Goal: Task Accomplishment & Management: Complete application form

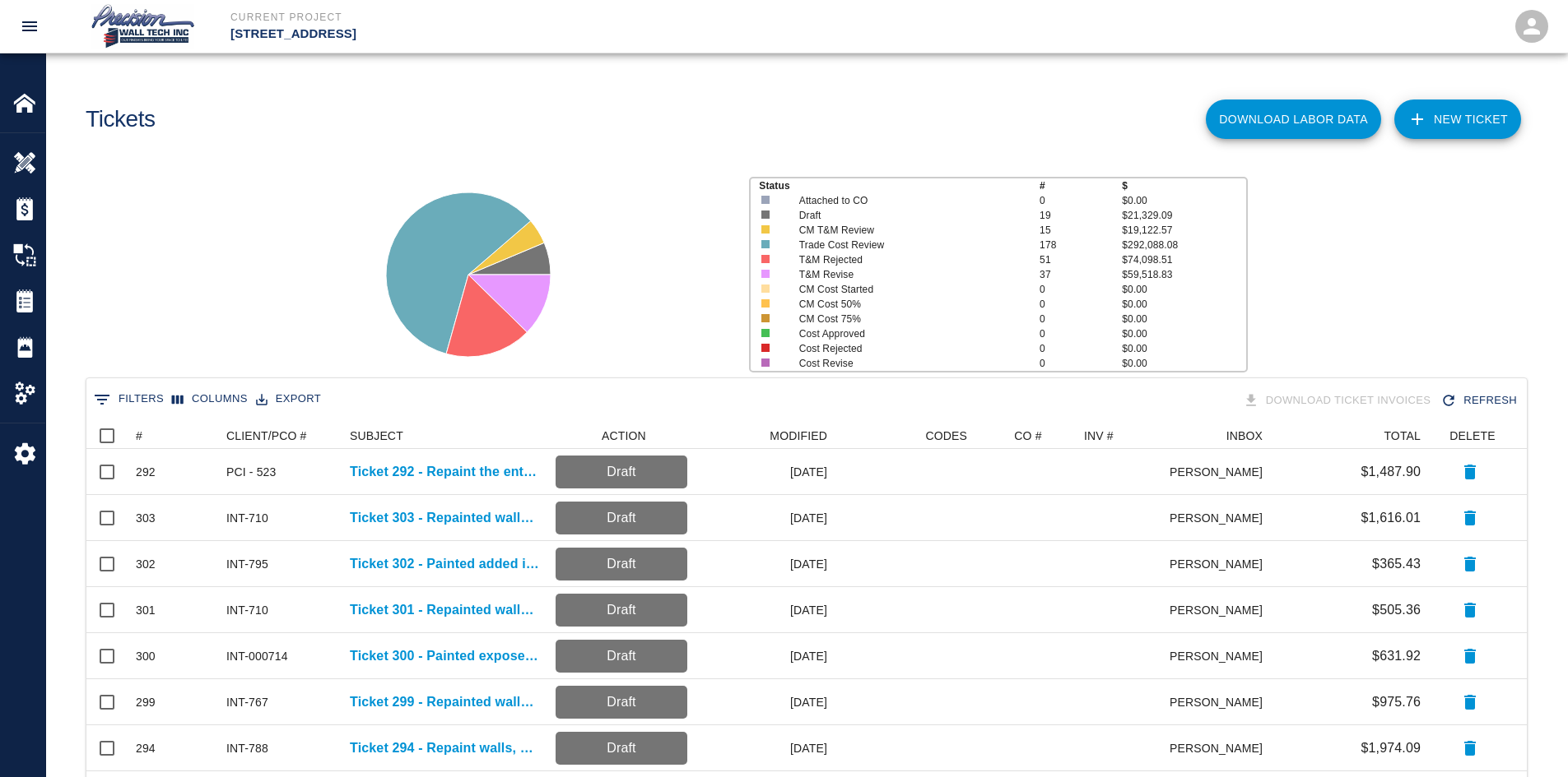
scroll to position [935, 1428]
click at [1442, 123] on link "NEW TICKET" at bounding box center [1457, 119] width 126 height 40
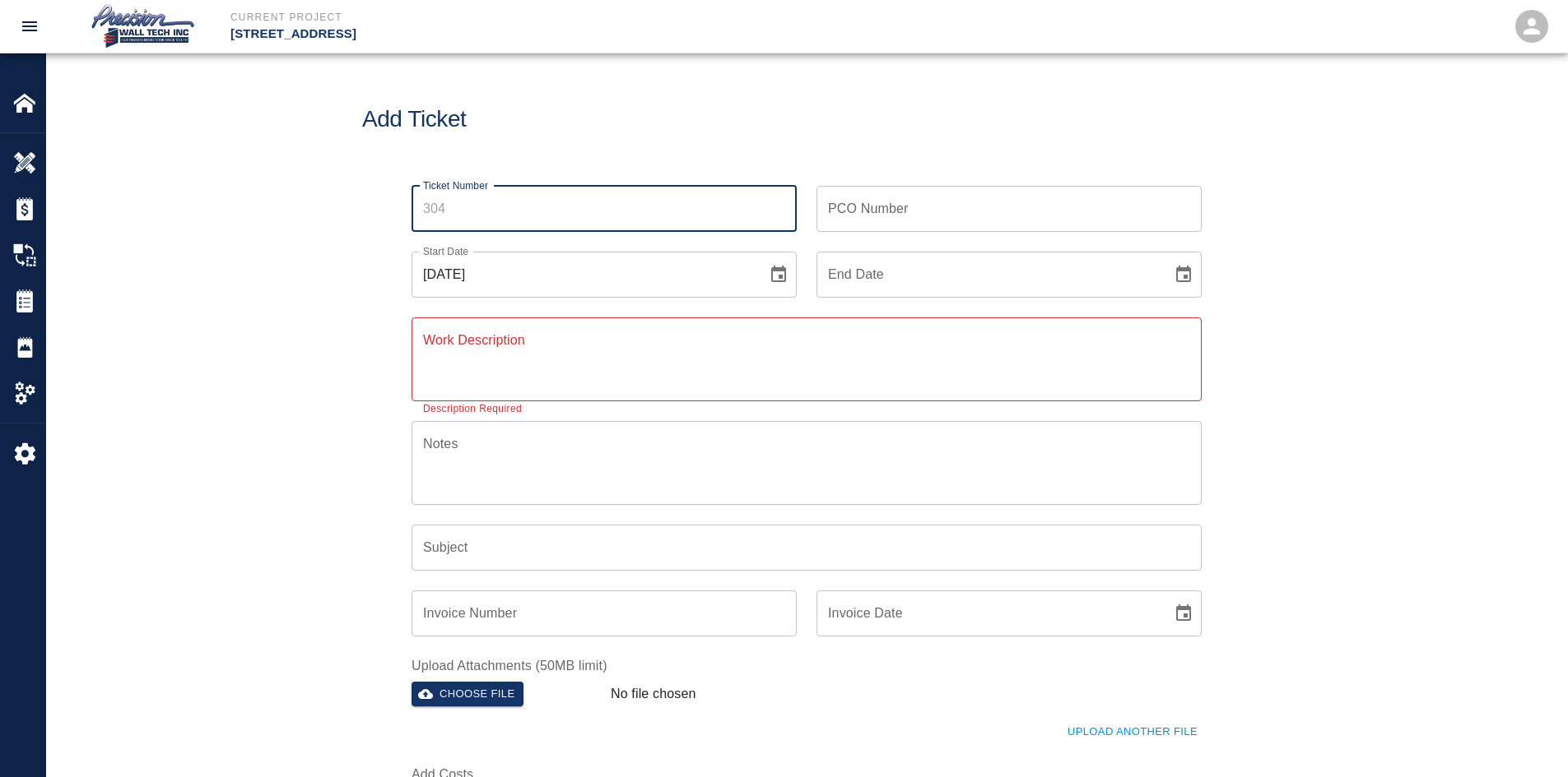
click at [523, 205] on input "Ticket Number" at bounding box center [604, 209] width 385 height 46
type input "304"
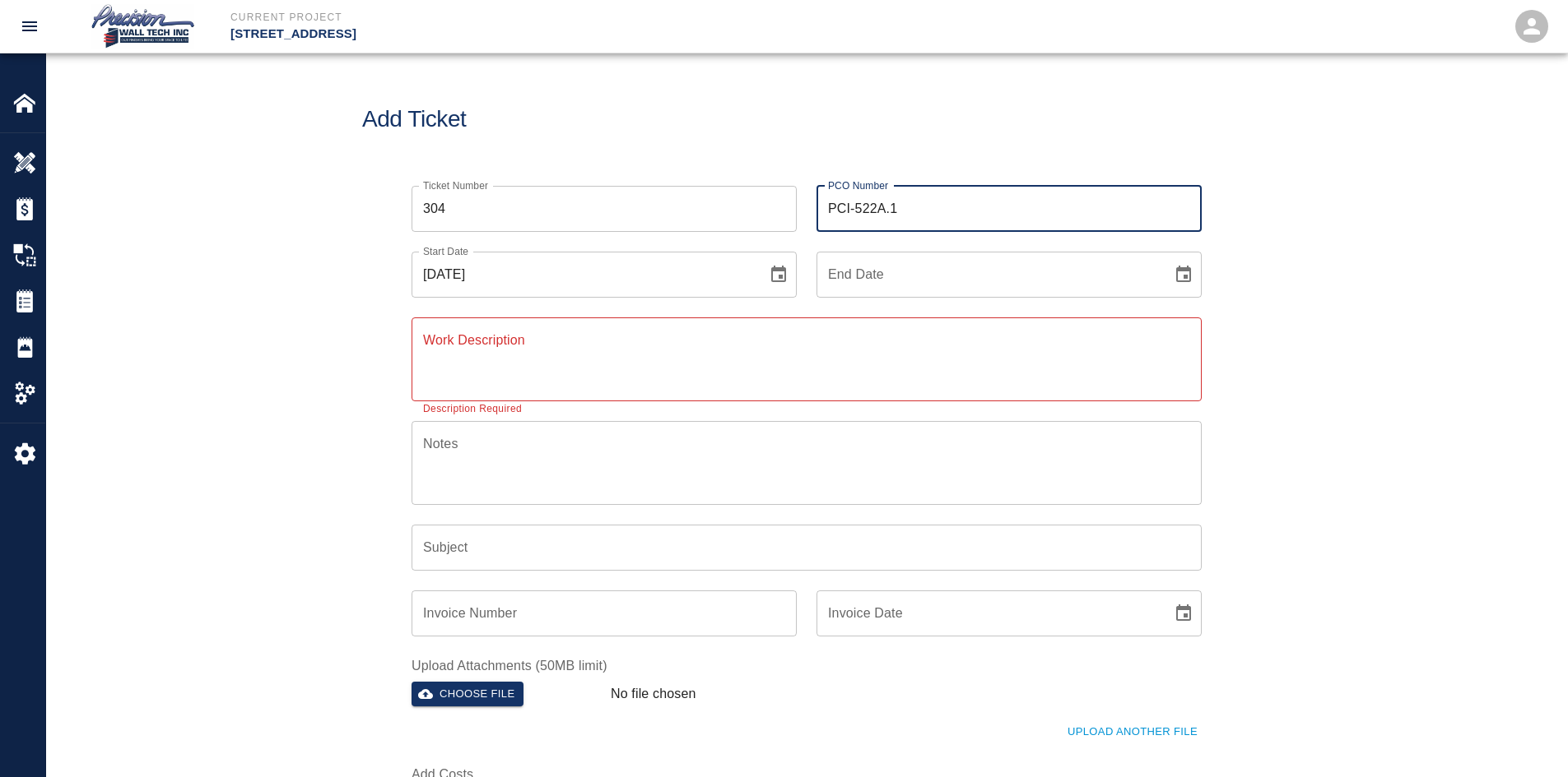
type input "PCI-522A.1"
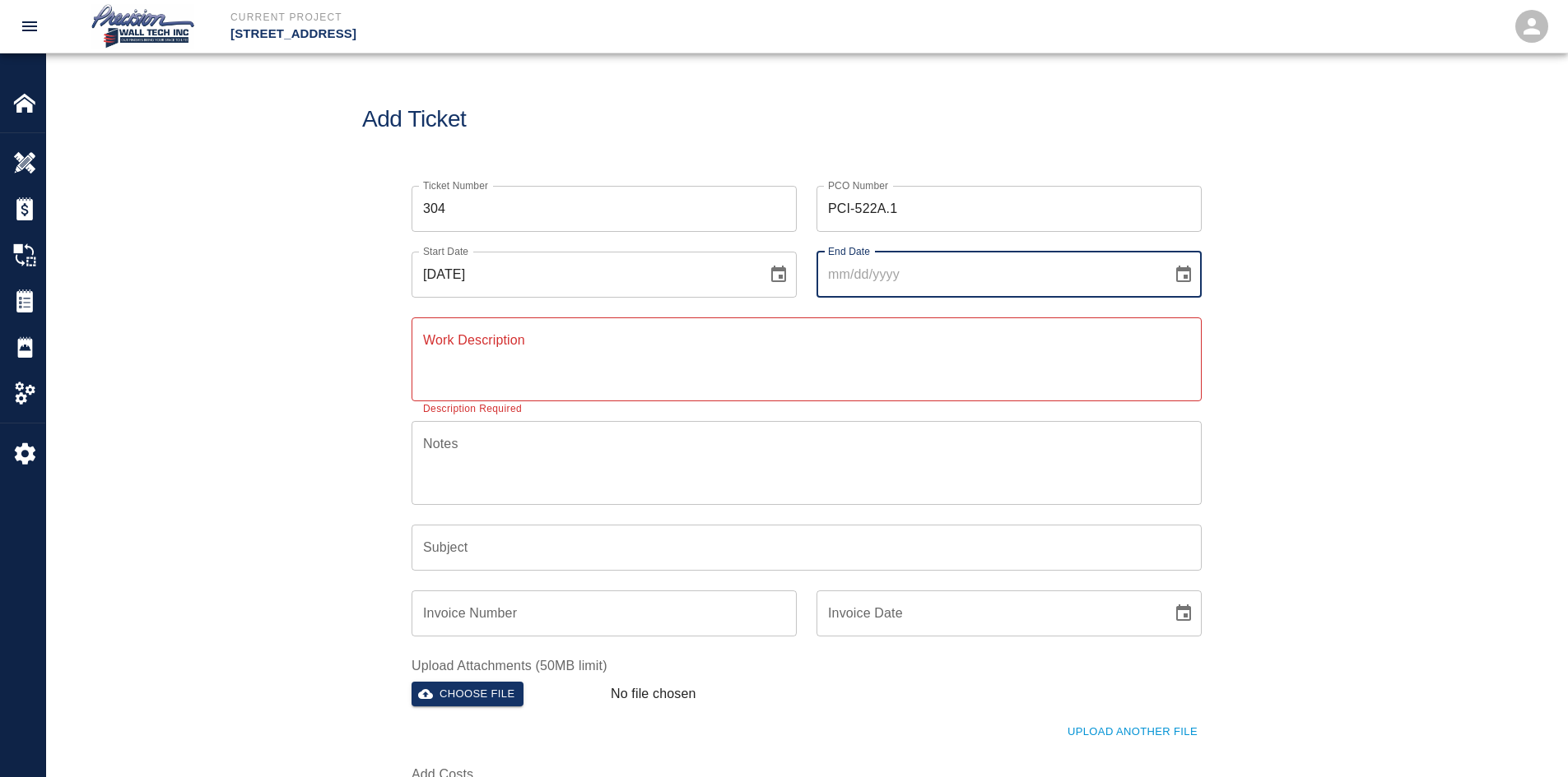
click at [1167, 258] on button "Choose date" at bounding box center [1183, 274] width 33 height 32
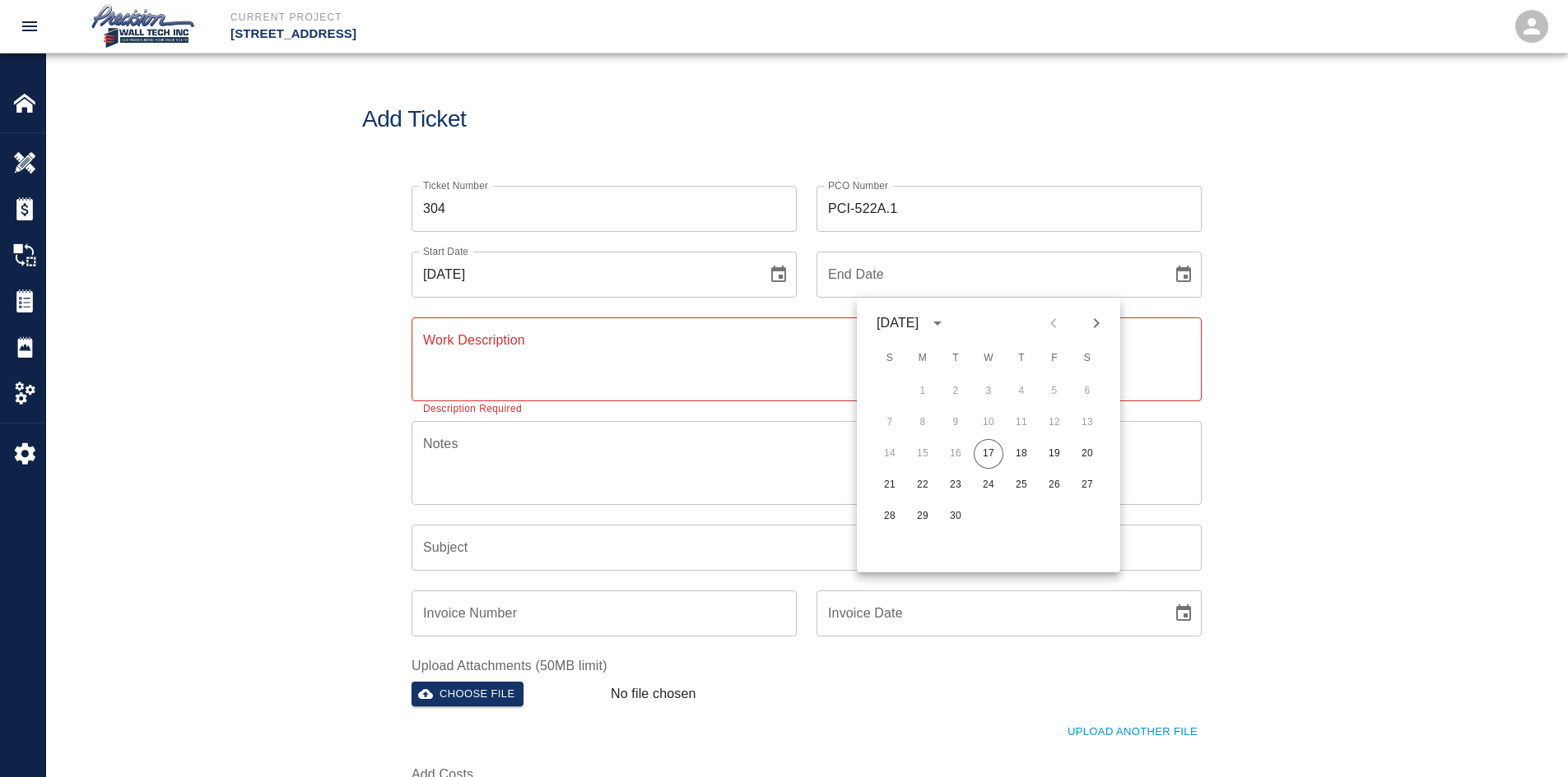
click at [923, 309] on button "calendar view is open, switch to year view" at bounding box center [937, 323] width 28 height 28
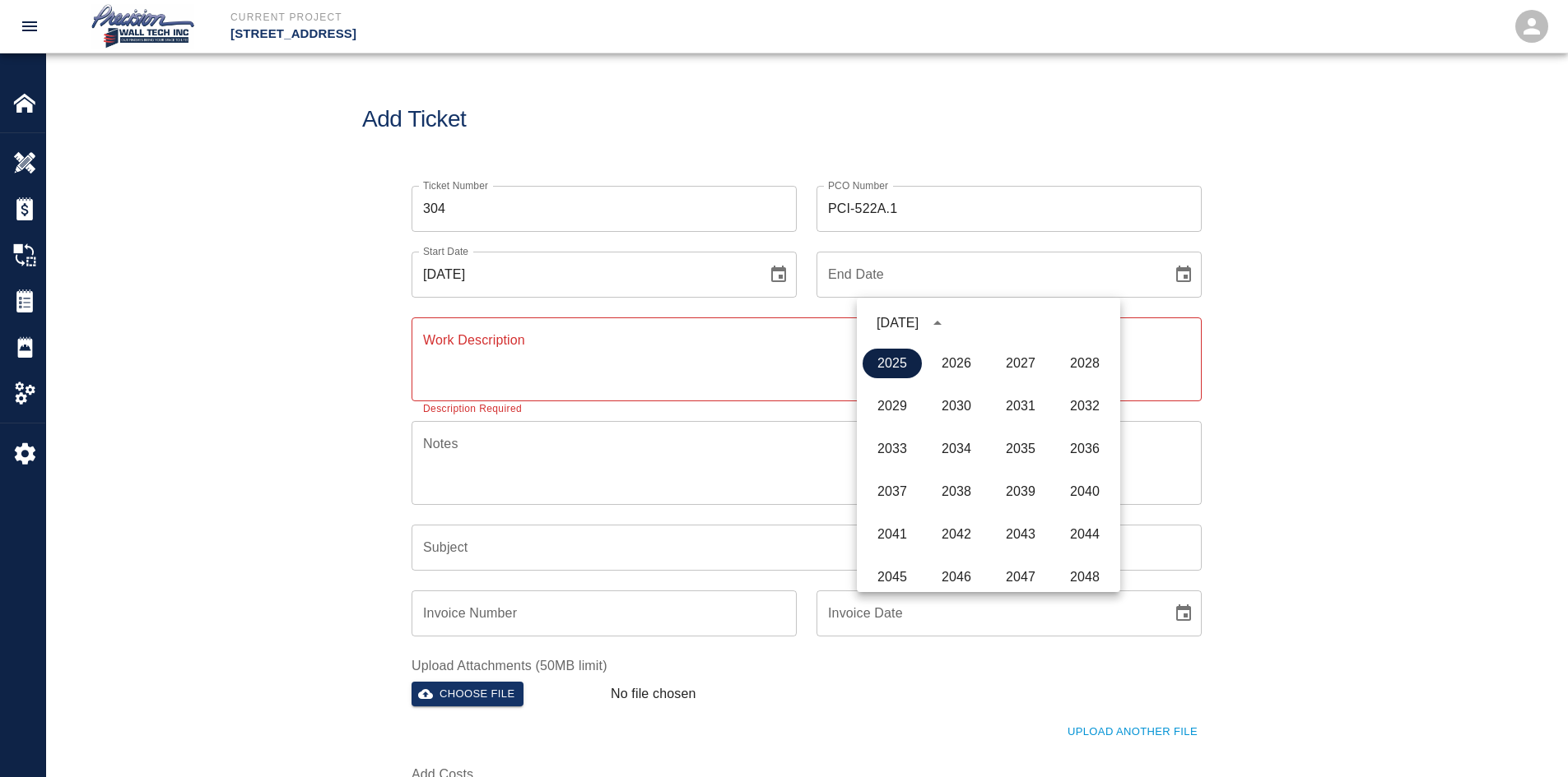
click button "2025" at bounding box center [892, 364] width 59 height 30
type input "[DATE]"
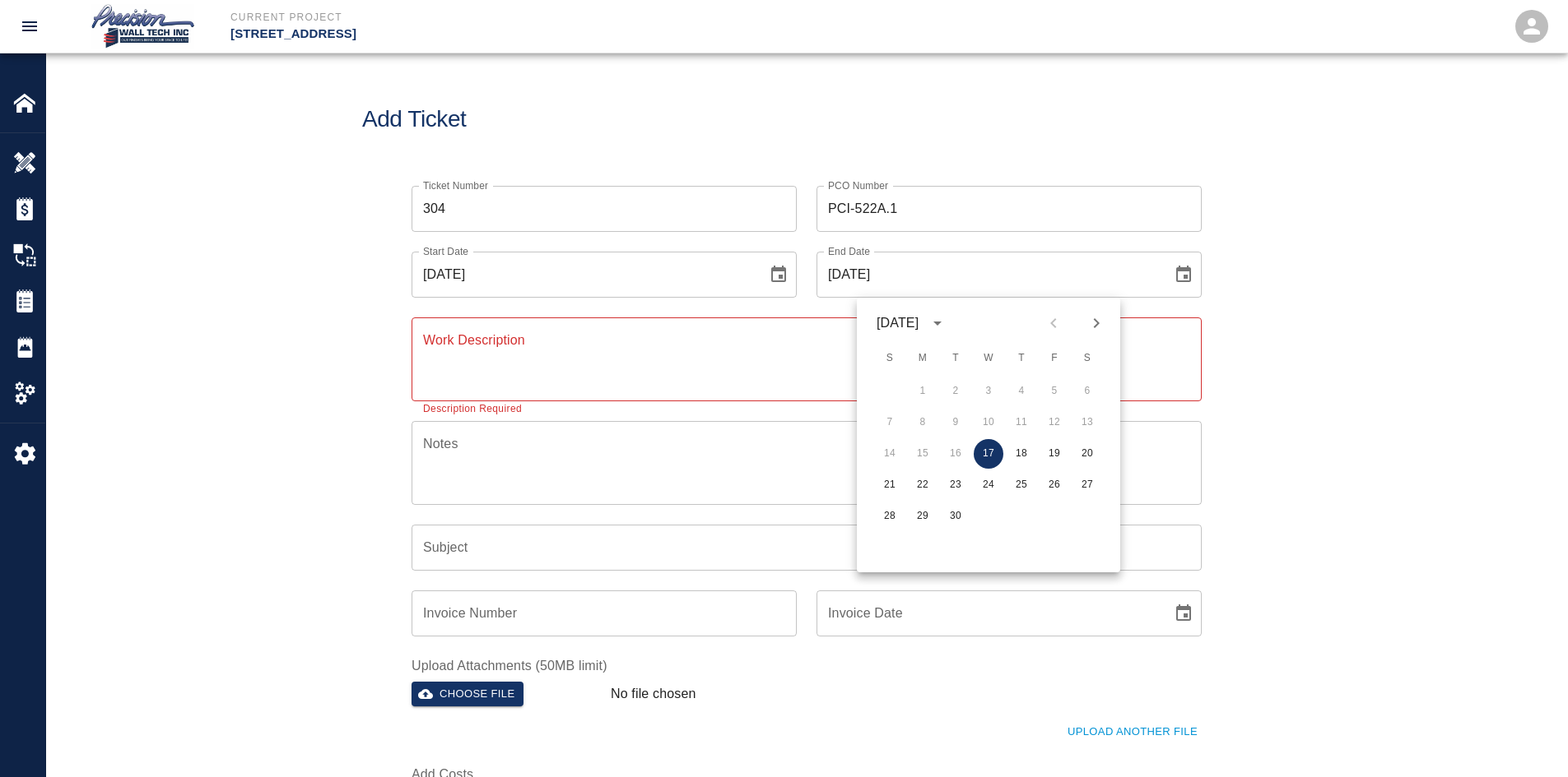
click at [973, 439] on button "17" at bounding box center [988, 454] width 30 height 30
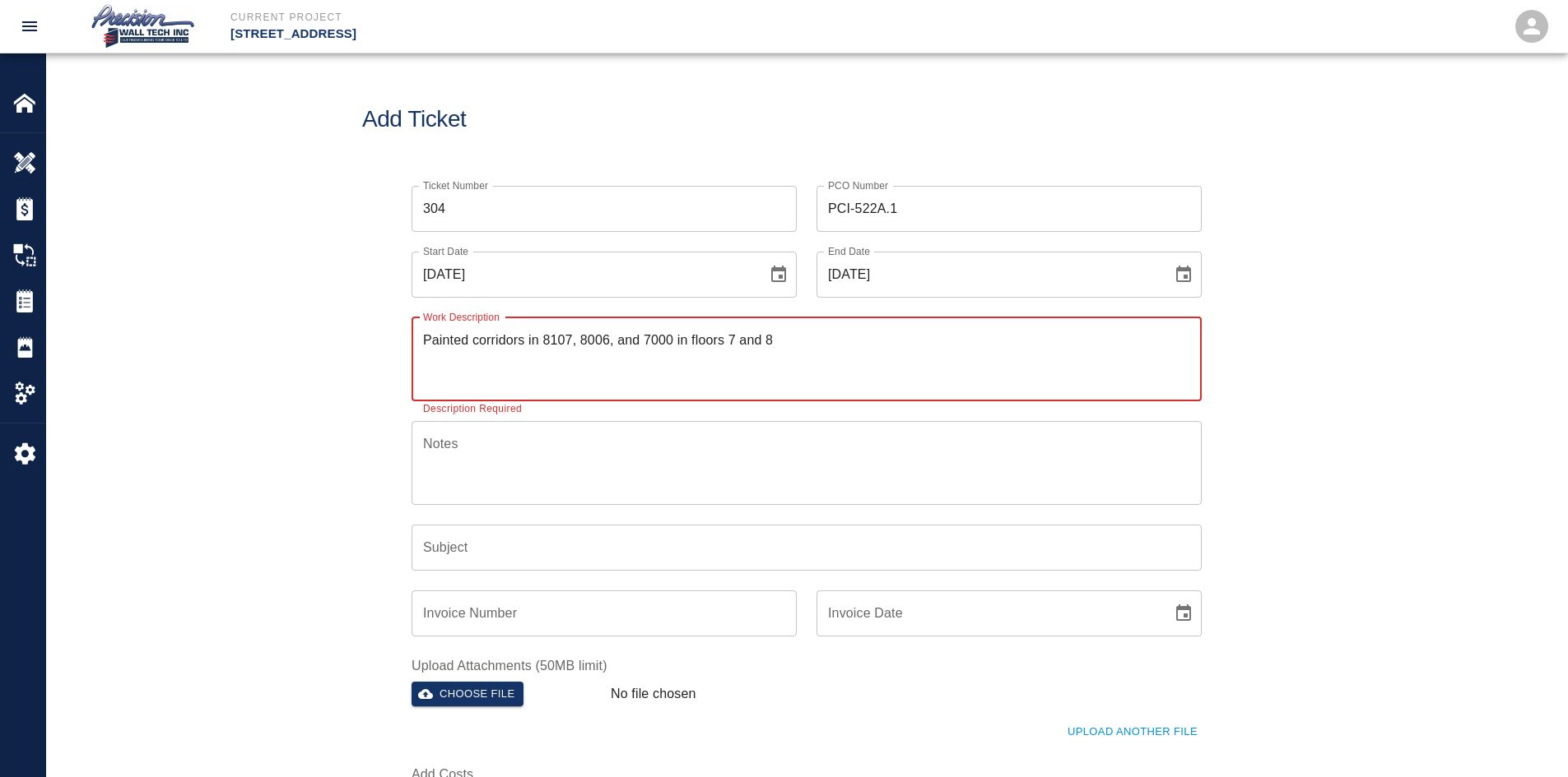
type textarea "Painted corridors in 8107, 8006, and 7000 in floors 7 and 8"
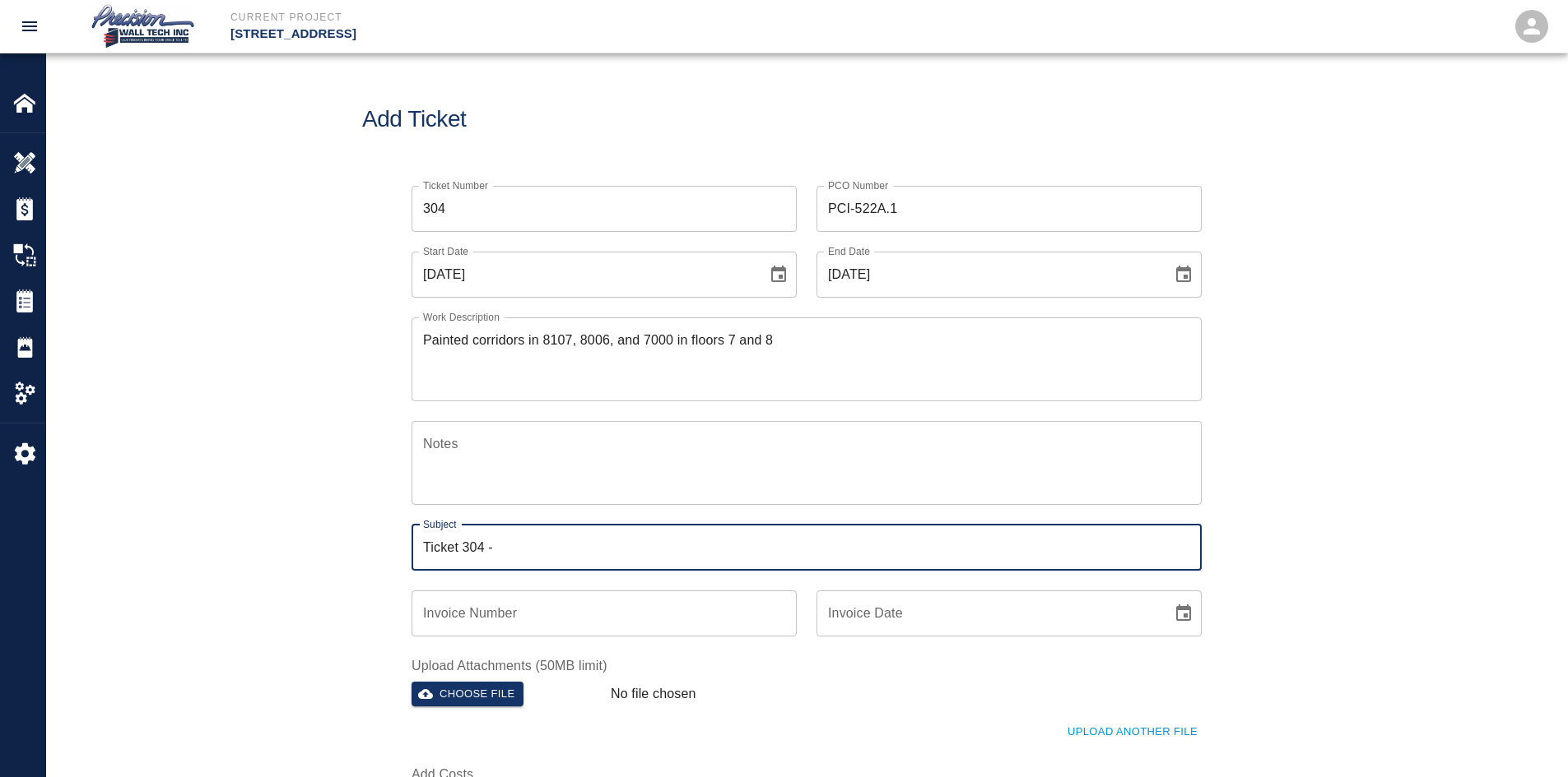
type input "Ticket 304 -"
click at [472, 332] on textarea "Painted corridors in 8107, 8006, and 7000 in floors 7 and 8" at bounding box center [806, 358] width 767 height 57
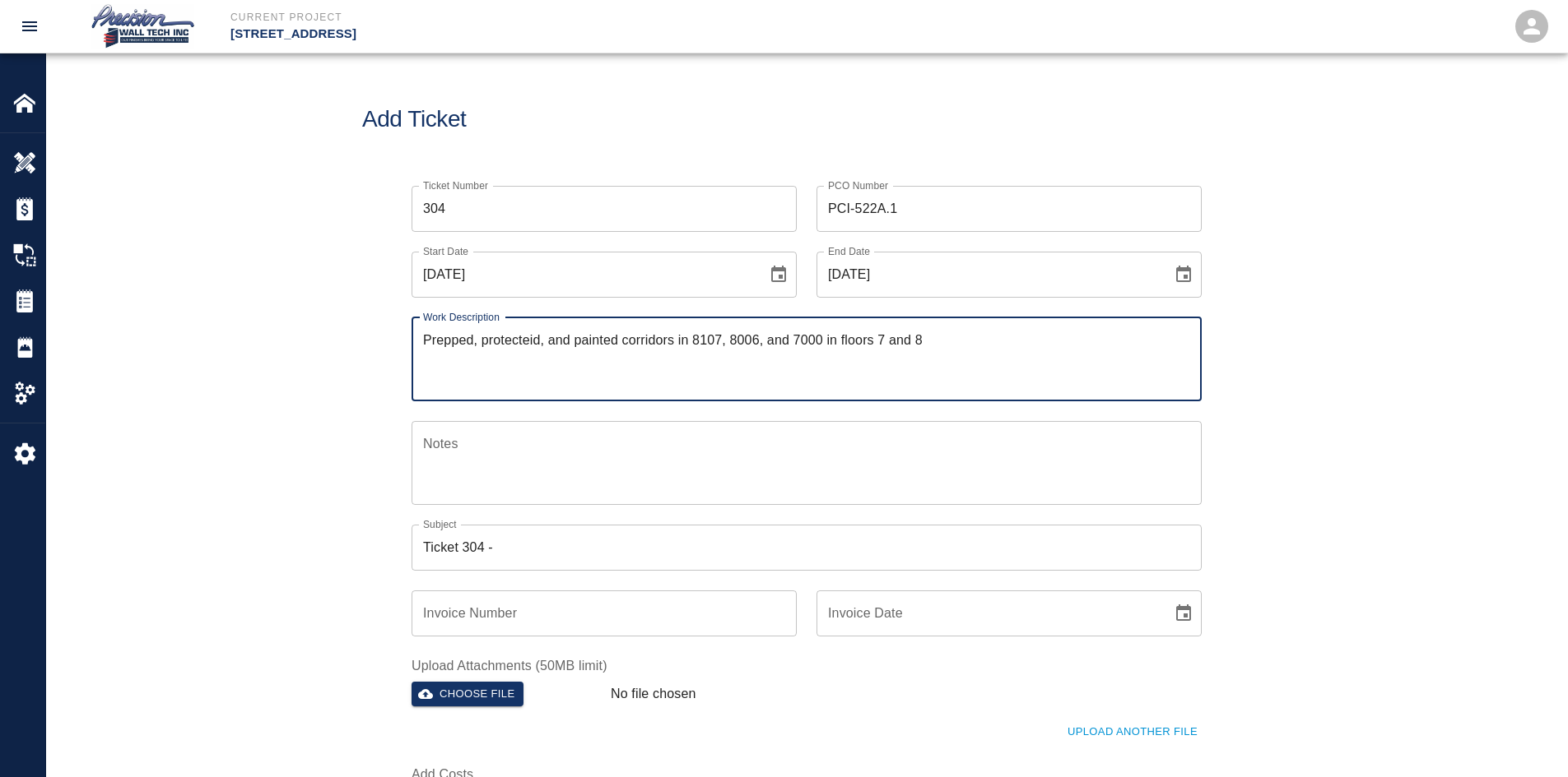
drag, startPoint x: 503, startPoint y: 336, endPoint x: 534, endPoint y: 348, distance: 33.2
click at [553, 331] on textarea "Prepped, protecteid, and painted corridors in 8107, 8006, and 7000 in floors 7 …" at bounding box center [806, 358] width 767 height 57
type textarea "Prepped, protected, and painted corridors in 8107, 8006, and 7000 in floors 7 a…"
click at [602, 542] on input "Ticket 304 -" at bounding box center [806, 548] width 790 height 46
drag, startPoint x: 571, startPoint y: 343, endPoint x: 952, endPoint y: 335, distance: 381.1
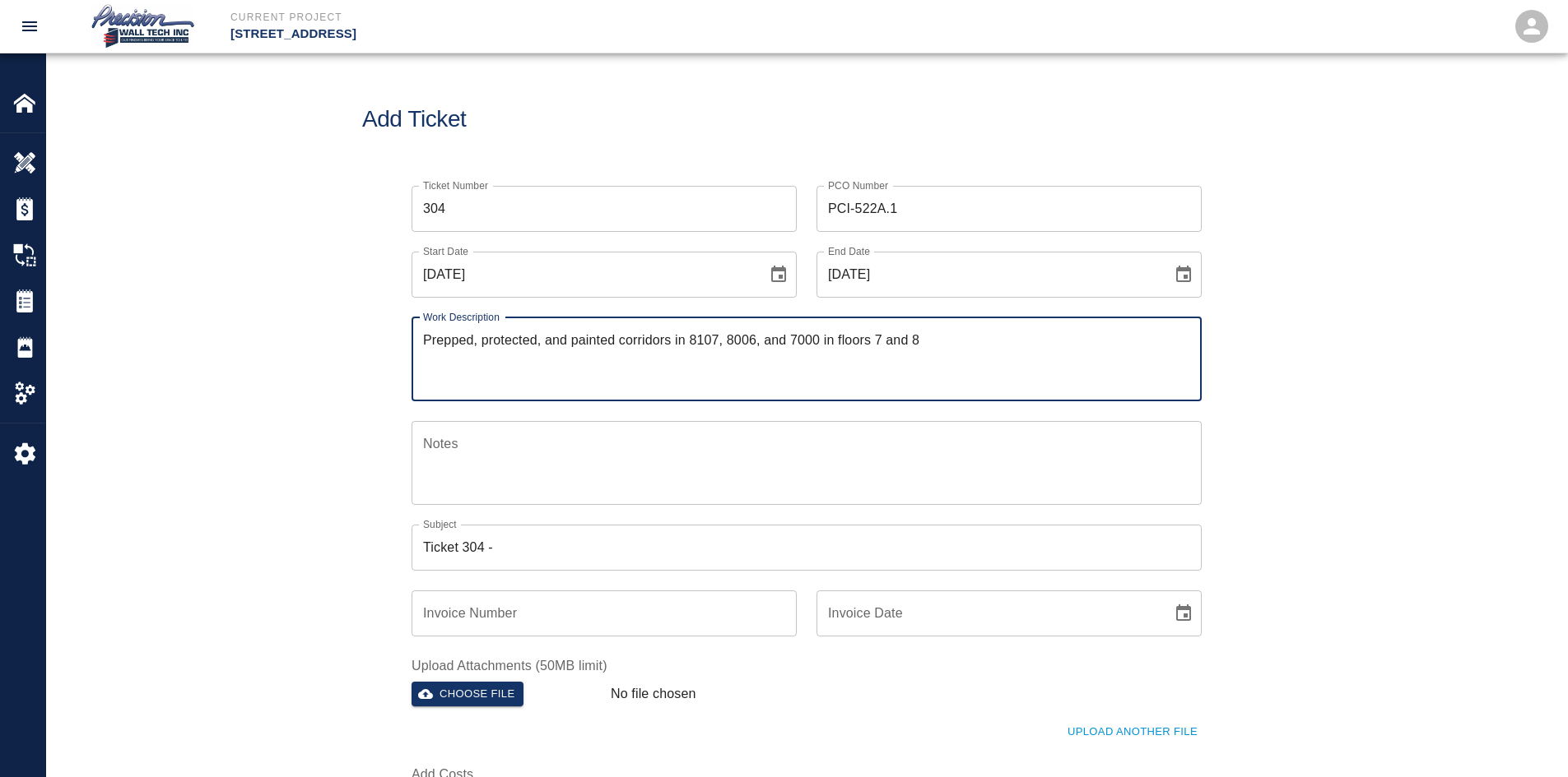
click at [952, 335] on textarea "Prepped, protected, and painted corridors in 8107, 8006, and 7000 in floors 7 a…" at bounding box center [806, 358] width 767 height 57
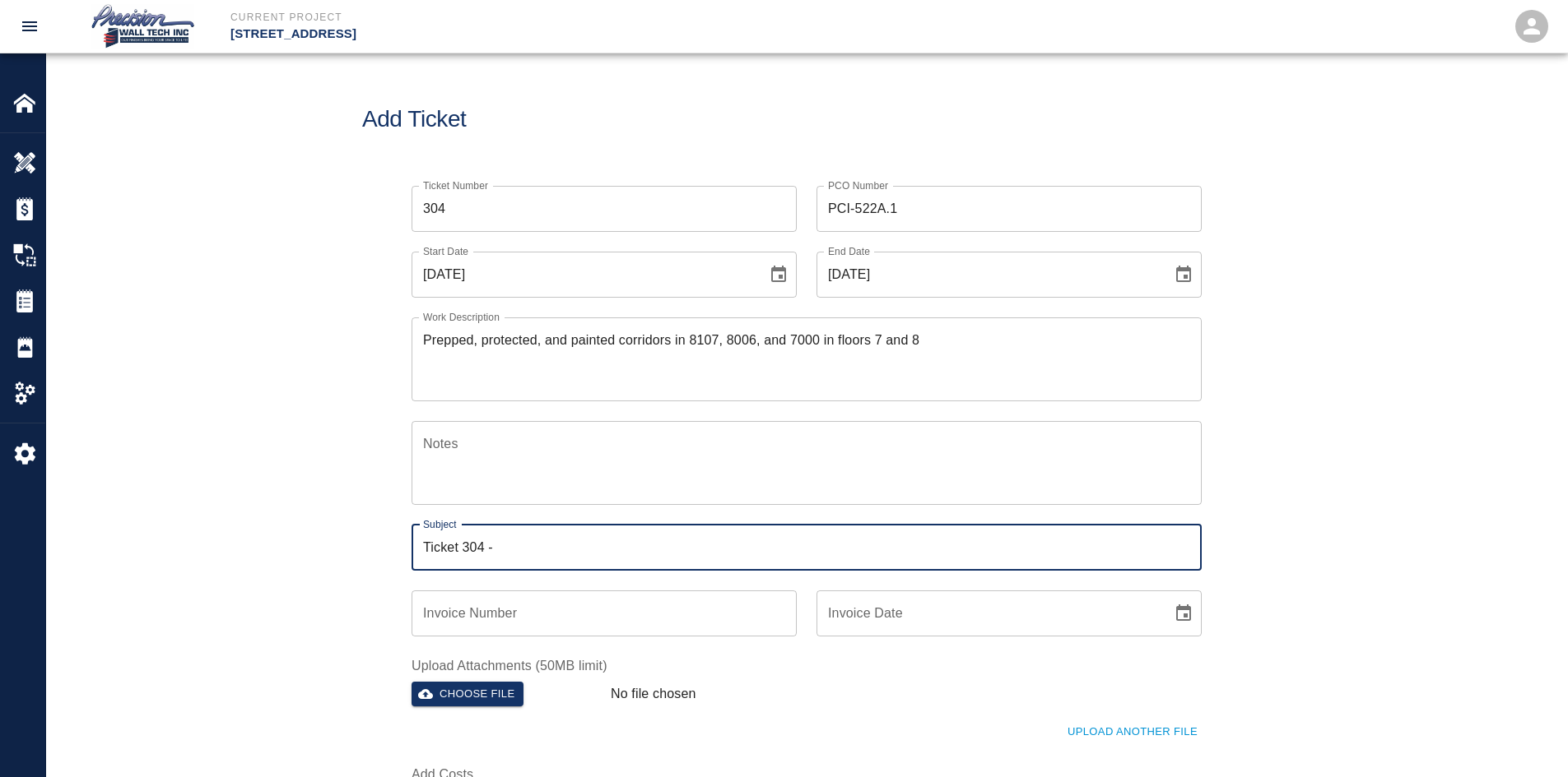
click at [628, 542] on input "Ticket 304 -" at bounding box center [806, 548] width 790 height 46
paste input "painted corridors in 8107, 8006, and 7000 in floors 7 and 8"
type input "Ticket 304 - Painted corridors in 8107, 8006, and 7000 in floors 7 and 8"
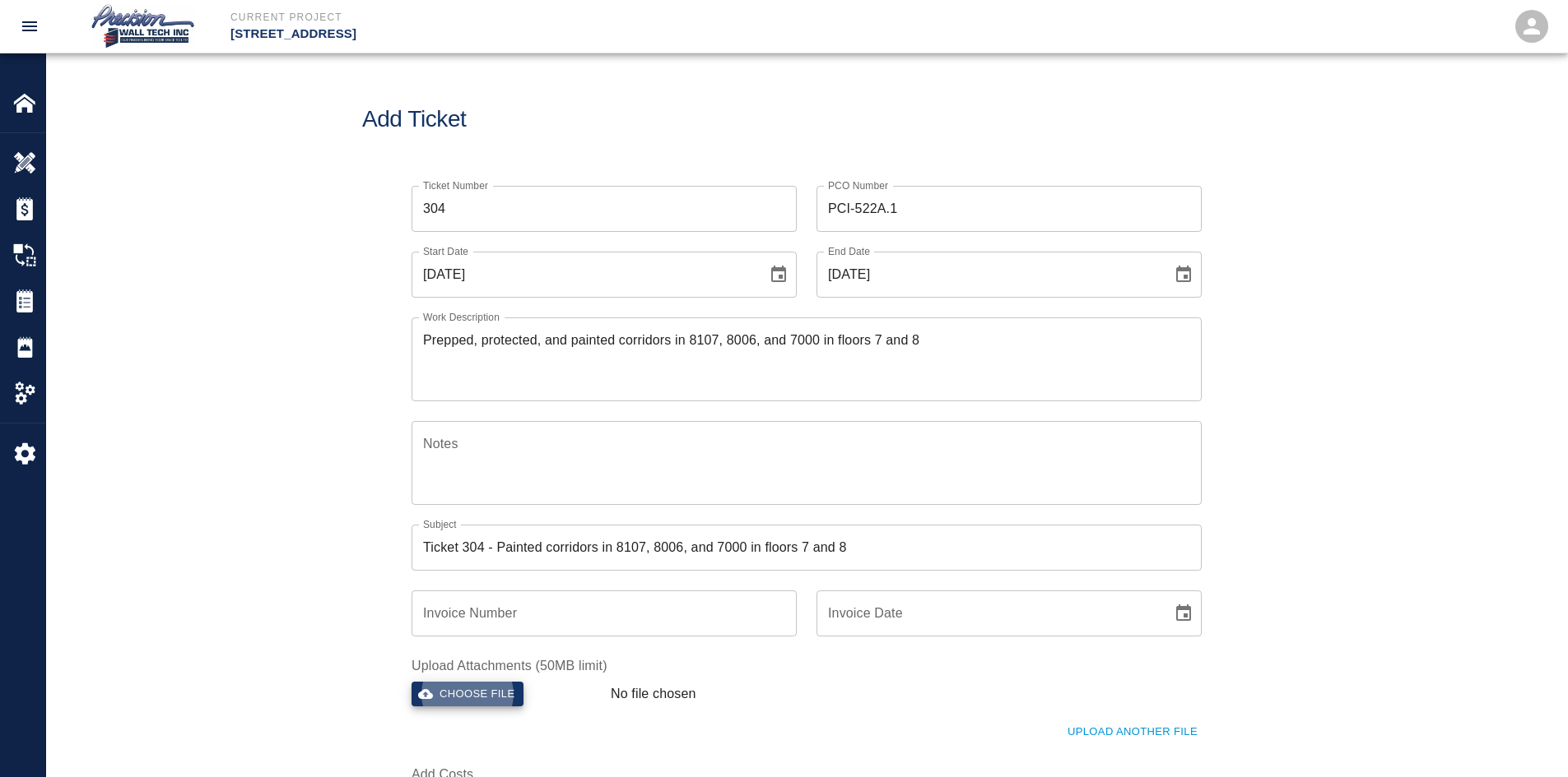
click at [412, 681] on button "Choose file" at bounding box center [467, 693] width 111 height 25
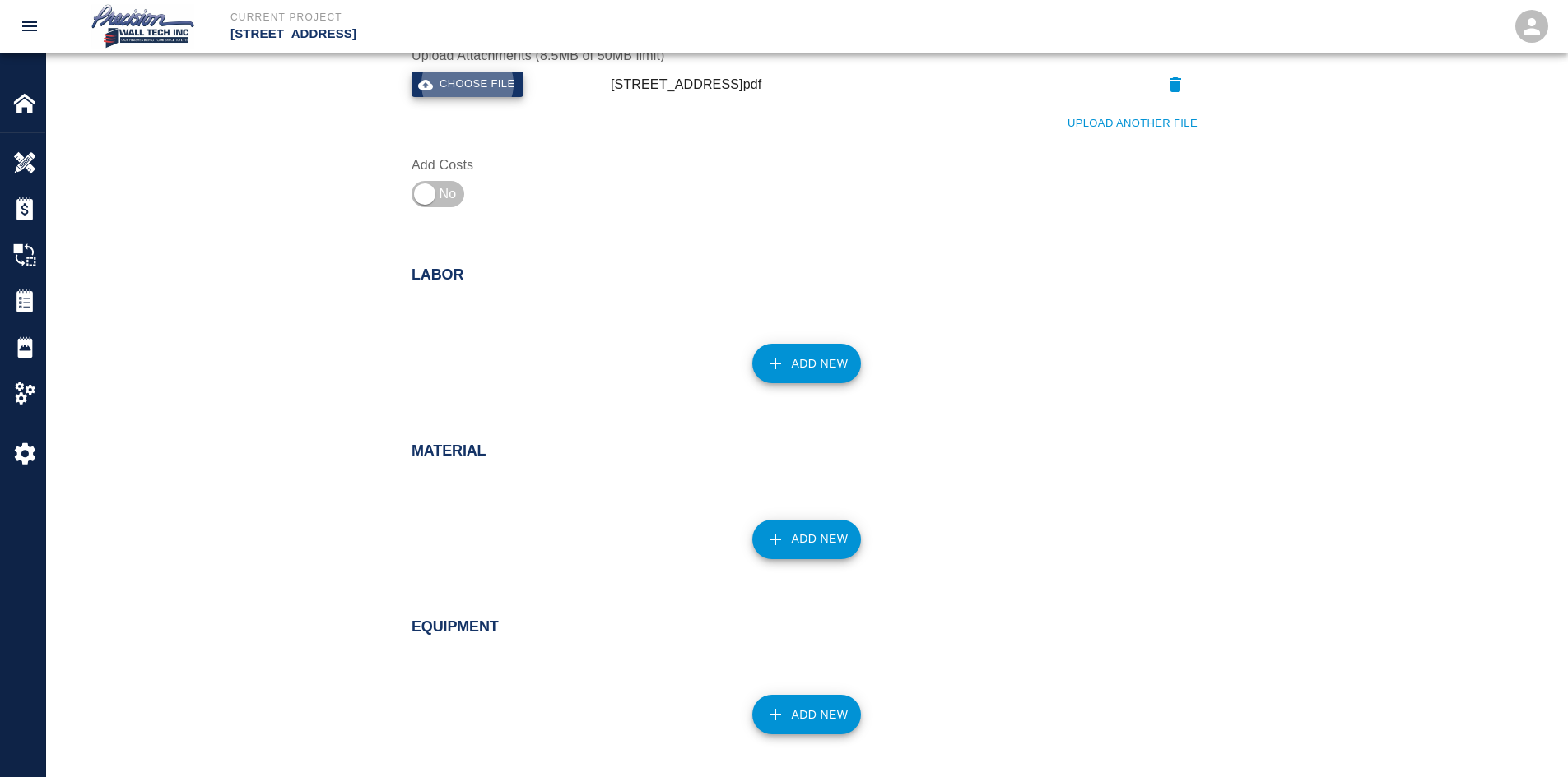
scroll to position [658, 0]
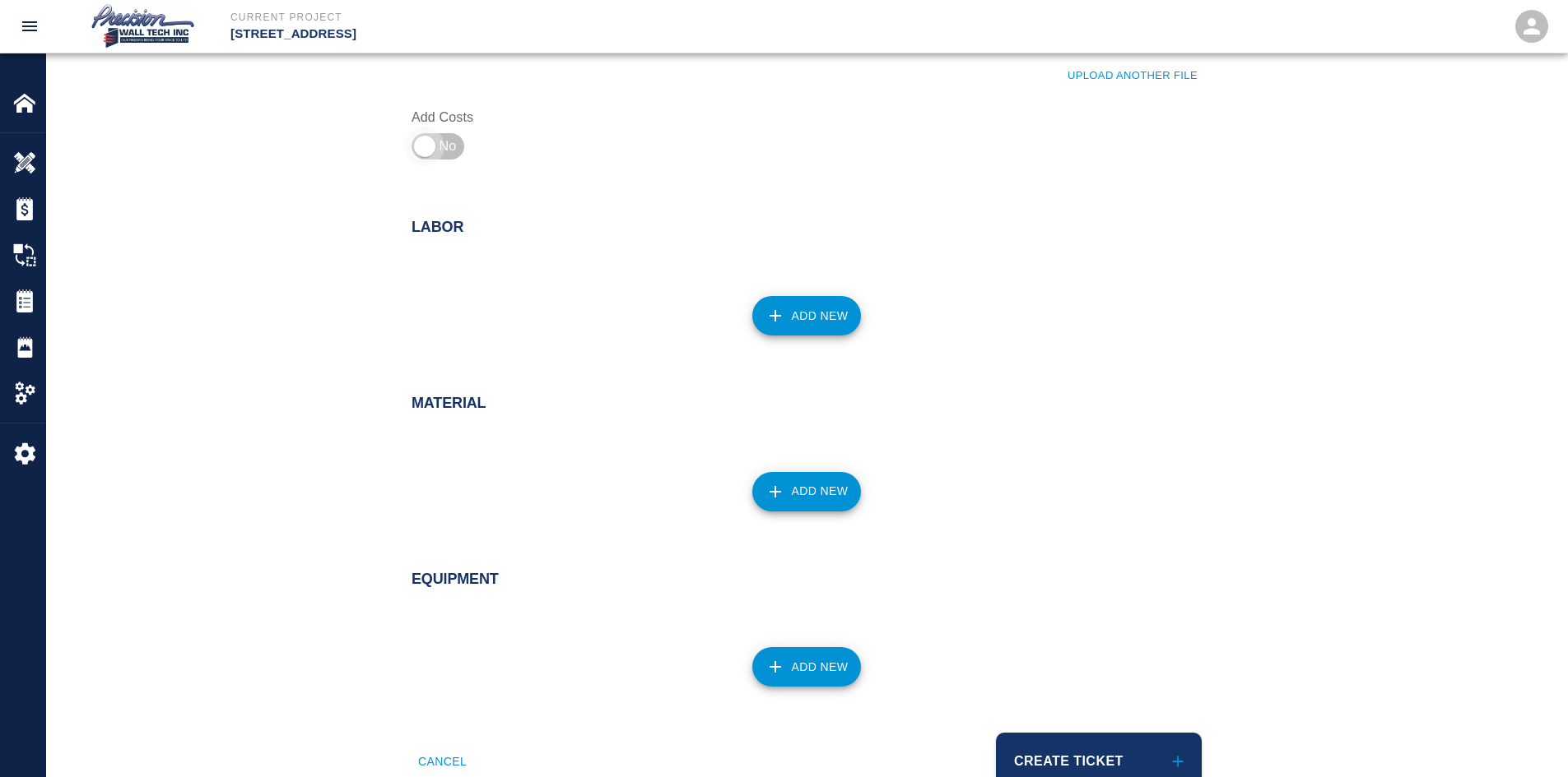
click at [422, 151] on input "checkbox" at bounding box center [425, 146] width 119 height 40
checkbox input "true"
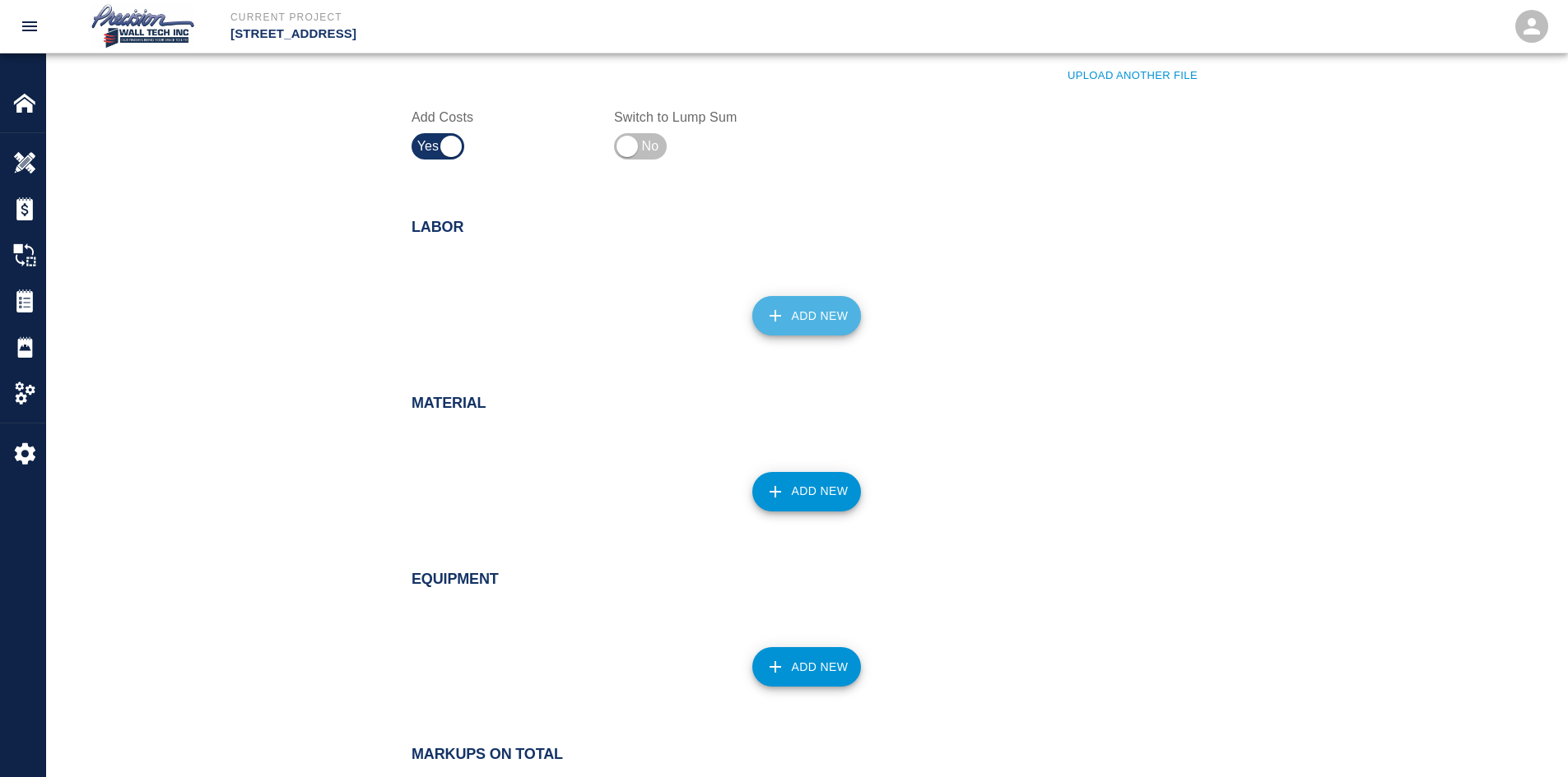
click at [840, 311] on button "Add New" at bounding box center [807, 316] width 110 height 40
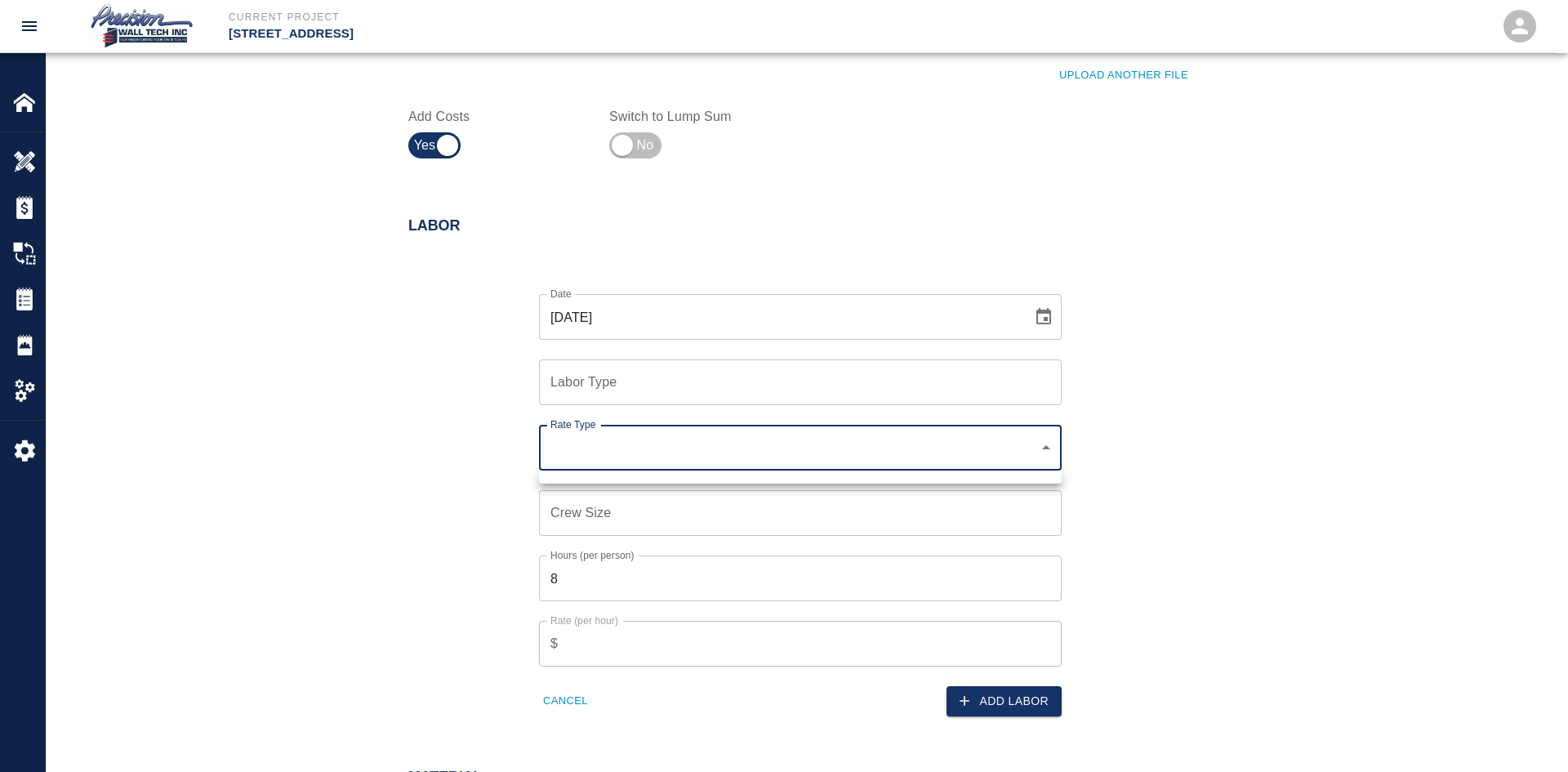
click at [690, 387] on div at bounding box center [784, 386] width 1568 height 772
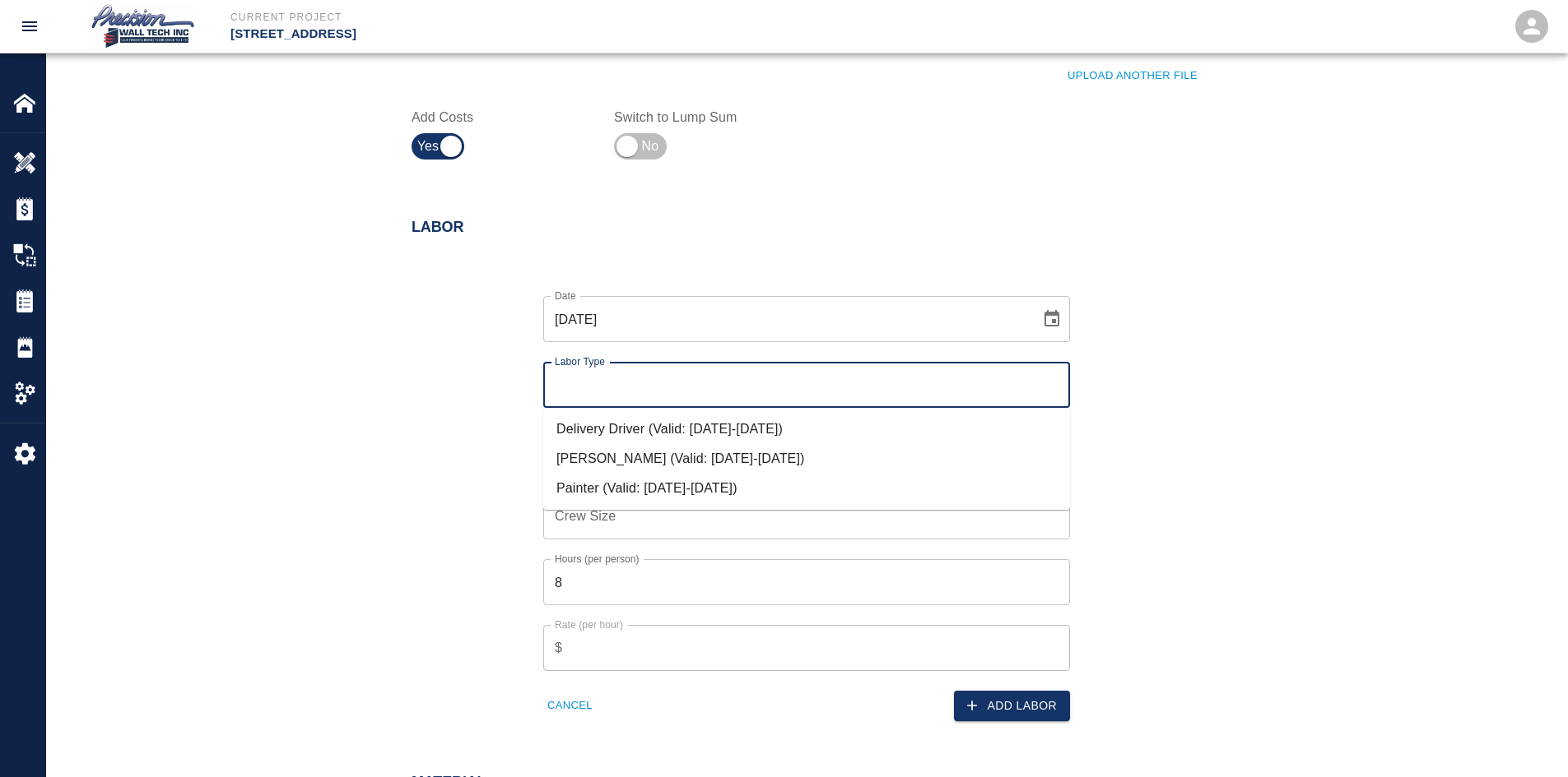
click at [687, 379] on input "Labor Type" at bounding box center [806, 385] width 512 height 32
click at [611, 485] on li "Painter (Valid: [DATE]-[DATE])" at bounding box center [806, 488] width 527 height 30
type input "Painter"
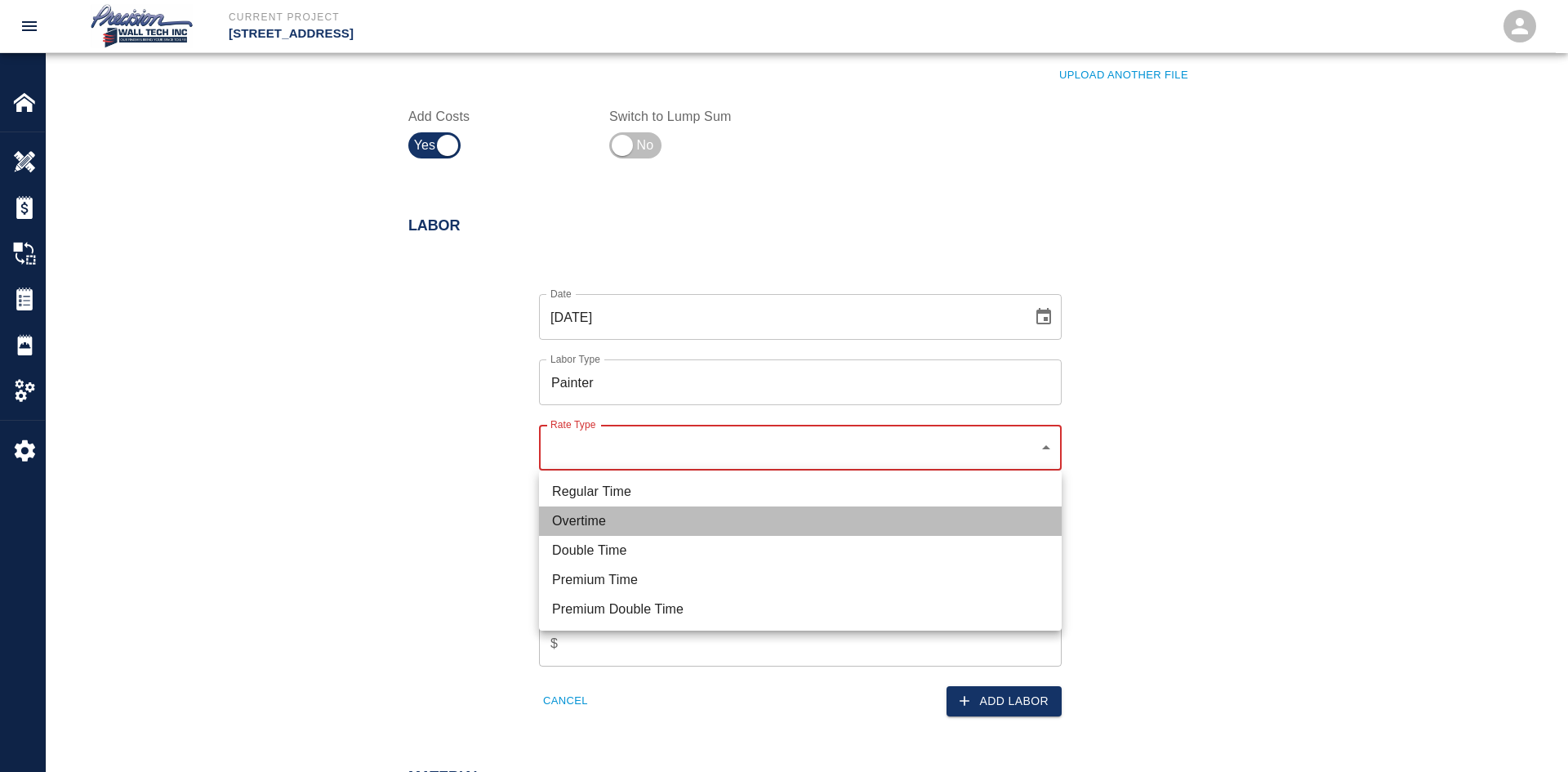
click at [605, 524] on li "Overtime" at bounding box center [800, 521] width 523 height 30
type input "rate_ot"
type input "112.50"
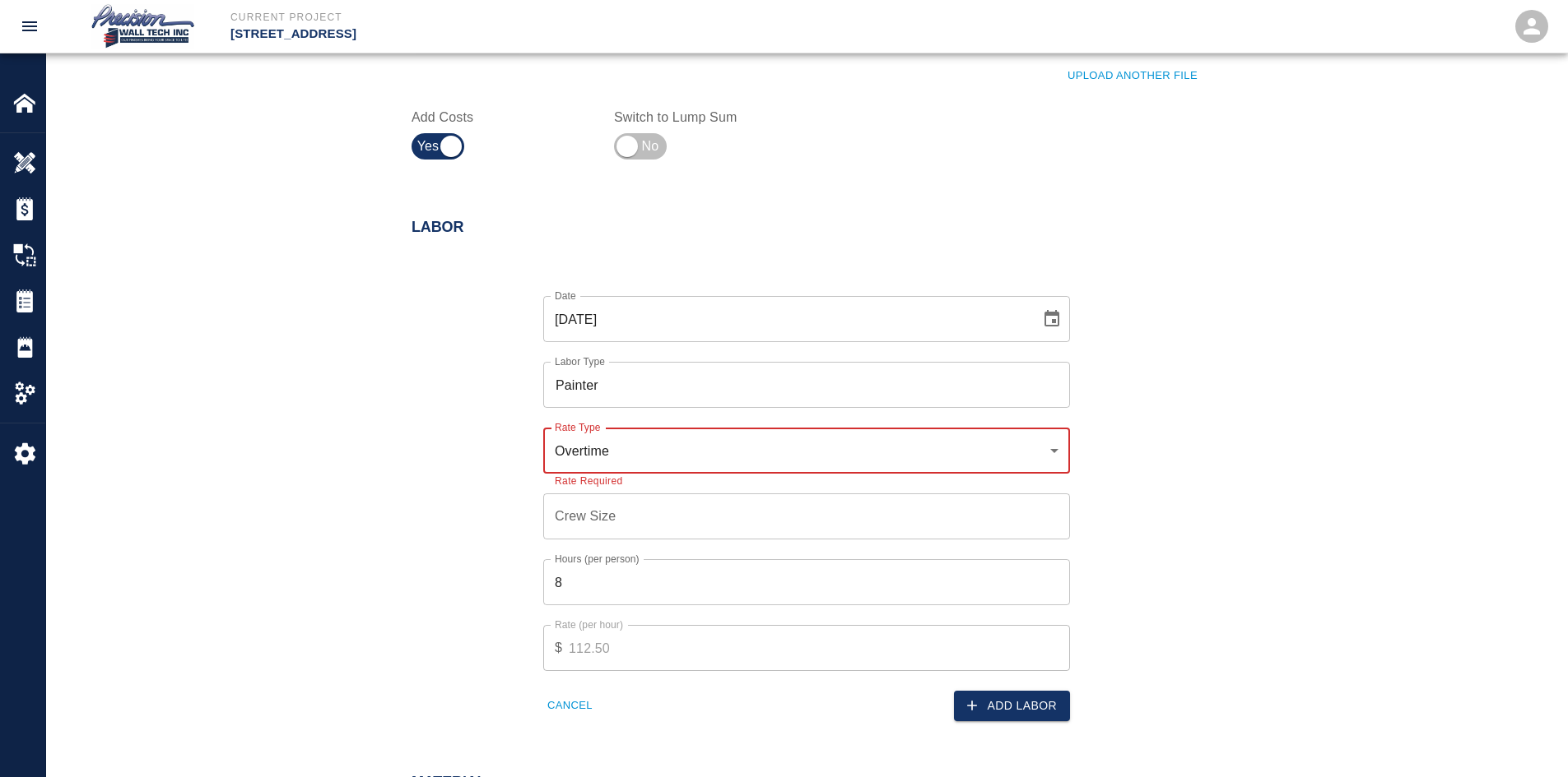
click at [609, 527] on input "Crew Size" at bounding box center [806, 517] width 527 height 46
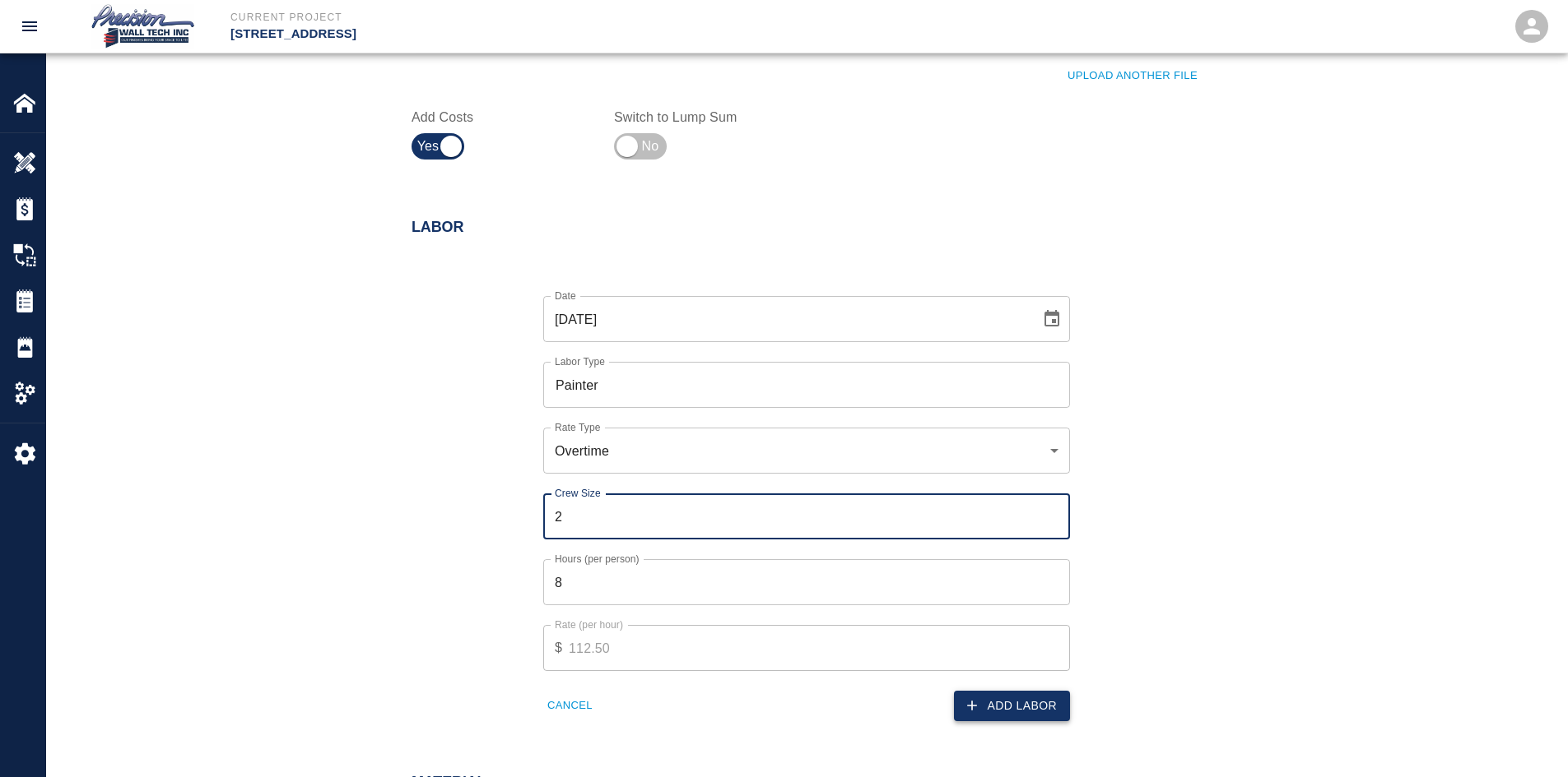
type input "2"
click at [1007, 703] on button "Add Labor" at bounding box center [1012, 706] width 116 height 31
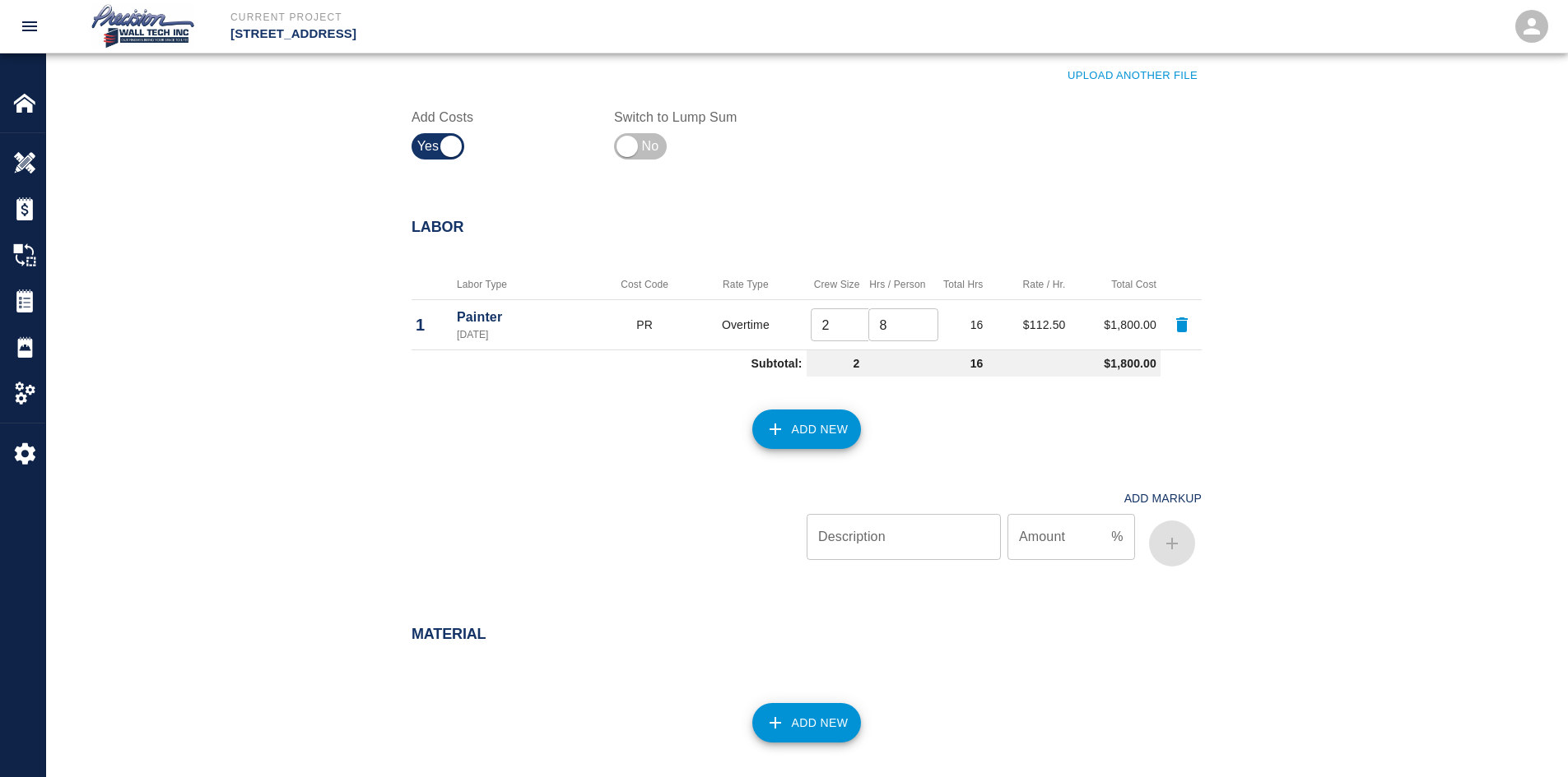
scroll to position [987, 0]
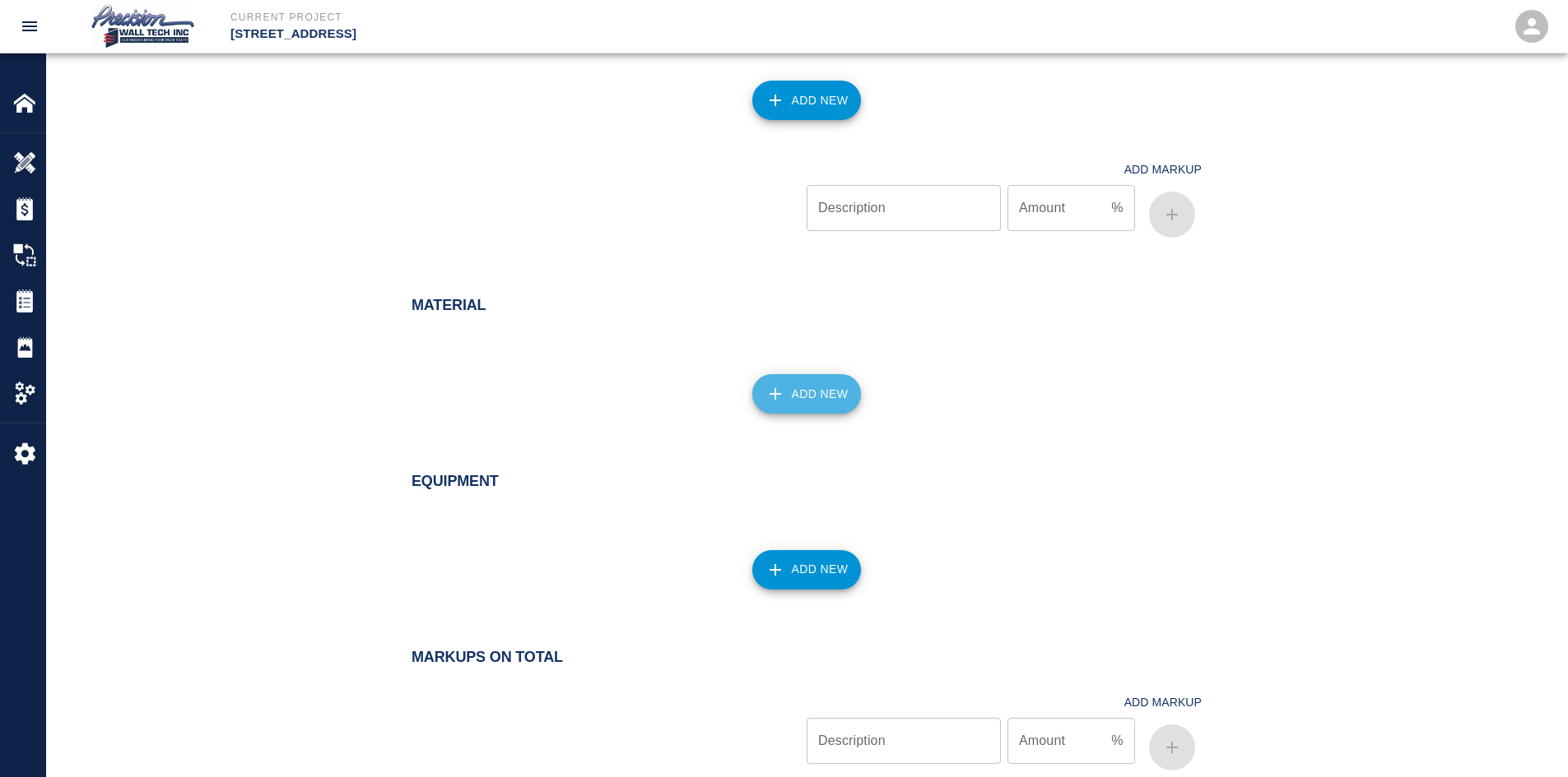
click at [802, 385] on button "Add New" at bounding box center [807, 394] width 110 height 40
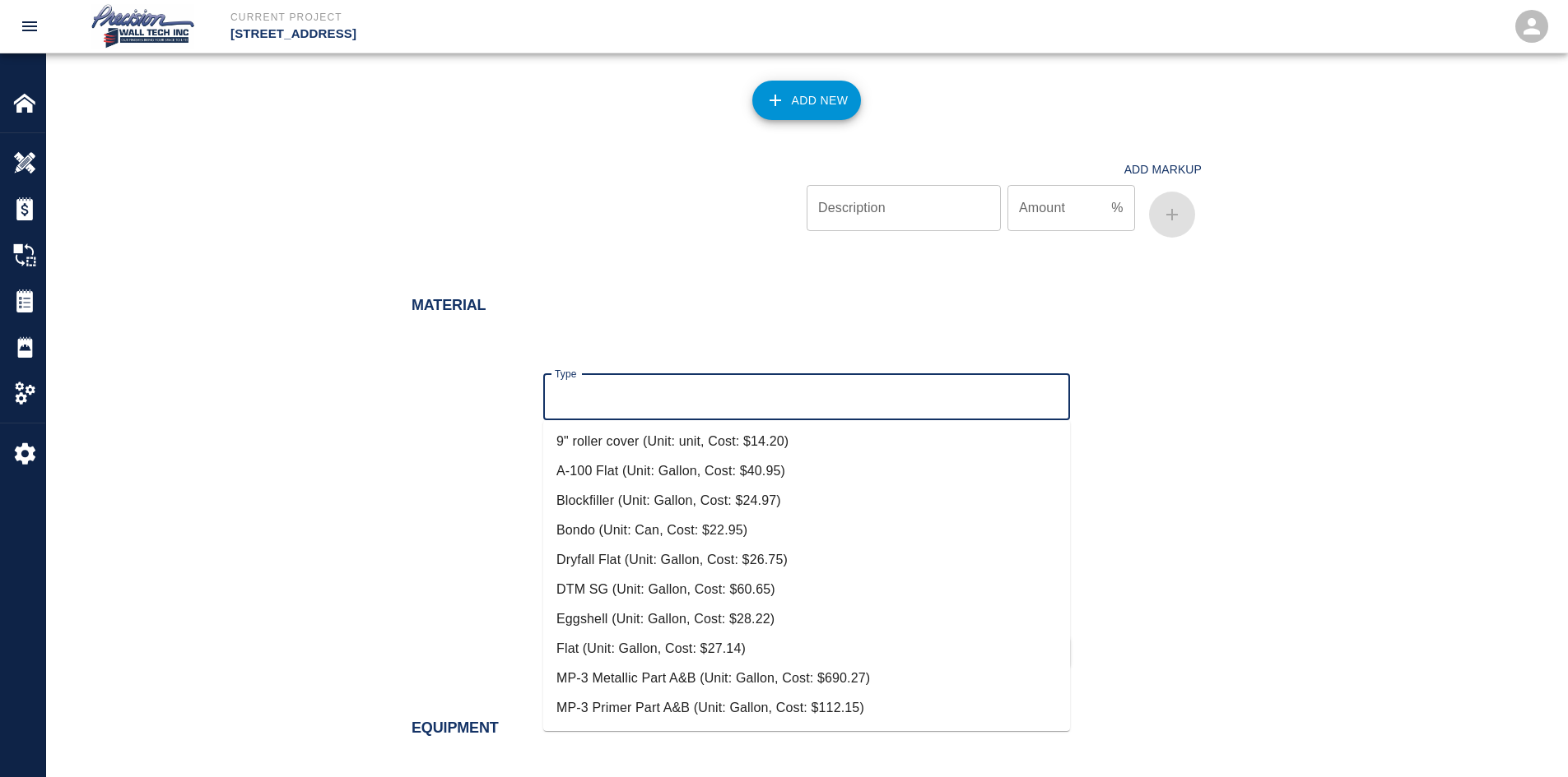
click at [712, 406] on input "Type" at bounding box center [806, 397] width 512 height 32
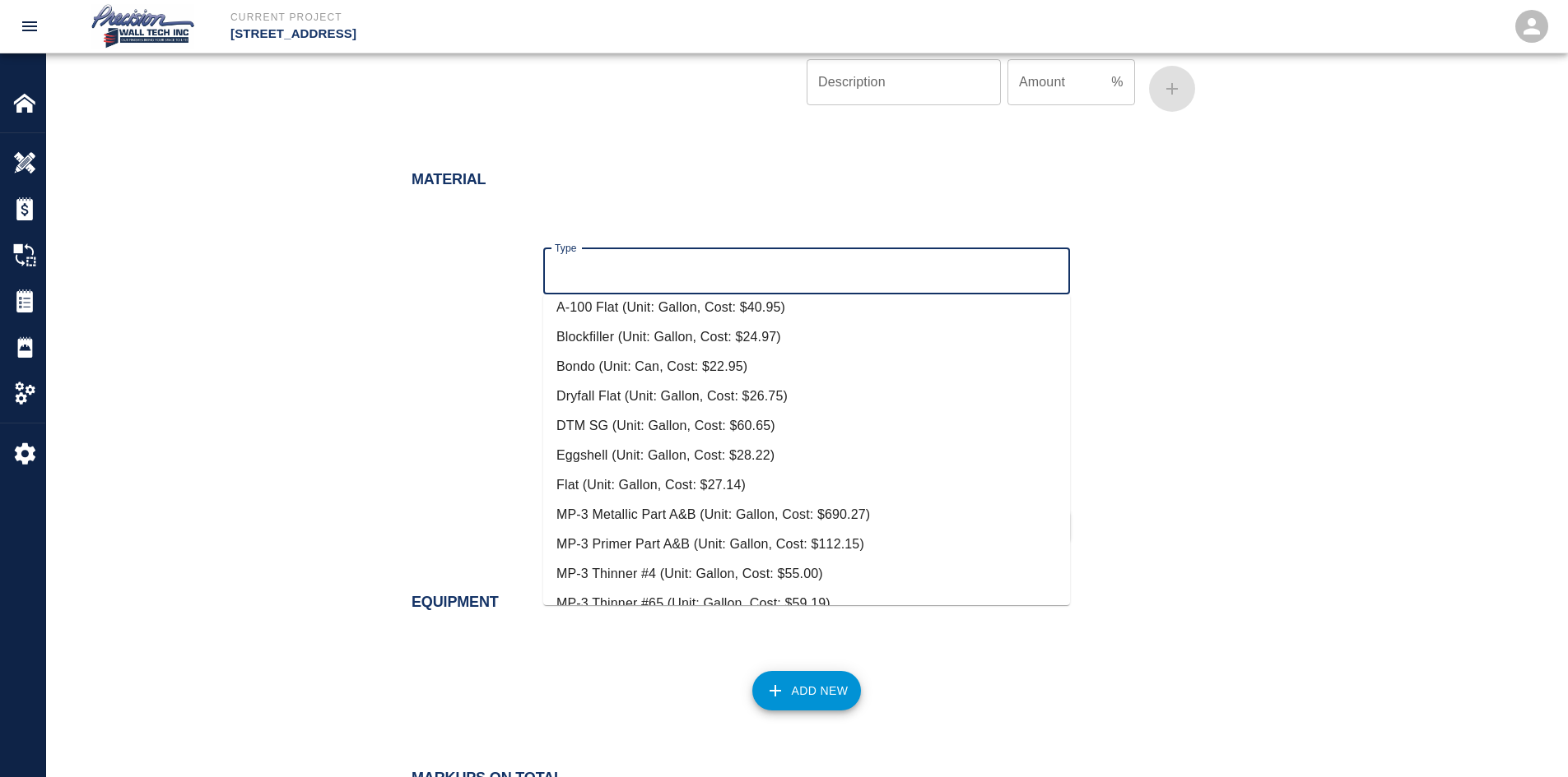
scroll to position [0, 0]
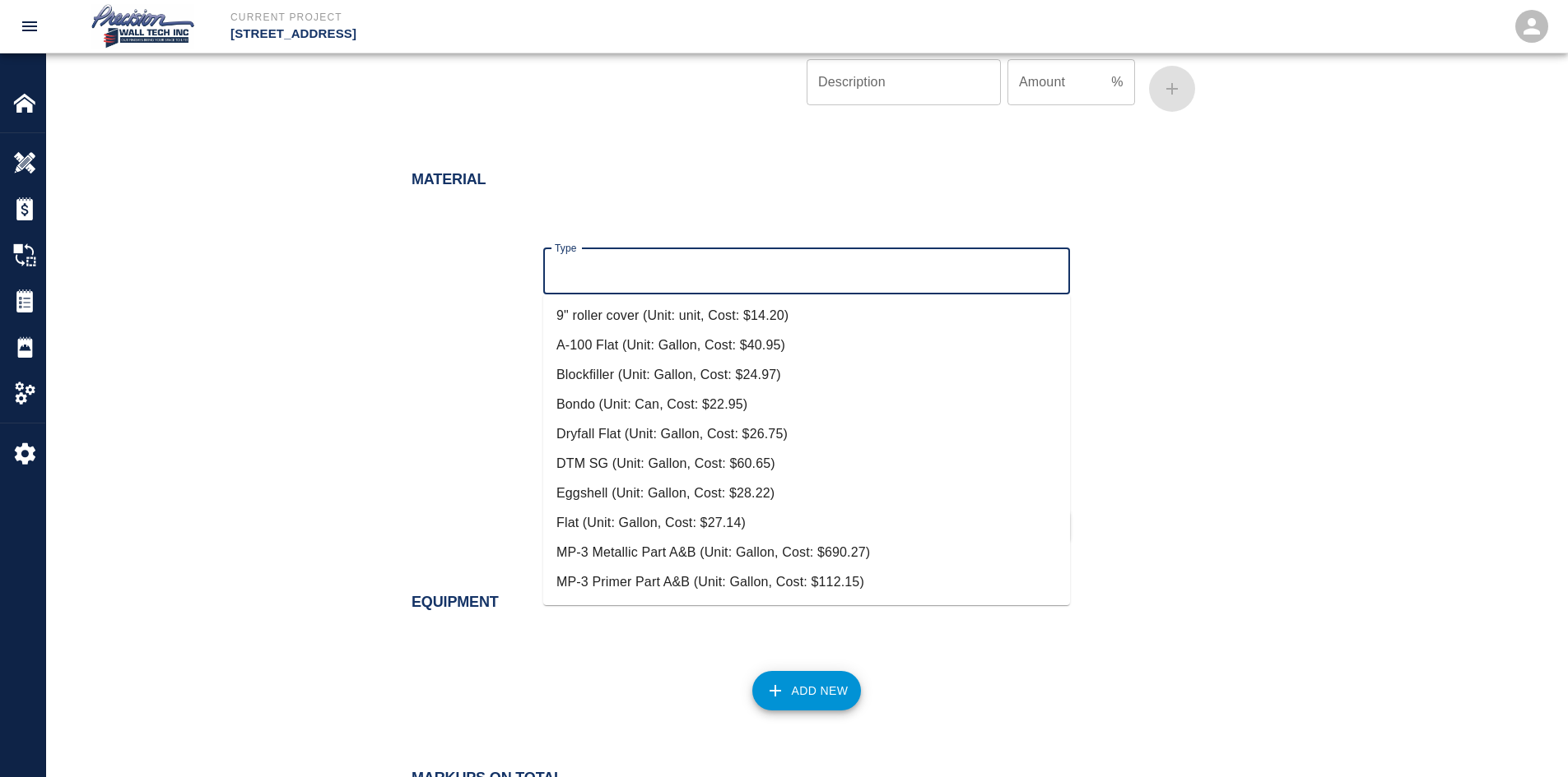
click at [614, 486] on li "Eggshell (Unit: Gallon, Cost: $28.22)" at bounding box center [806, 494] width 527 height 30
type input "Eggshell (Unit: Gallon, Cost: $28.22)"
type input "Gallon"
type input "28.22"
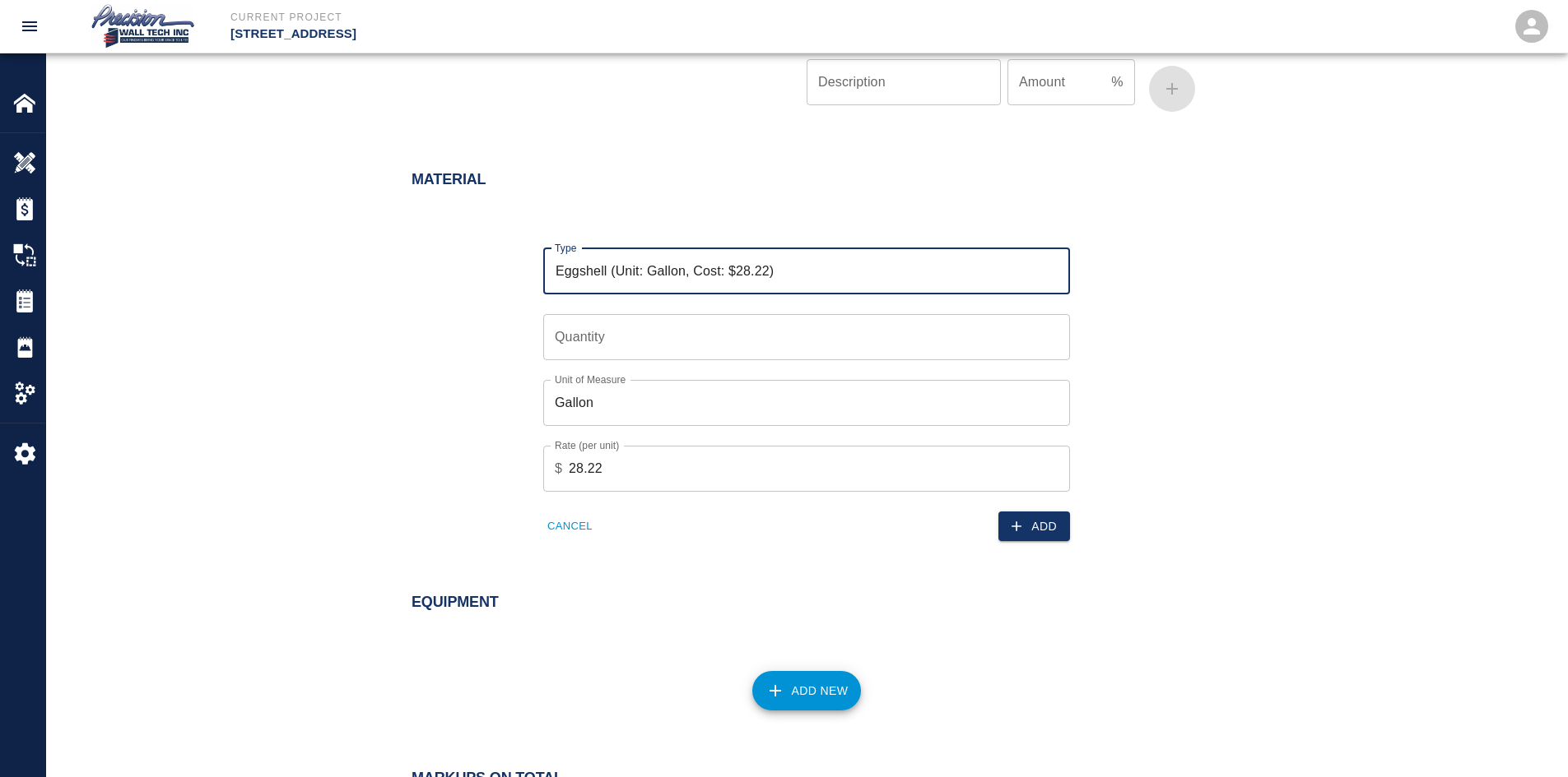
click at [655, 326] on input "Quantity" at bounding box center [806, 337] width 527 height 46
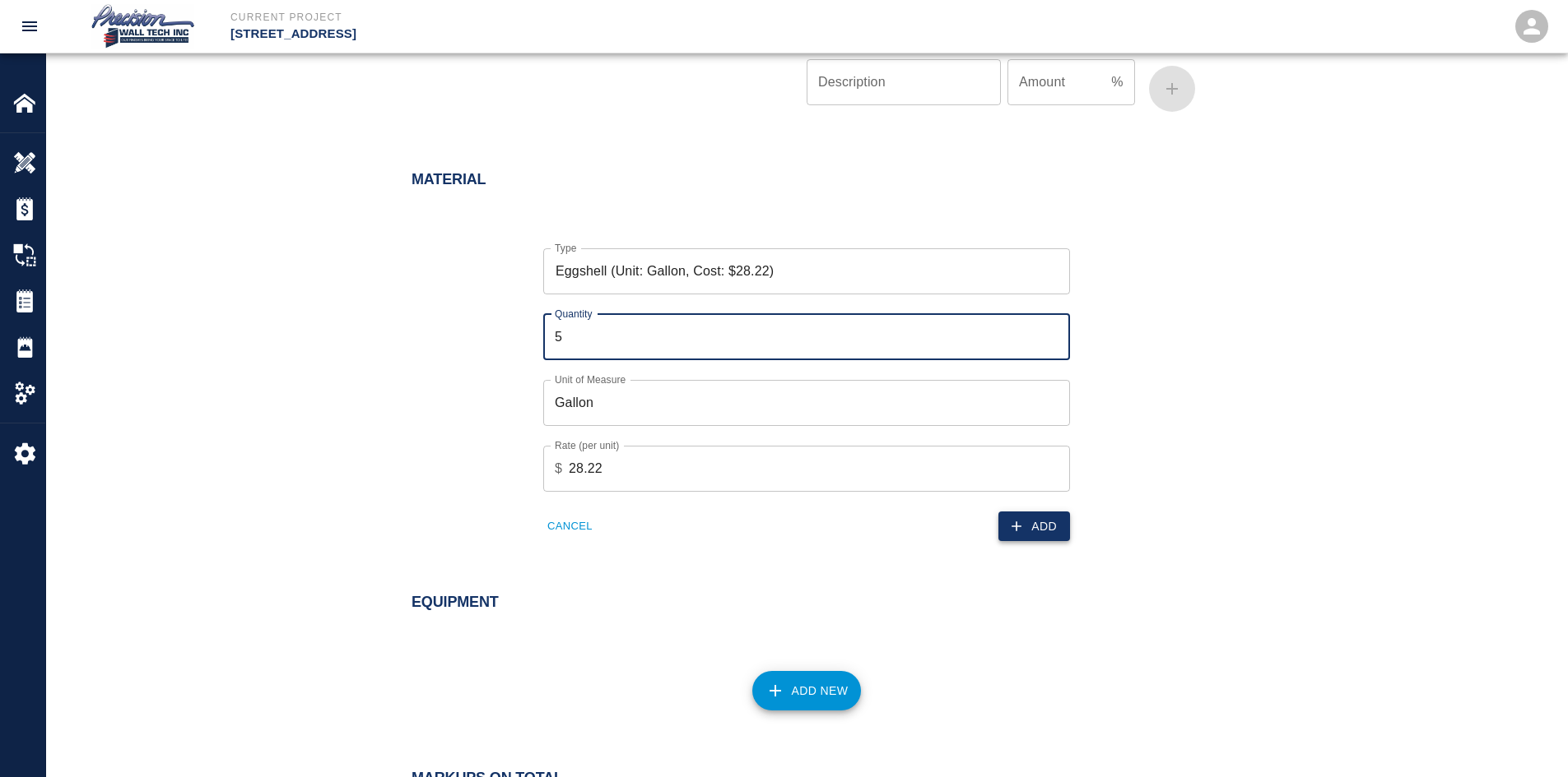
type input "5"
click at [1042, 523] on button "Add" at bounding box center [1034, 526] width 72 height 31
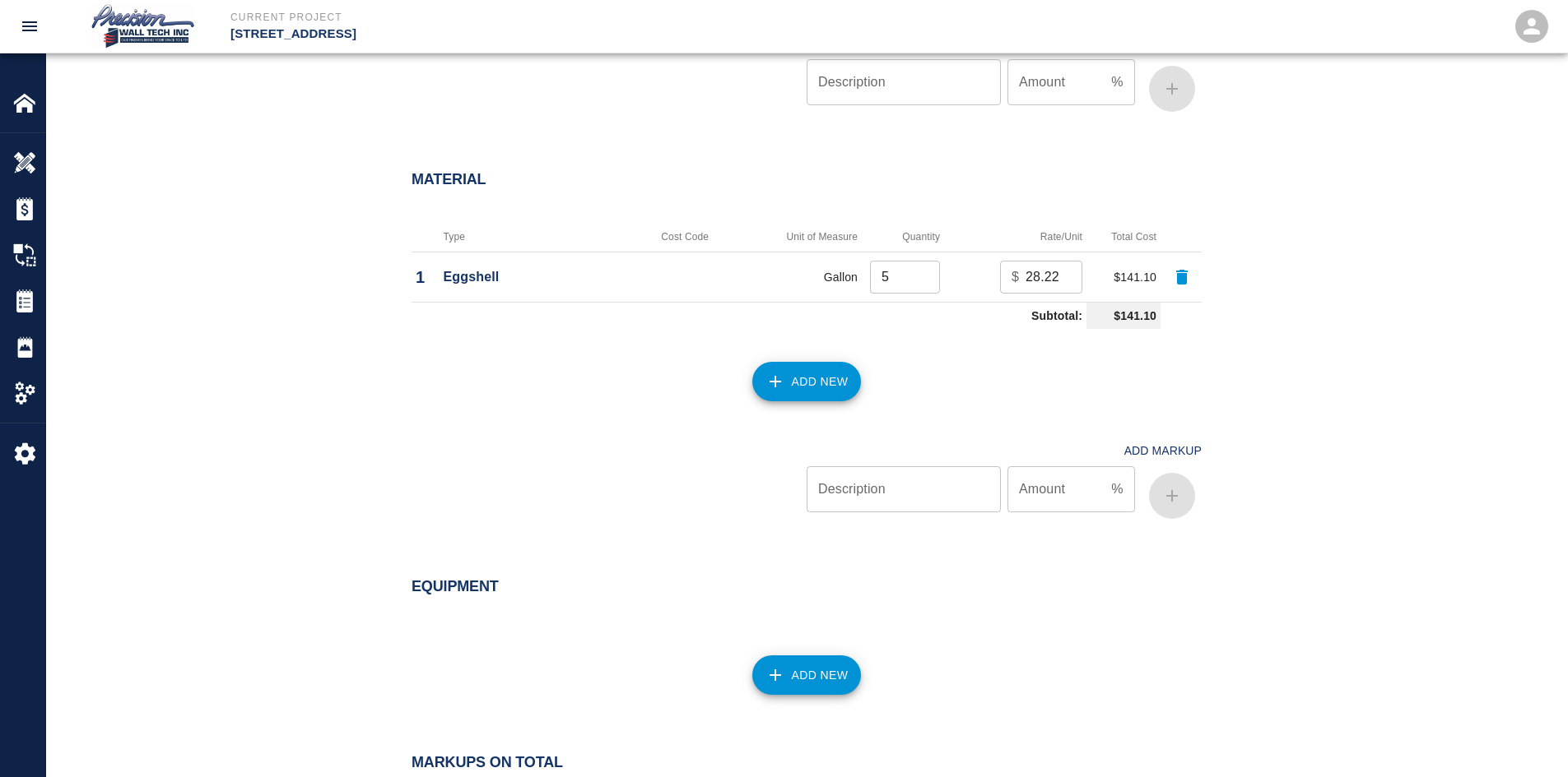
click at [812, 386] on button "Add New" at bounding box center [807, 382] width 110 height 40
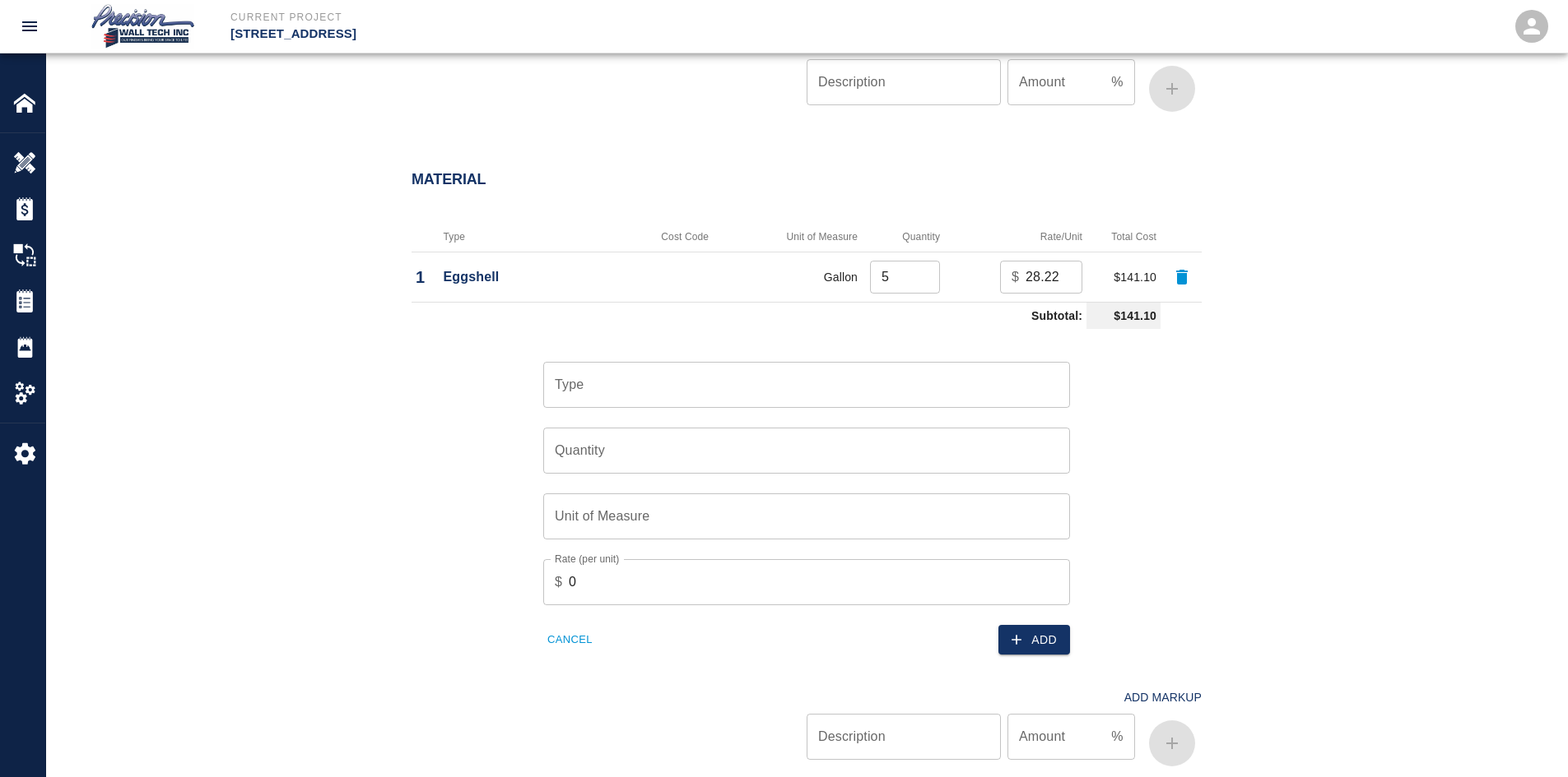
click at [738, 376] on input "Type" at bounding box center [806, 385] width 512 height 32
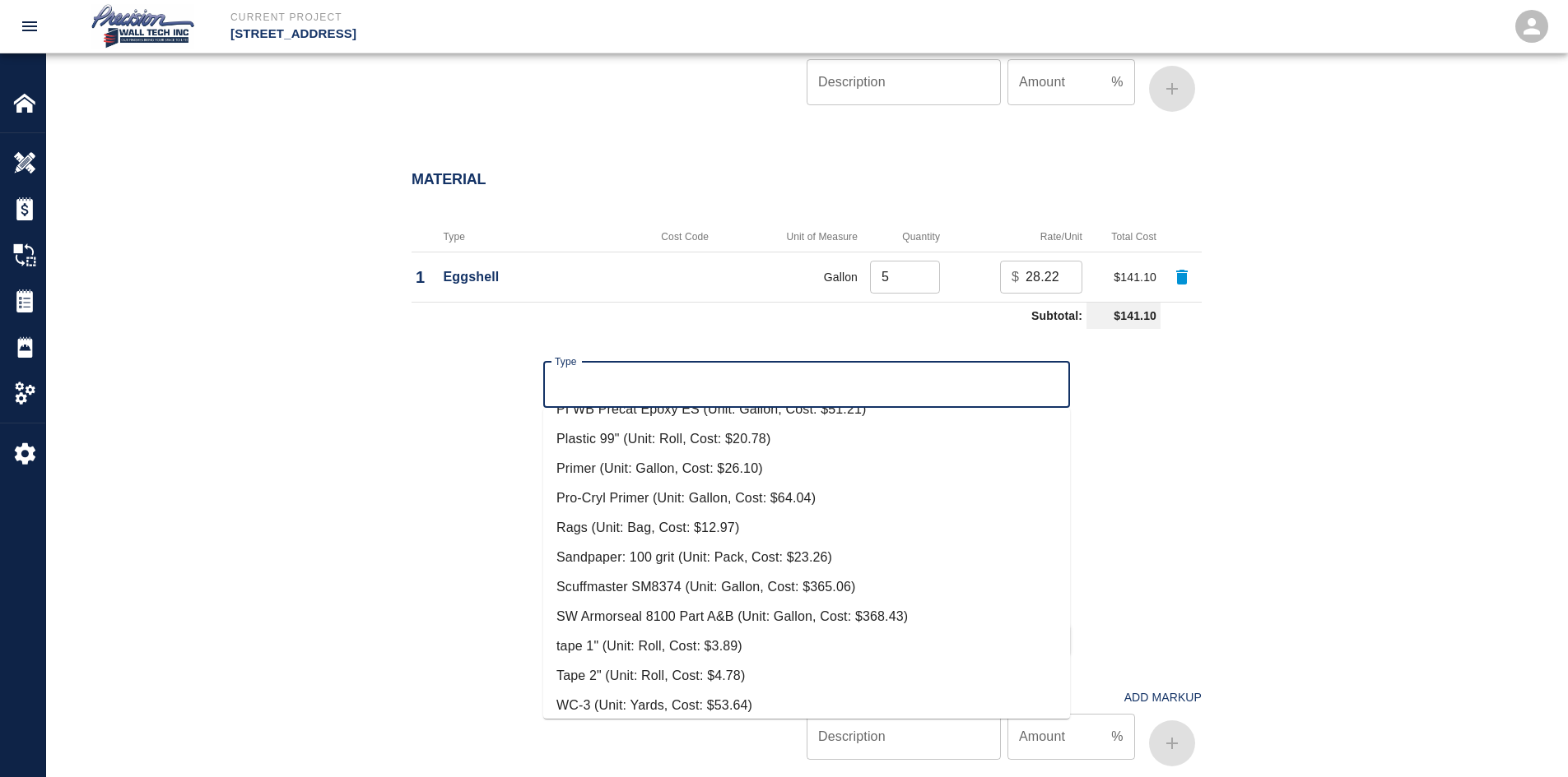
scroll to position [443, 0]
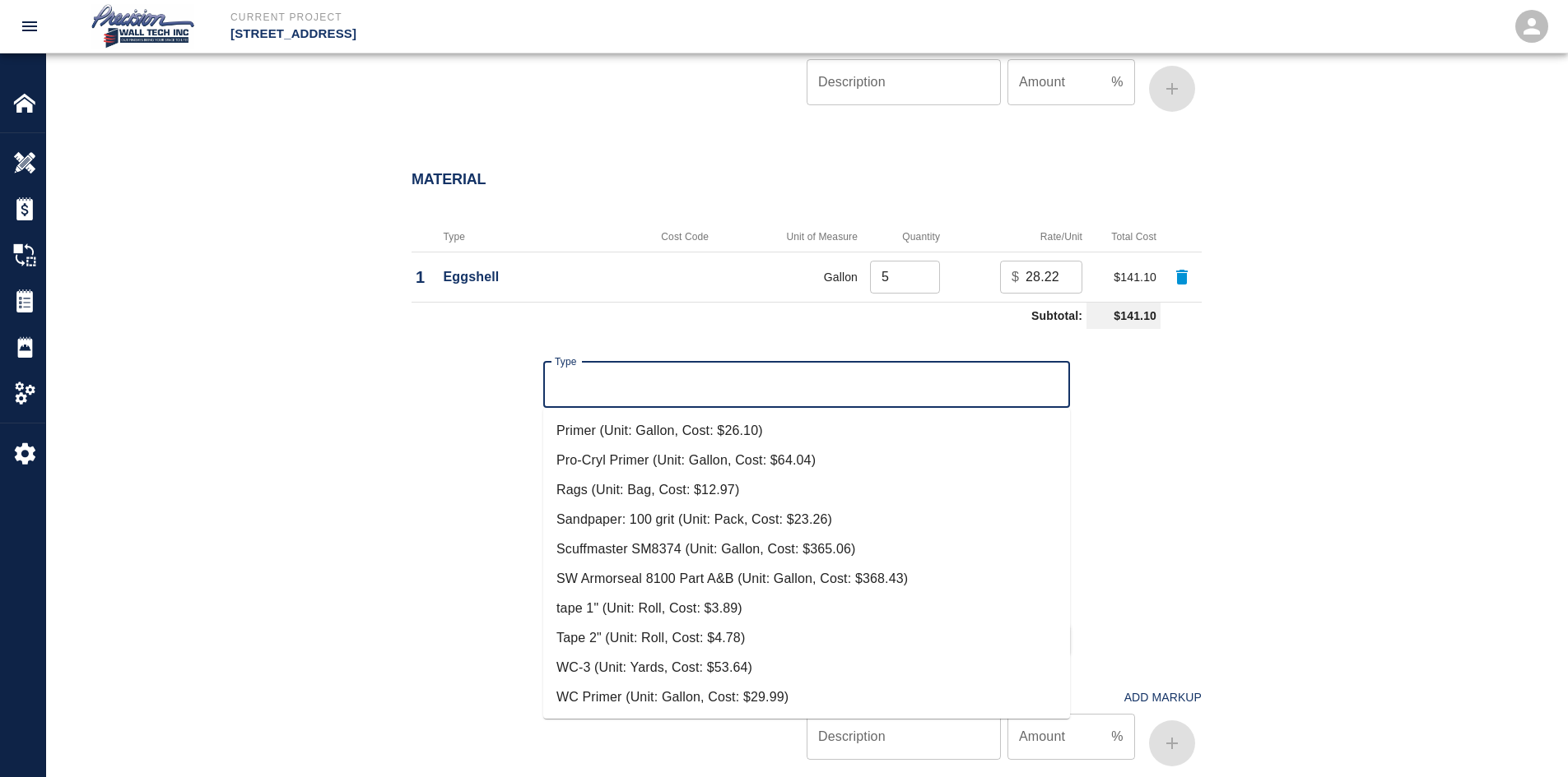
click at [663, 638] on li "Tape 2" (Unit: Roll, Cost: $4.78)" at bounding box center [806, 639] width 527 height 30
type input "Tape 2" (Unit: Roll, Cost: $4.78)"
type input "Roll"
type input "4.78"
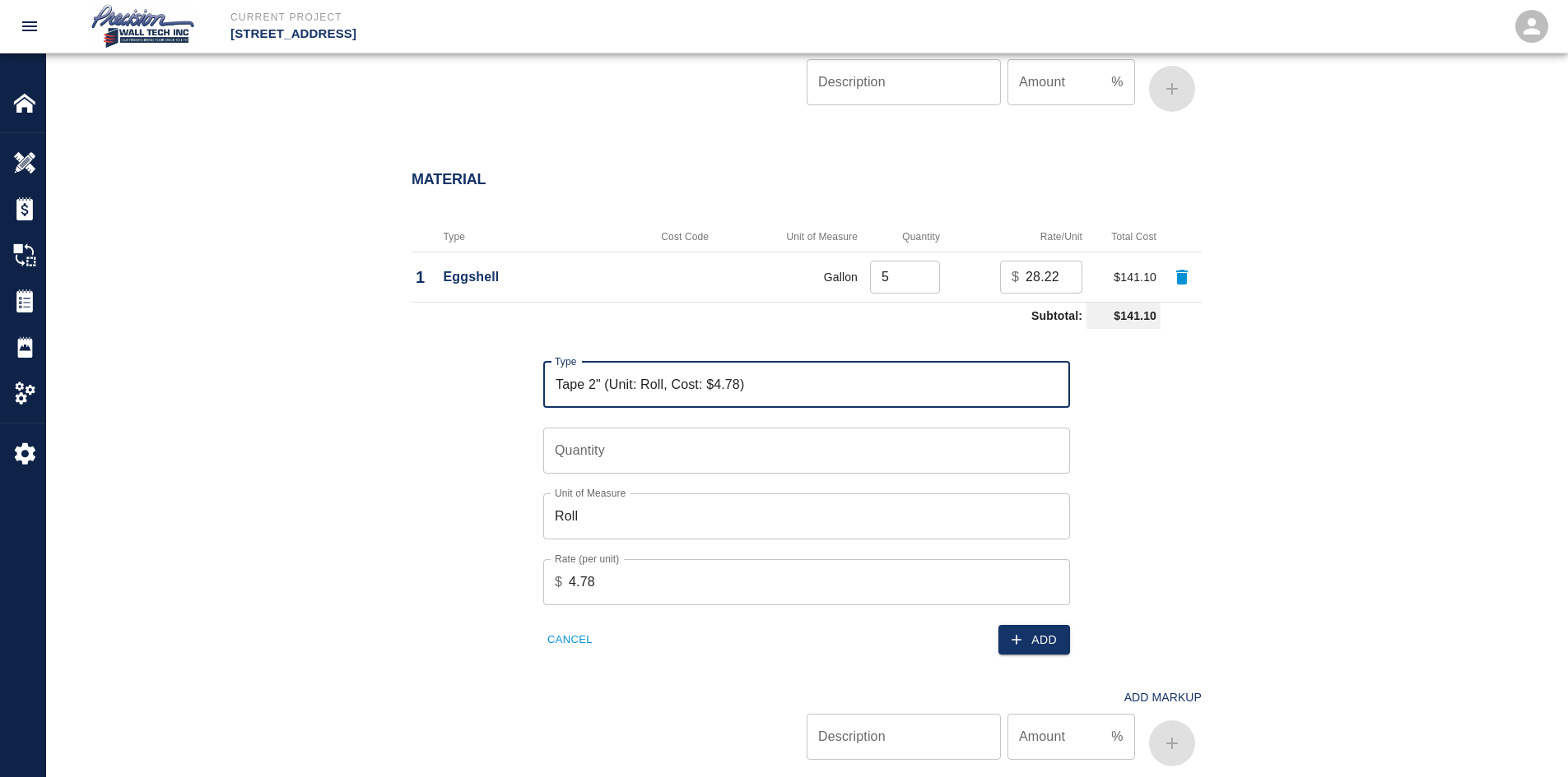
click at [609, 428] on input "Quantity" at bounding box center [806, 451] width 527 height 46
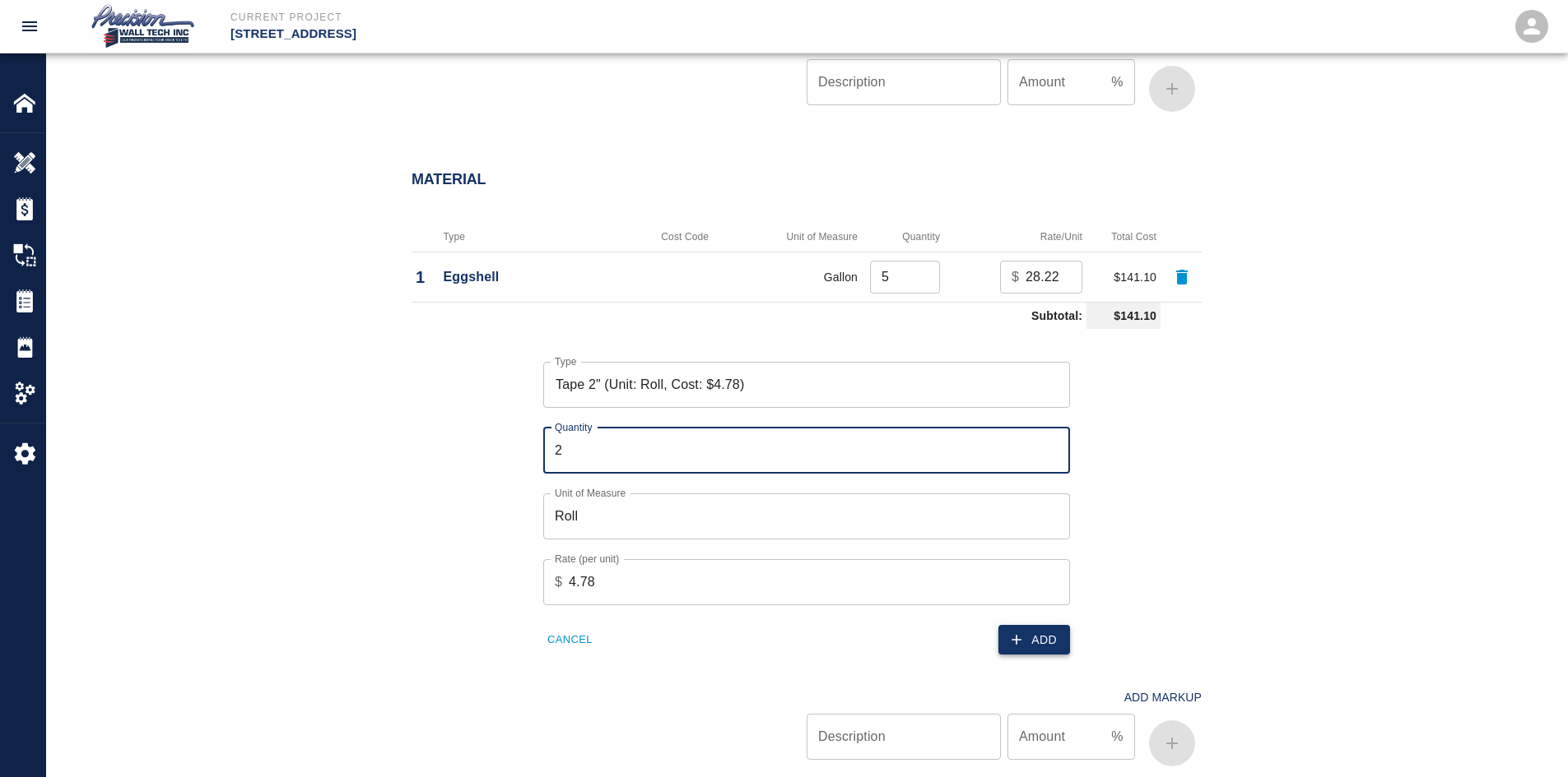
type input "2"
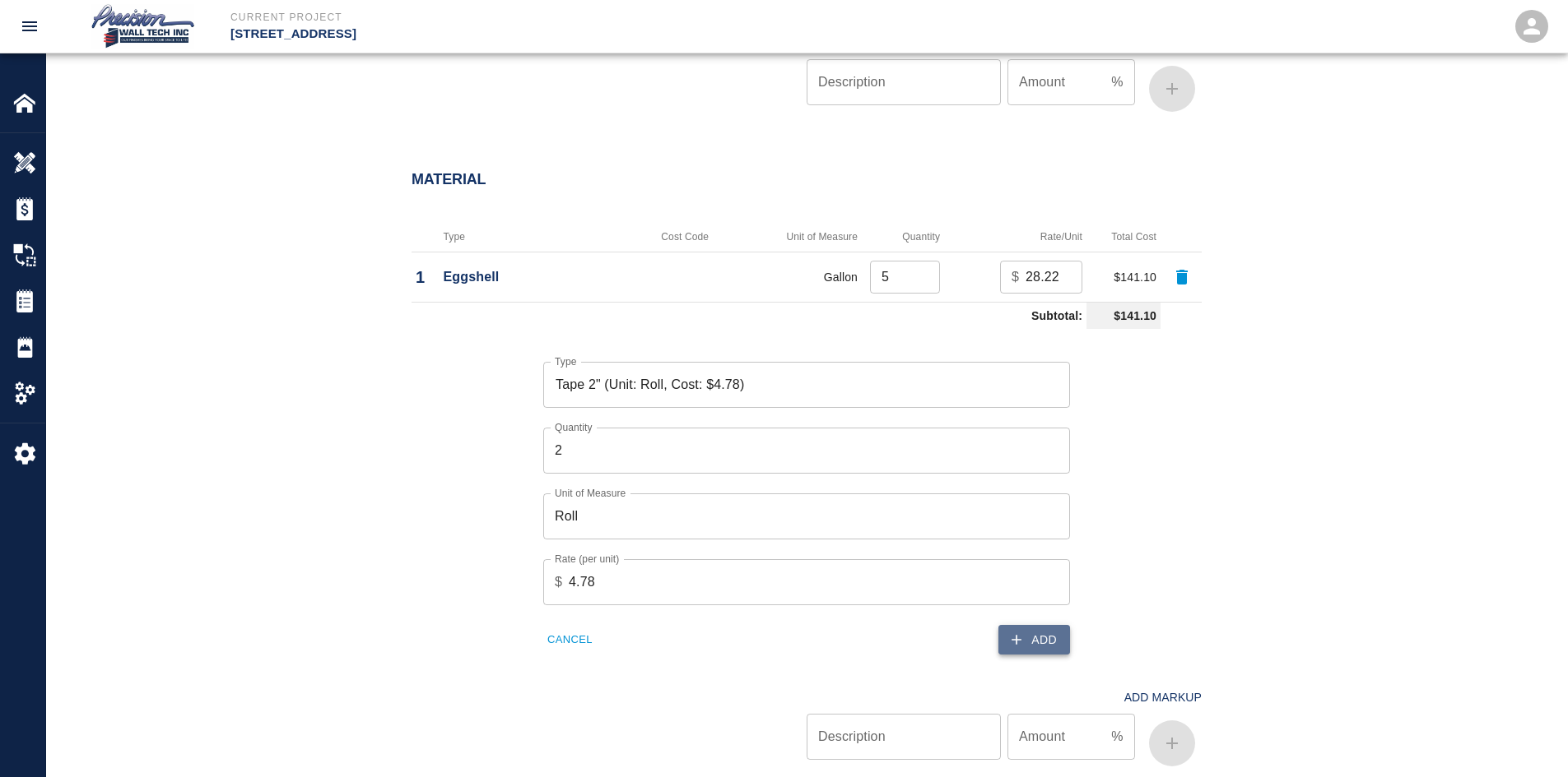
click at [1028, 630] on button "Add" at bounding box center [1034, 640] width 72 height 31
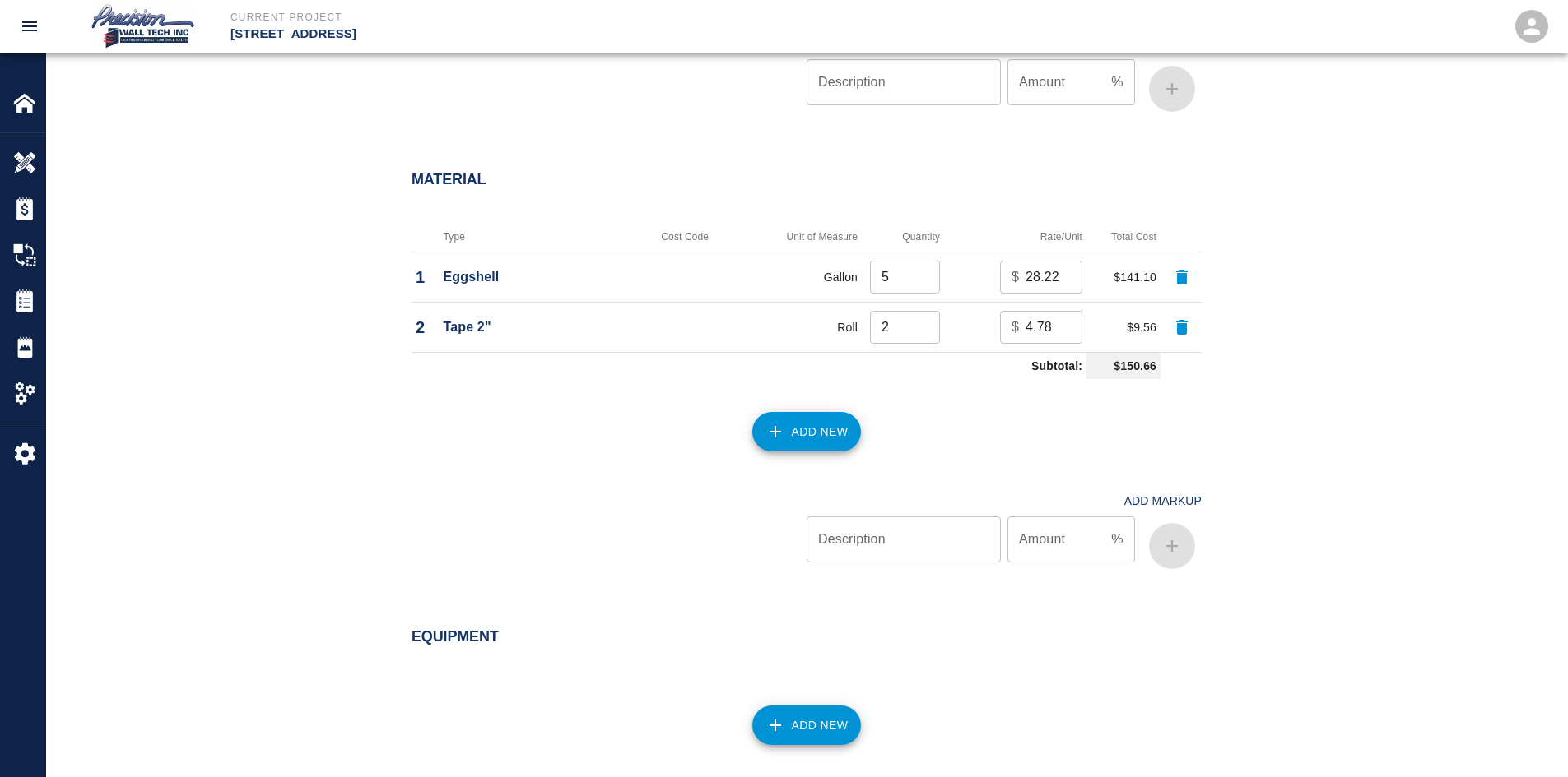
scroll to position [1442, 0]
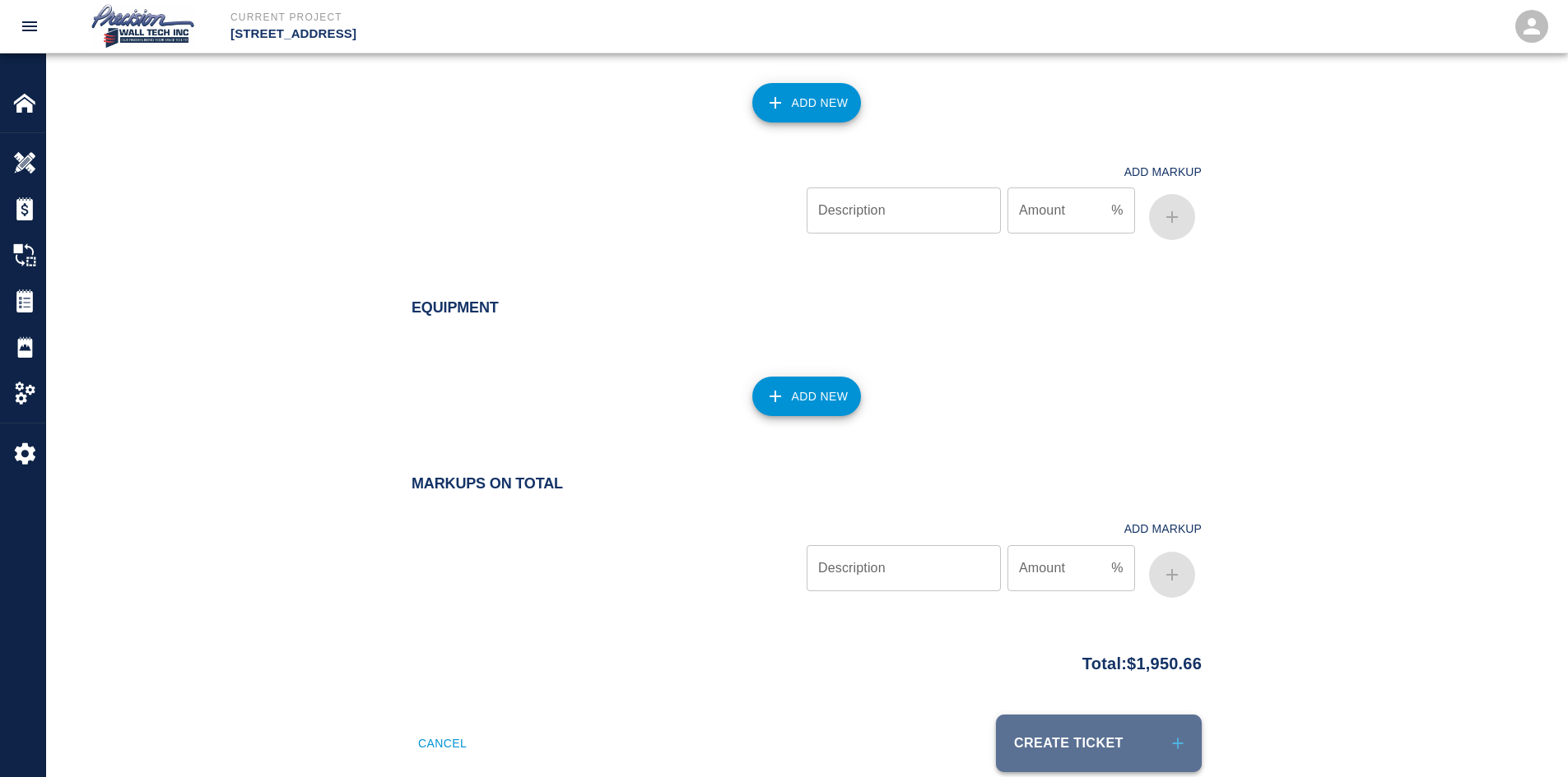
click at [1145, 739] on button "Create Ticket" at bounding box center [1098, 744] width 205 height 58
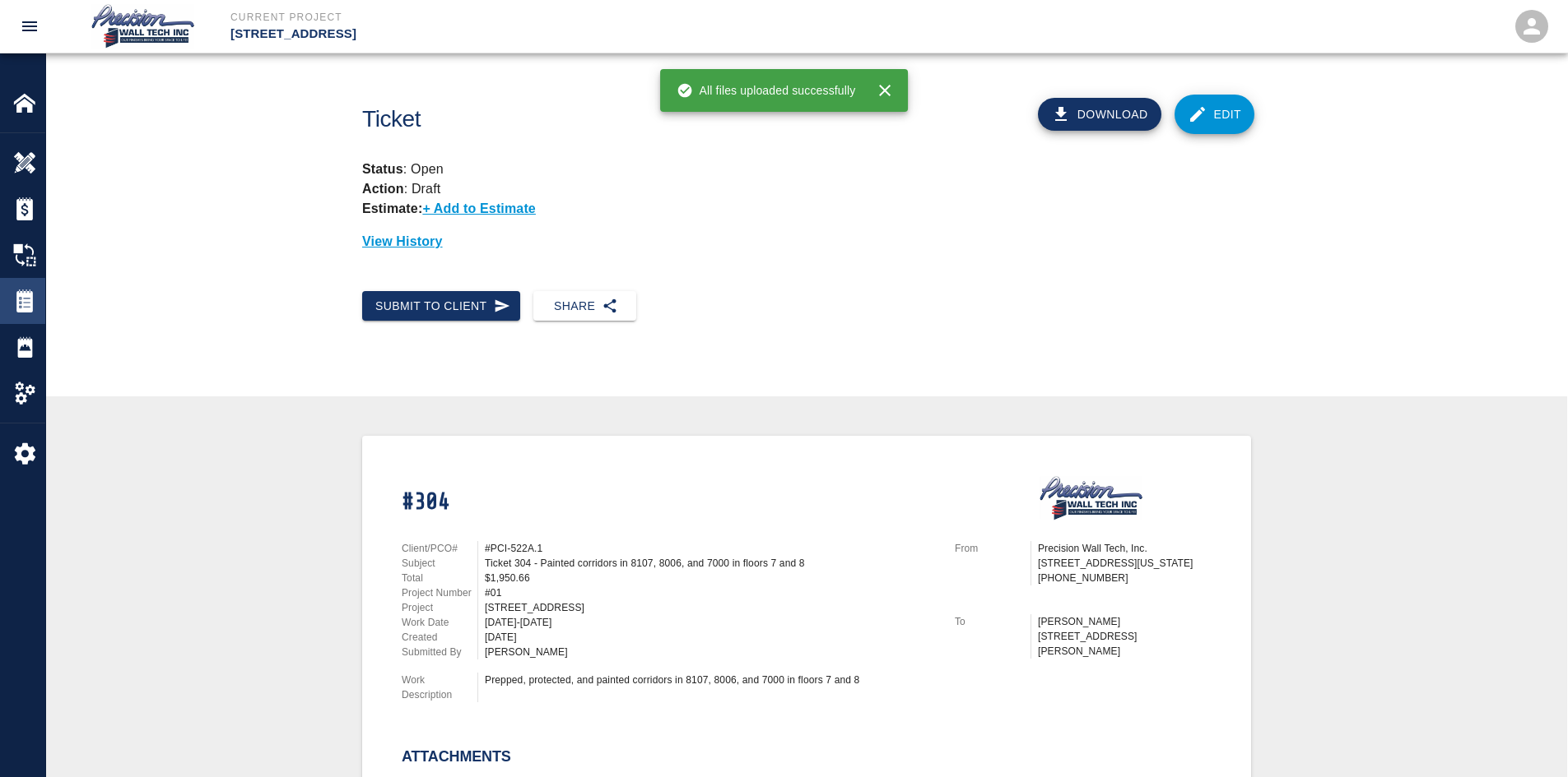
click at [11, 300] on div "Tickets" at bounding box center [22, 301] width 46 height 46
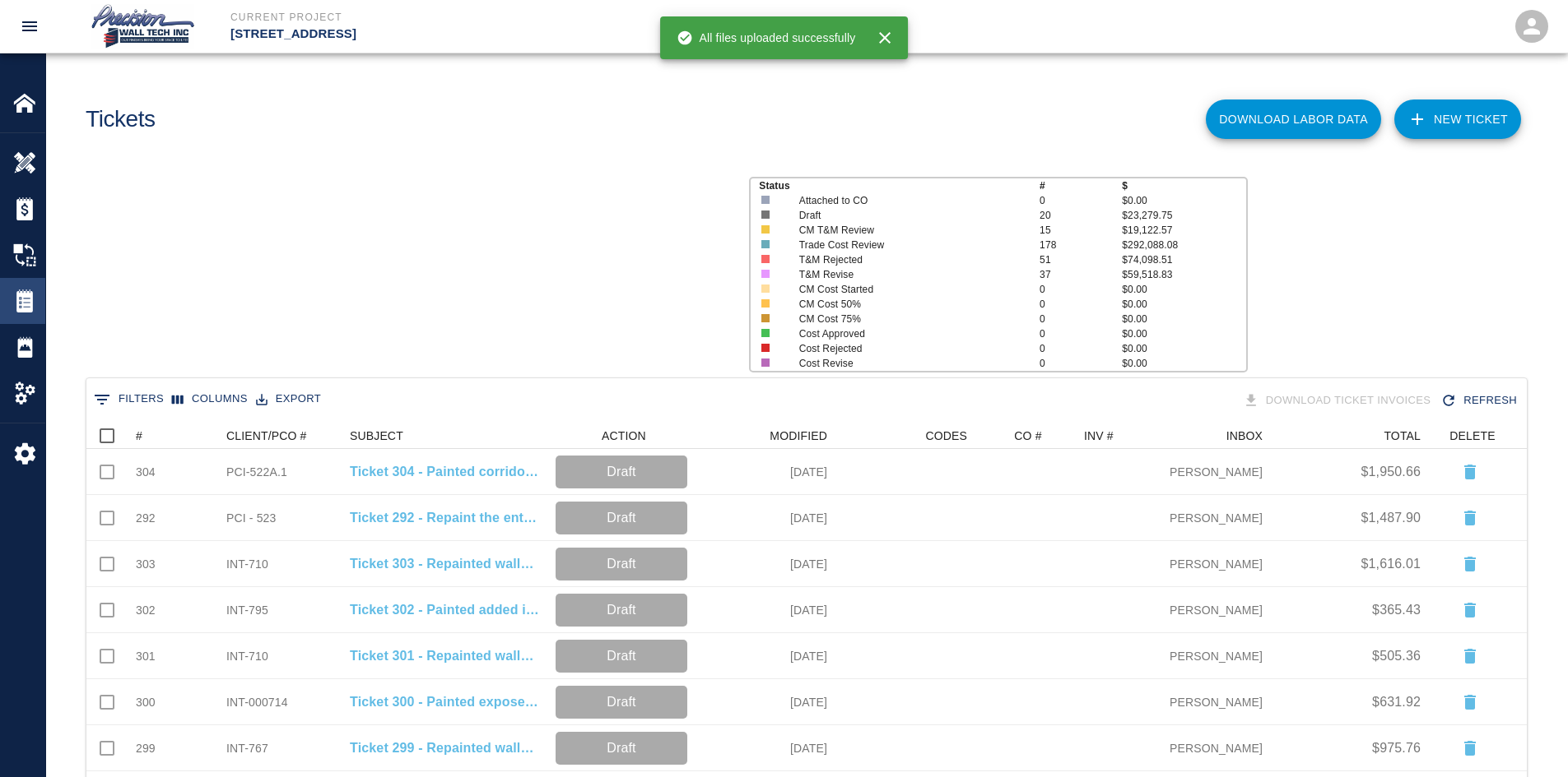
scroll to position [935, 1428]
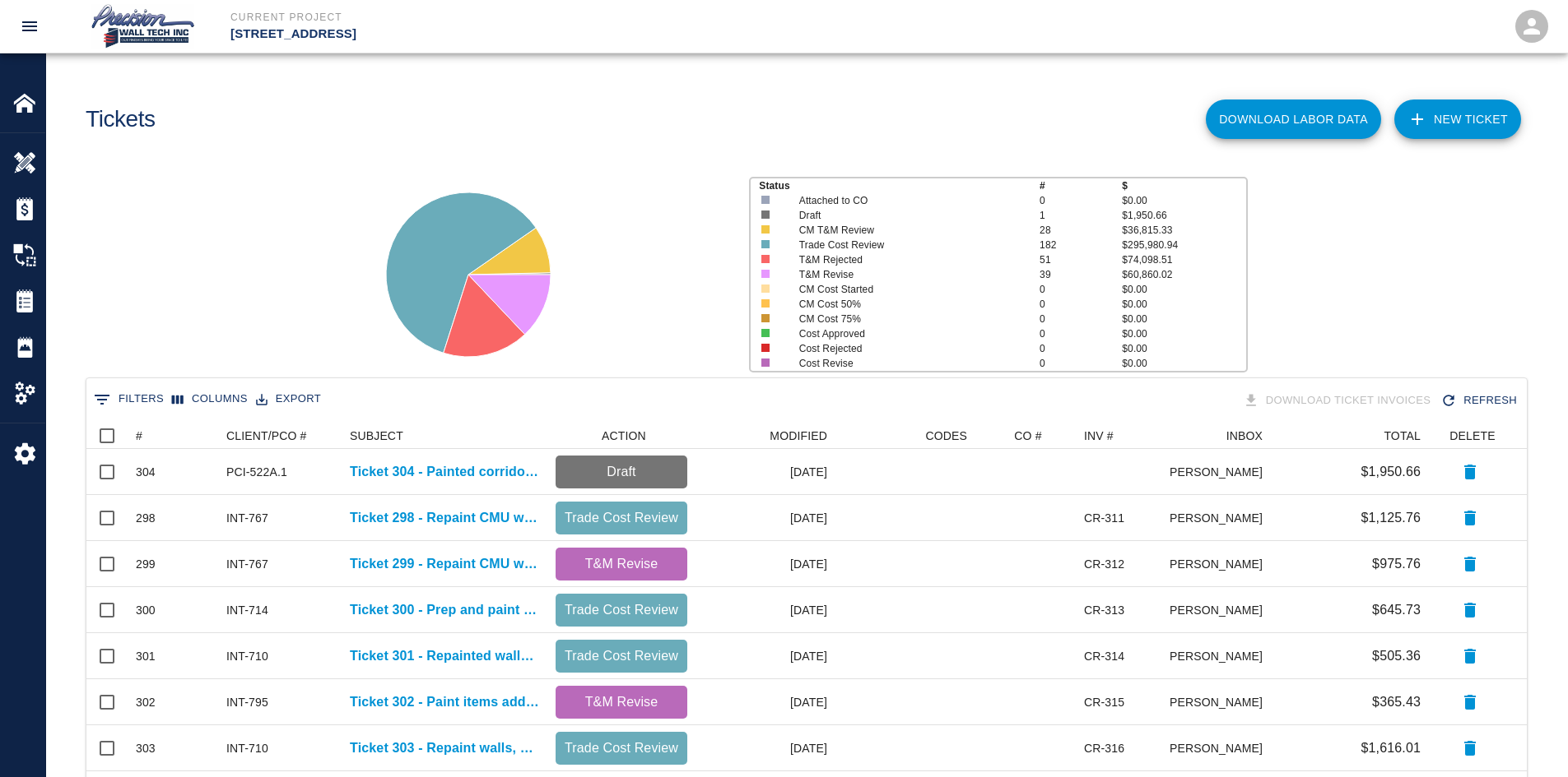
click at [1455, 140] on div "Download Labor Data NEW TICKET" at bounding box center [1163, 113] width 727 height 67
click at [1447, 134] on link "NEW TICKET" at bounding box center [1457, 119] width 126 height 40
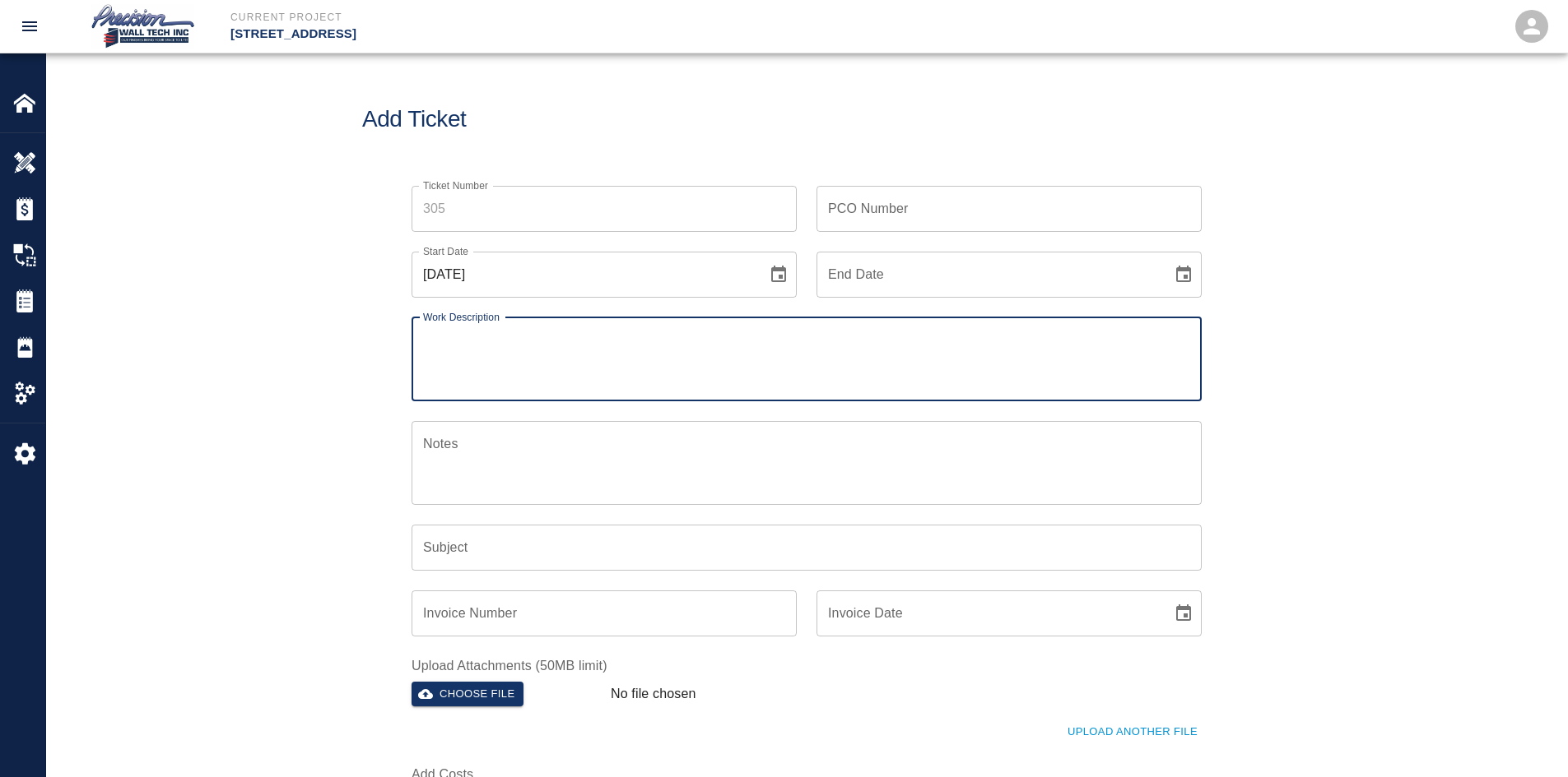
click at [557, 214] on input "Ticket Number" at bounding box center [604, 209] width 385 height 46
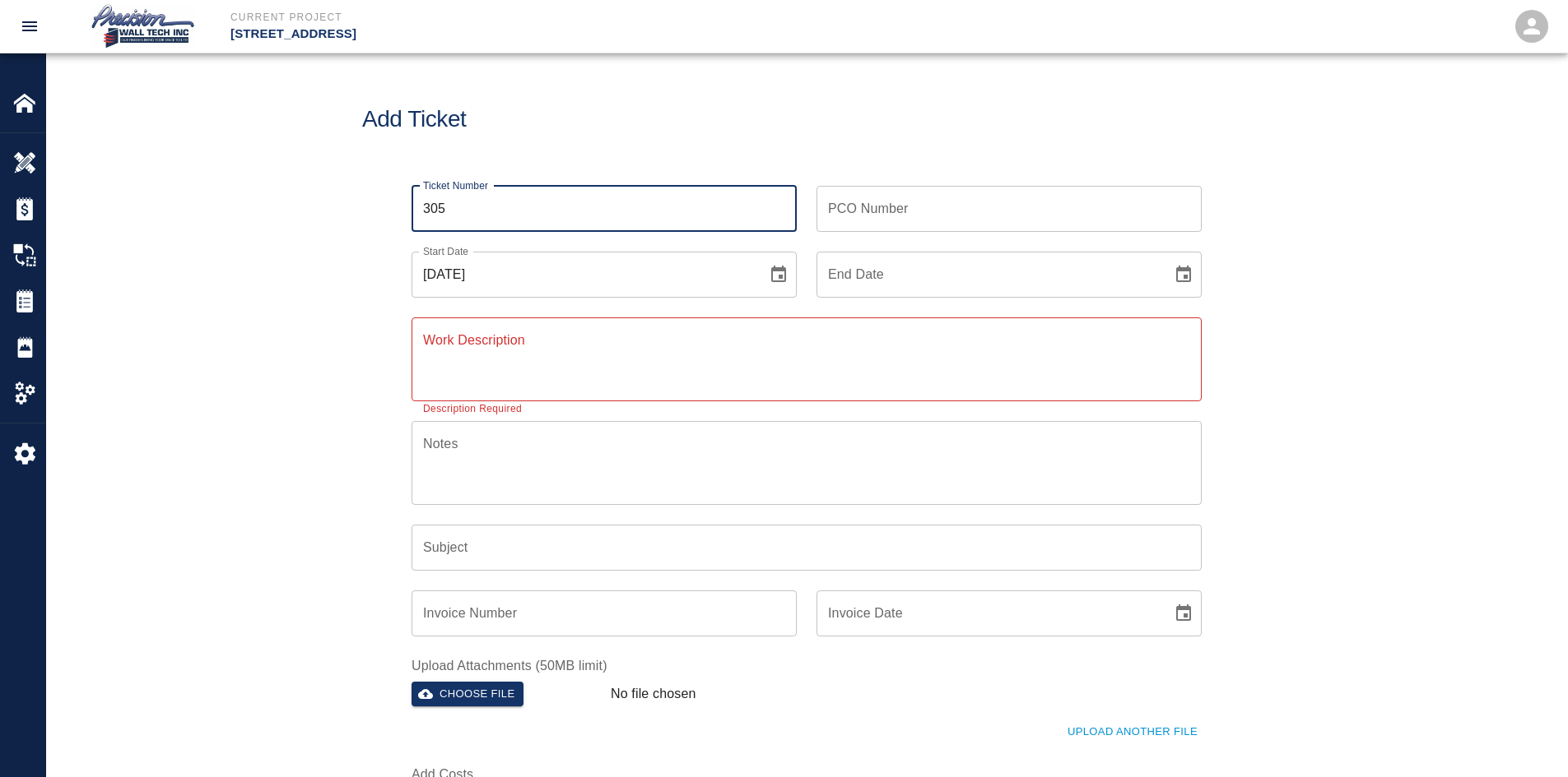
type input "305"
click at [910, 215] on input "PCO Number" at bounding box center [1009, 209] width 385 height 46
click at [1031, 191] on input "PCO Number" at bounding box center [1009, 209] width 385 height 46
click at [1167, 258] on button "Choose date" at bounding box center [1183, 274] width 33 height 32
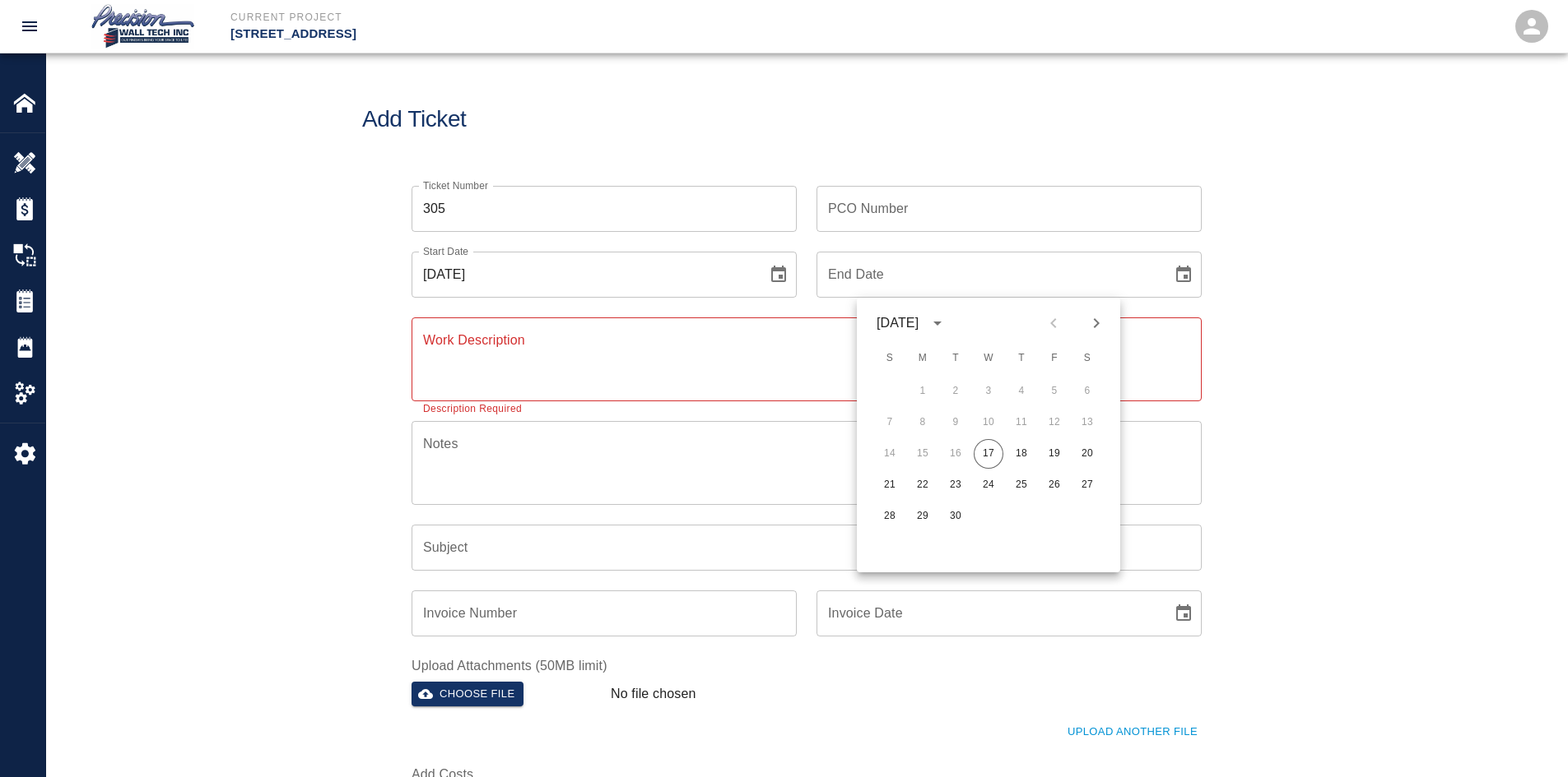
click at [973, 439] on button "17" at bounding box center [988, 454] width 30 height 30
type input "[DATE]"
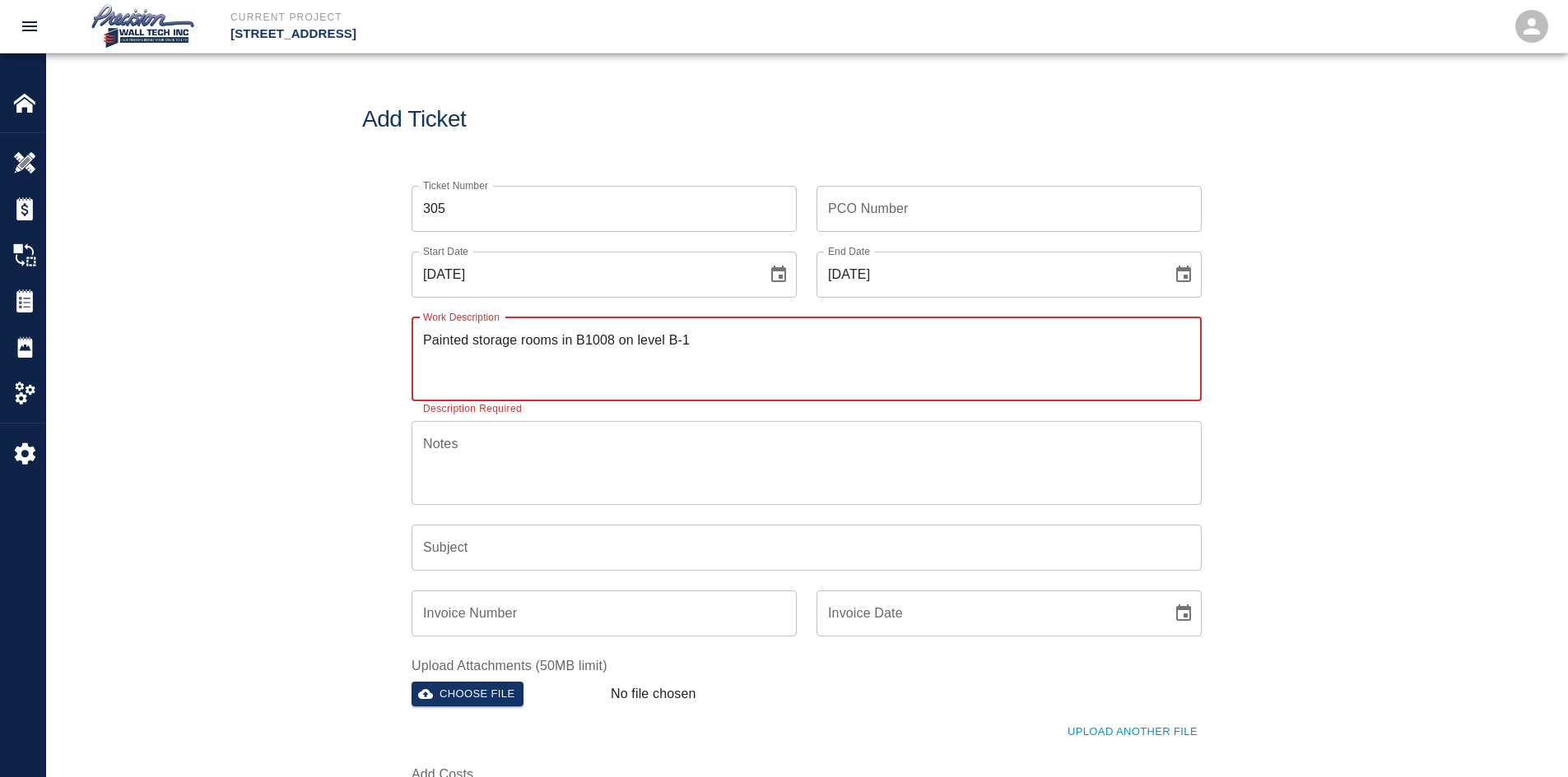
type textarea "Painted storage rooms in B1008 on level B-1"
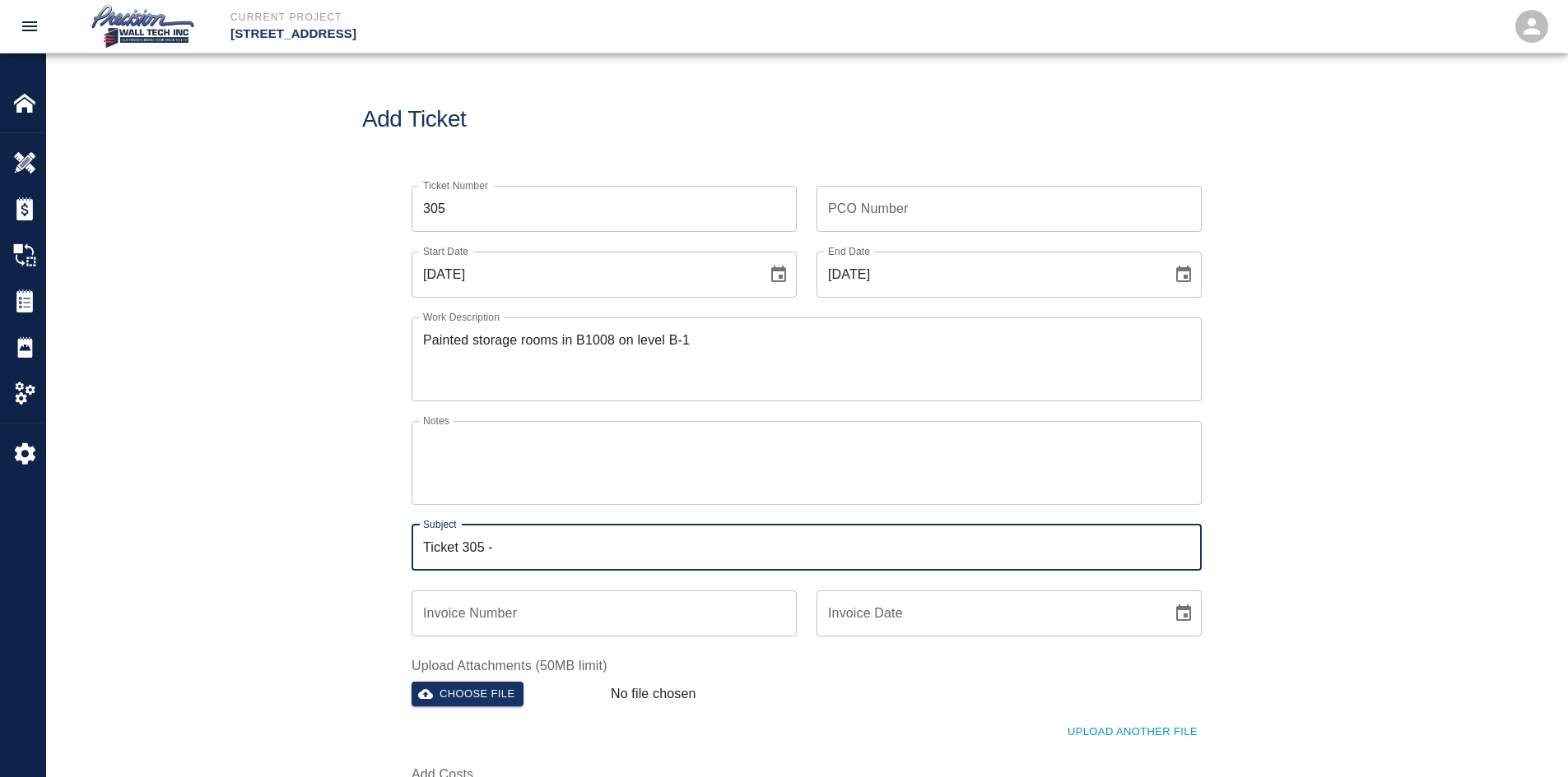
paste input "Painted storage rooms in B1008 on level B-1"
type input "Ticket 305 - Painted storage rooms in B1008 on level B-1"
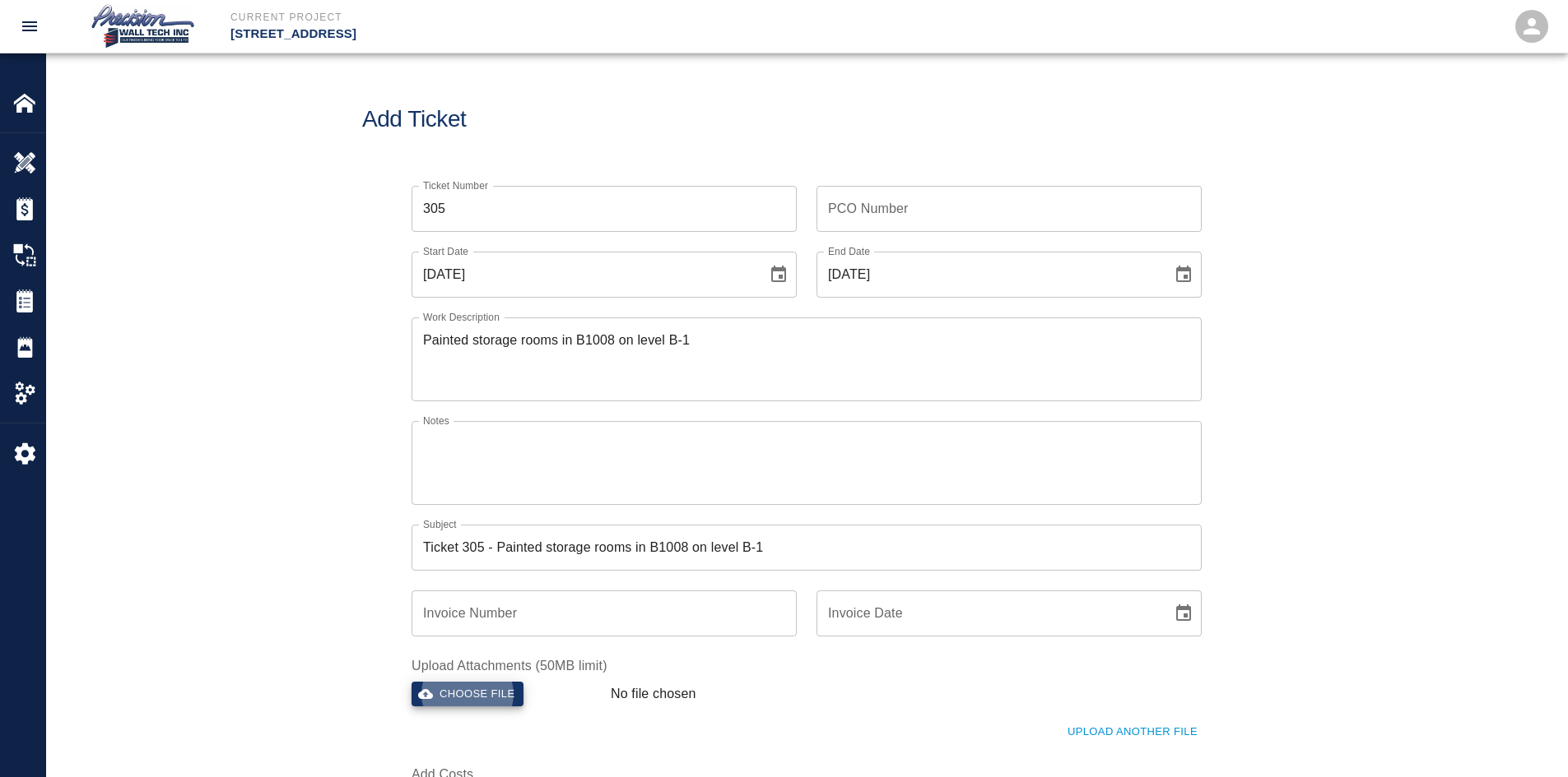
click at [412, 681] on button "Choose file" at bounding box center [467, 693] width 111 height 25
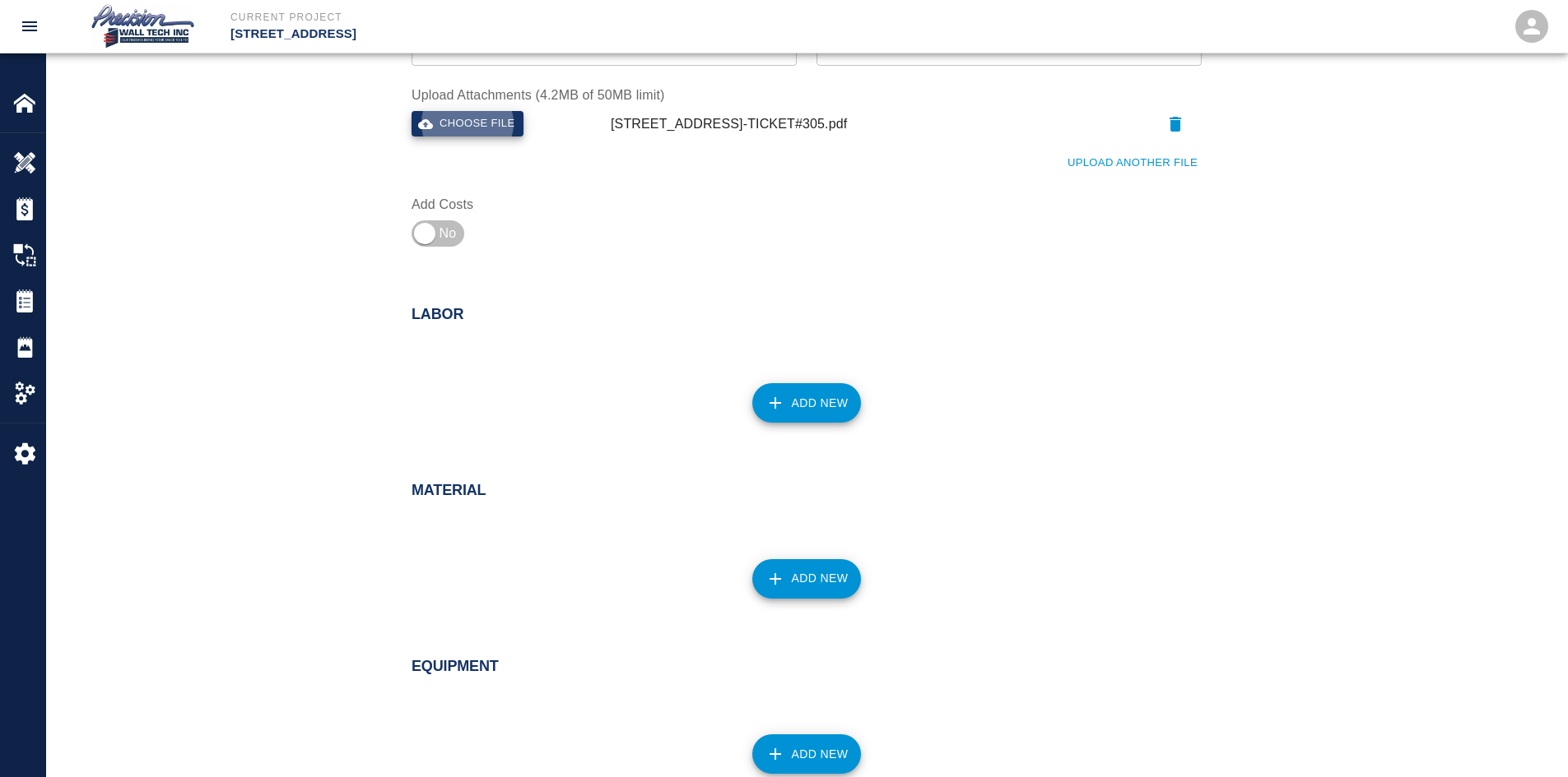
scroll to position [658, 0]
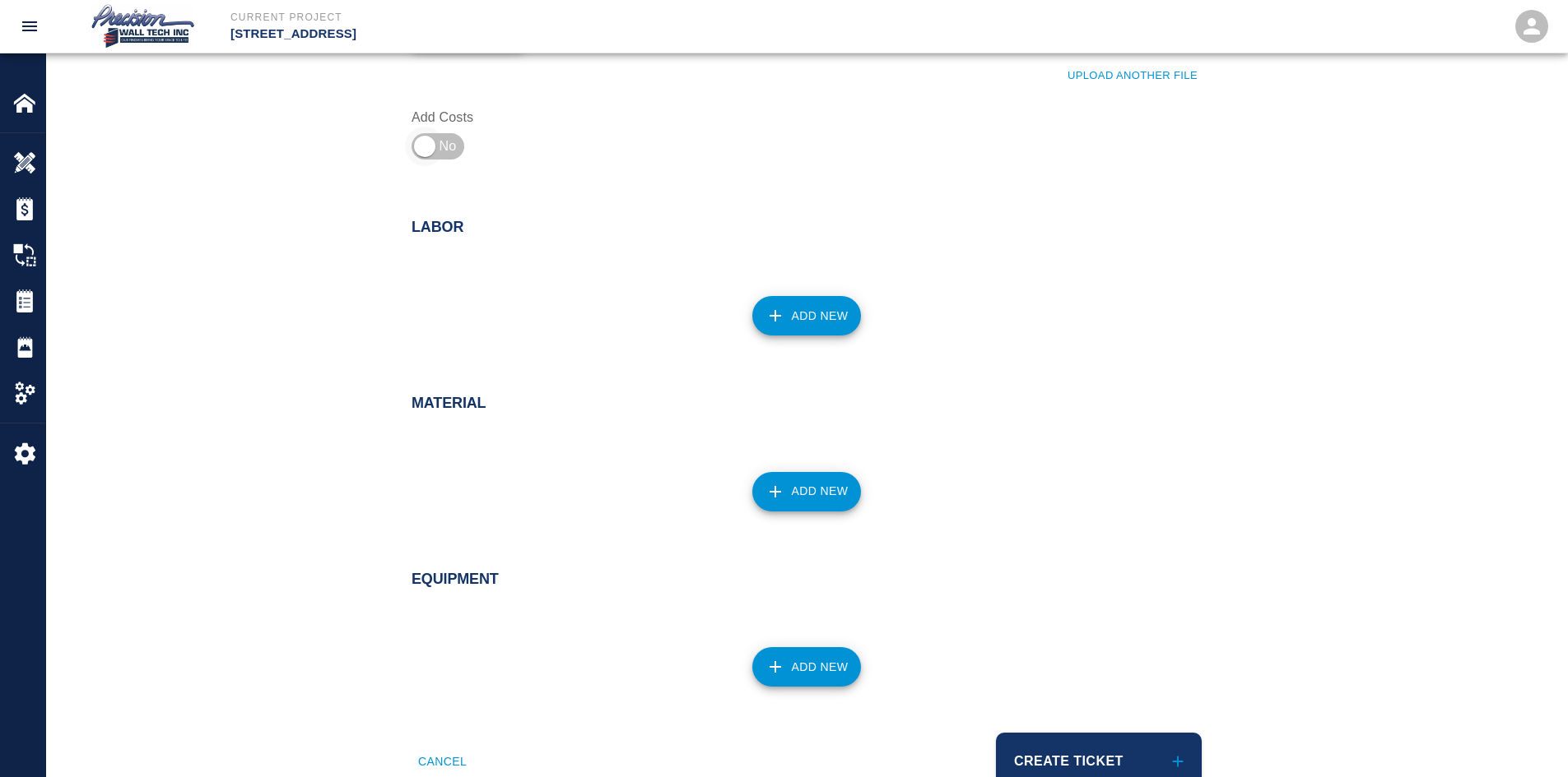
click at [438, 152] on input "checkbox" at bounding box center [425, 146] width 119 height 40
checkbox input "true"
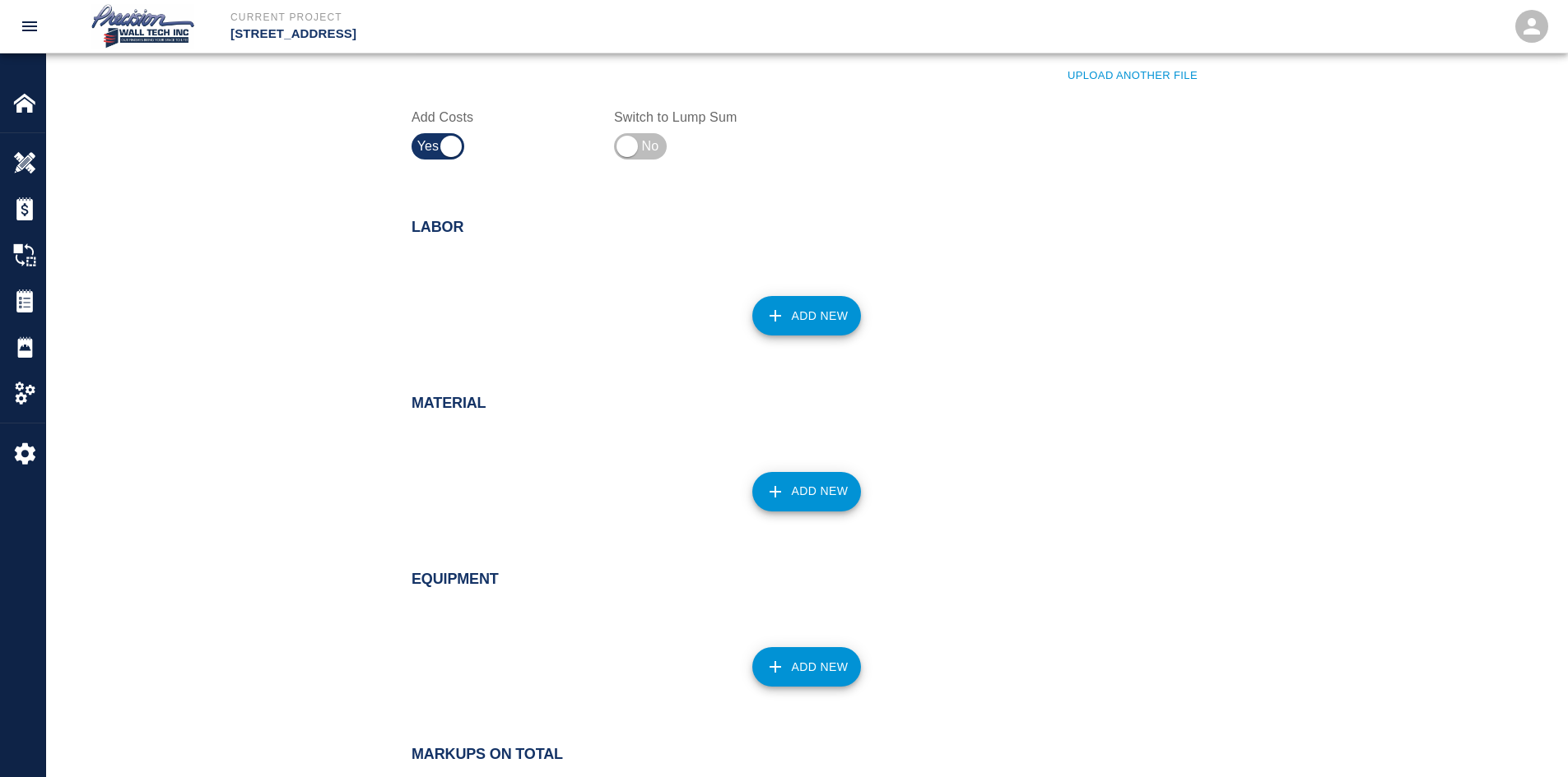
click at [777, 308] on icon "button" at bounding box center [775, 316] width 20 height 19
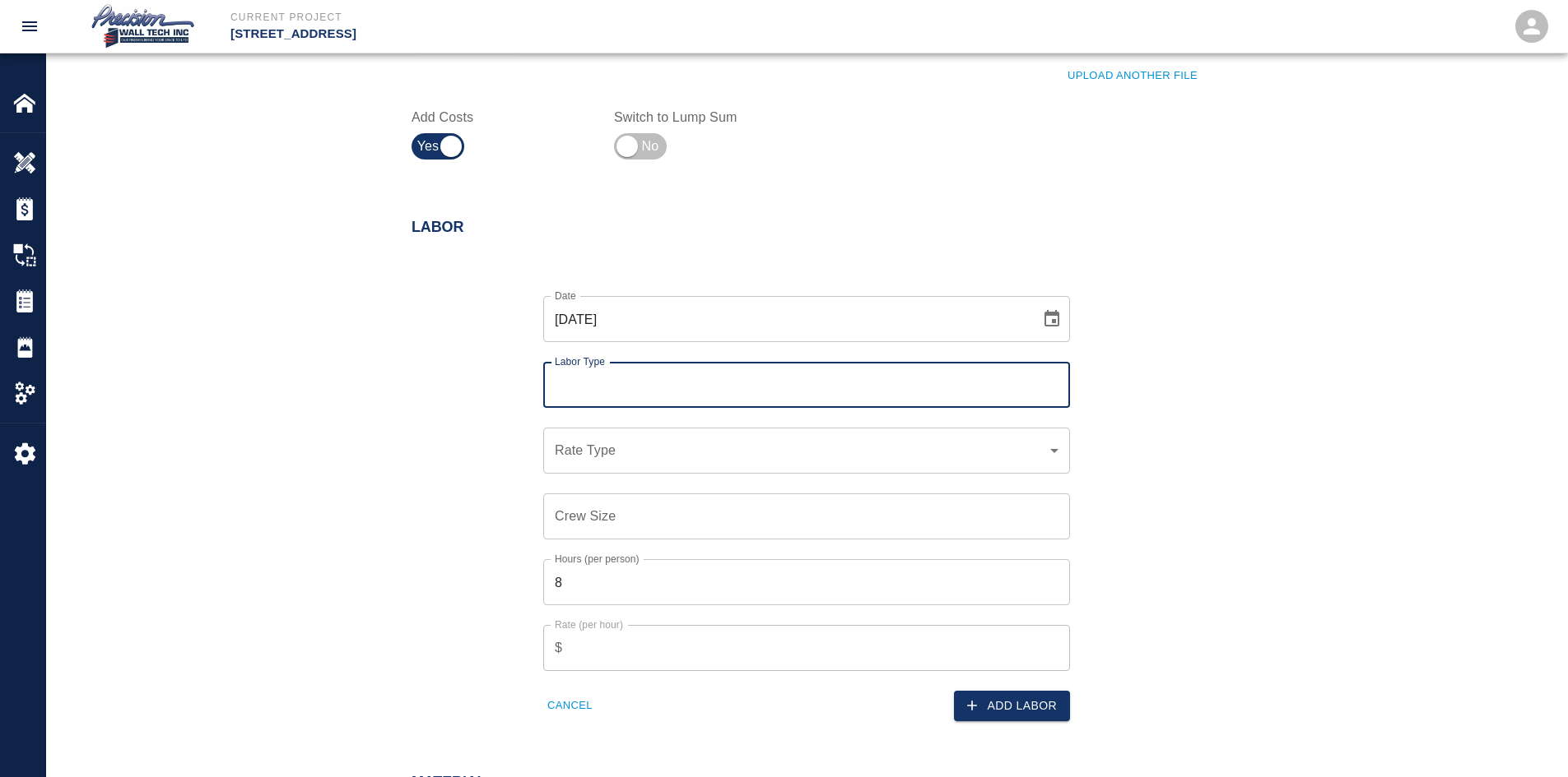
click at [710, 363] on div "Labor Type" at bounding box center [806, 385] width 527 height 46
click at [651, 398] on input "Labor Type" at bounding box center [806, 385] width 512 height 32
click at [610, 476] on li "Painter (Valid: [DATE]-[DATE])" at bounding box center [806, 488] width 527 height 30
type input "Painter"
click at [611, 432] on div "​ Rate Type" at bounding box center [806, 451] width 527 height 46
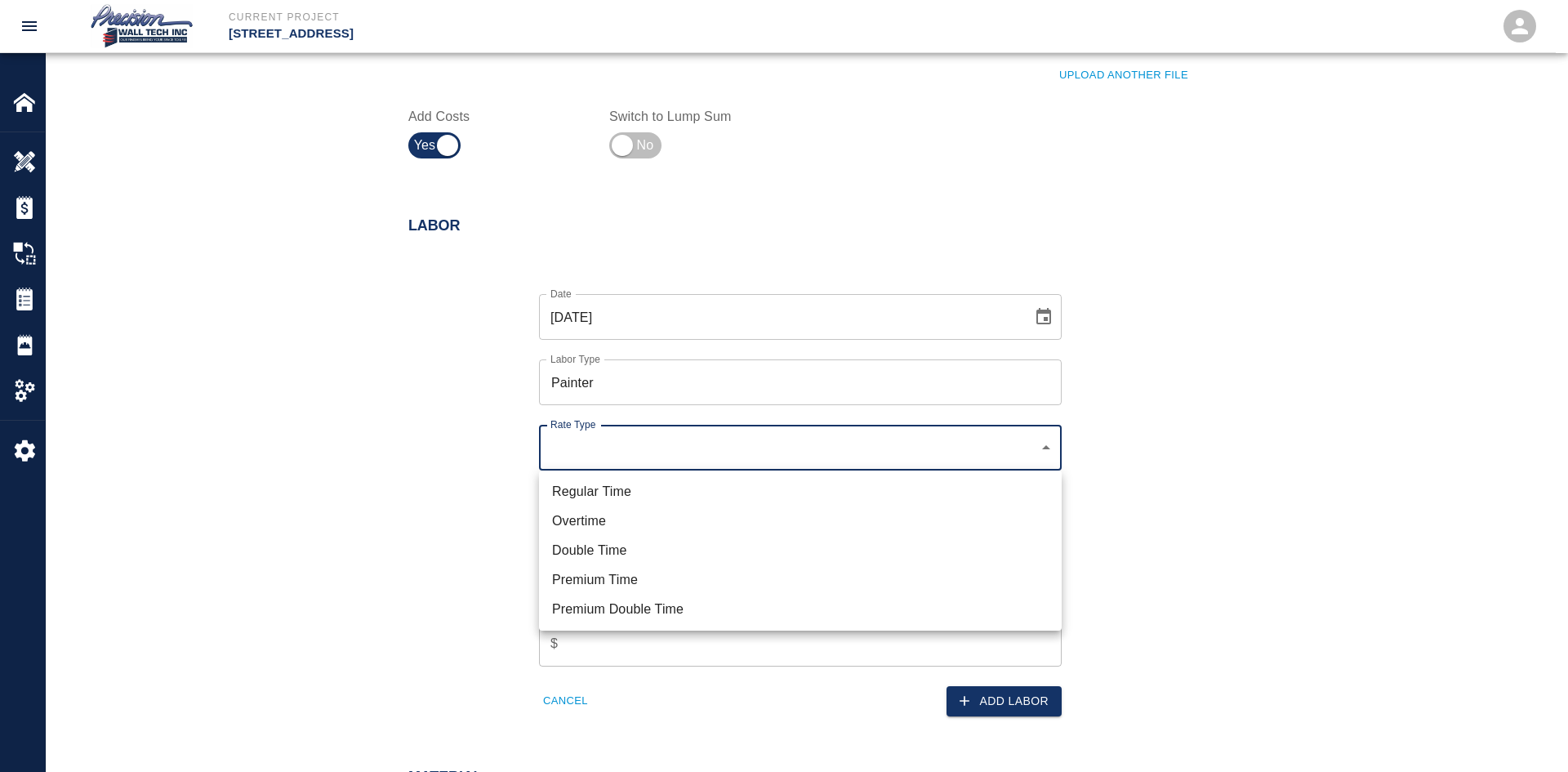
click at [591, 494] on li "Regular Time" at bounding box center [800, 492] width 523 height 30
type input "rate_rt"
type input "75.00"
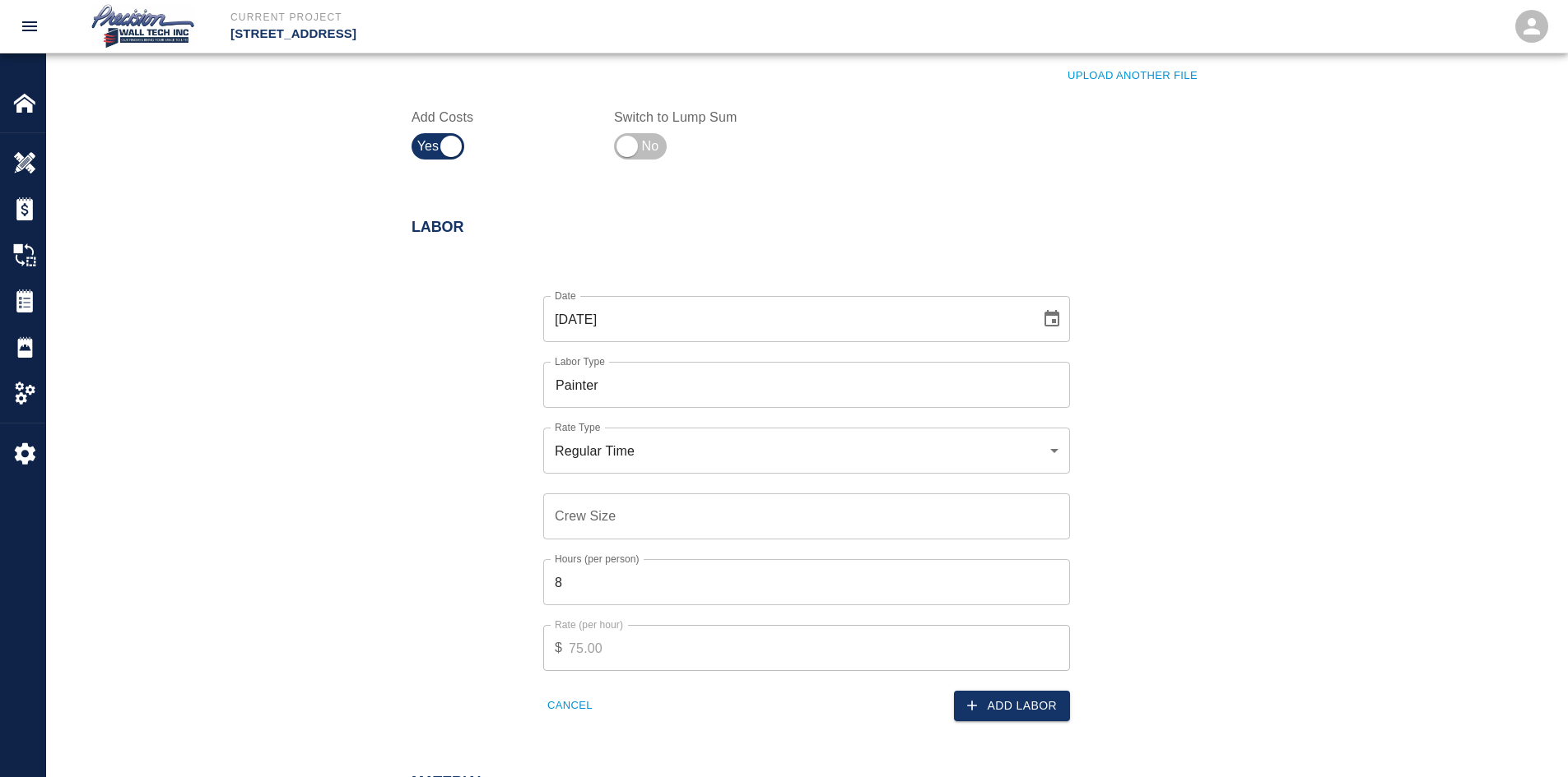
drag, startPoint x: 618, startPoint y: 537, endPoint x: 629, endPoint y: 519, distance: 21.1
click at [618, 537] on input "Crew Size" at bounding box center [806, 517] width 527 height 46
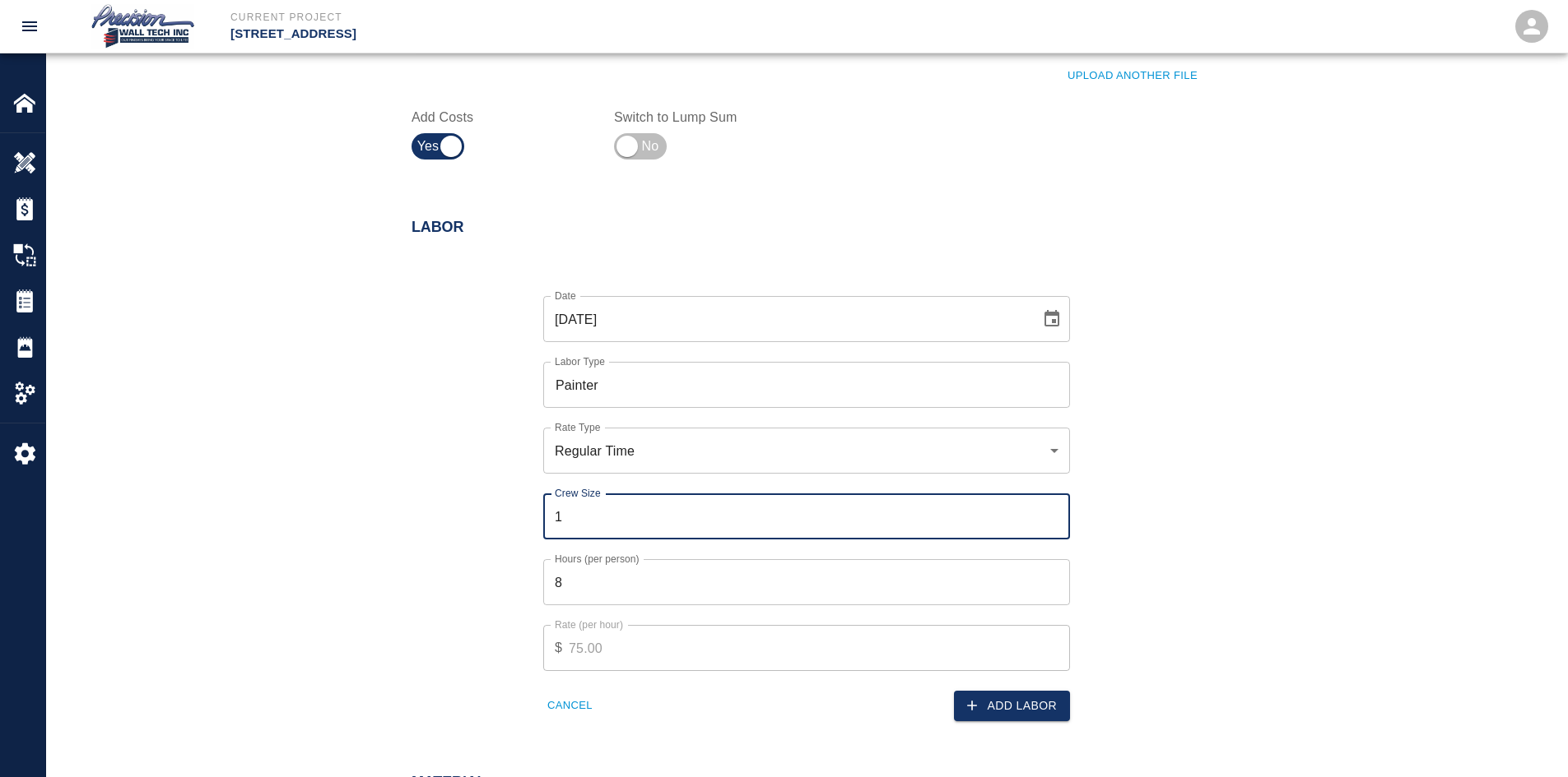
type input "1"
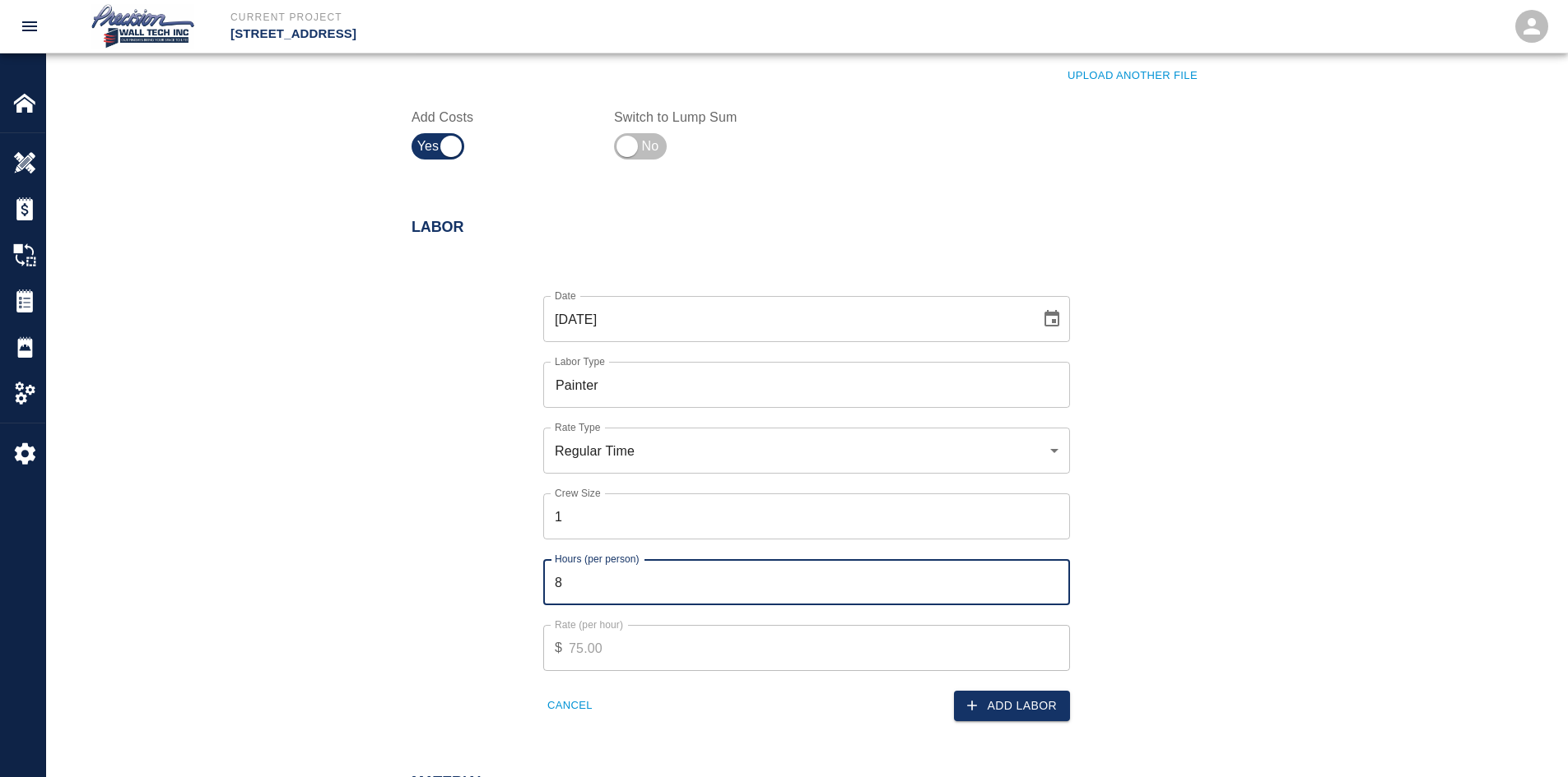
drag, startPoint x: 431, startPoint y: 577, endPoint x: 294, endPoint y: 573, distance: 137.1
click at [341, 576] on div "Labor Date [DATE] Date Labor Type Painter Labor Type Rate Type Regular Time rat…" at bounding box center [806, 473] width 1521 height 574
type input "2"
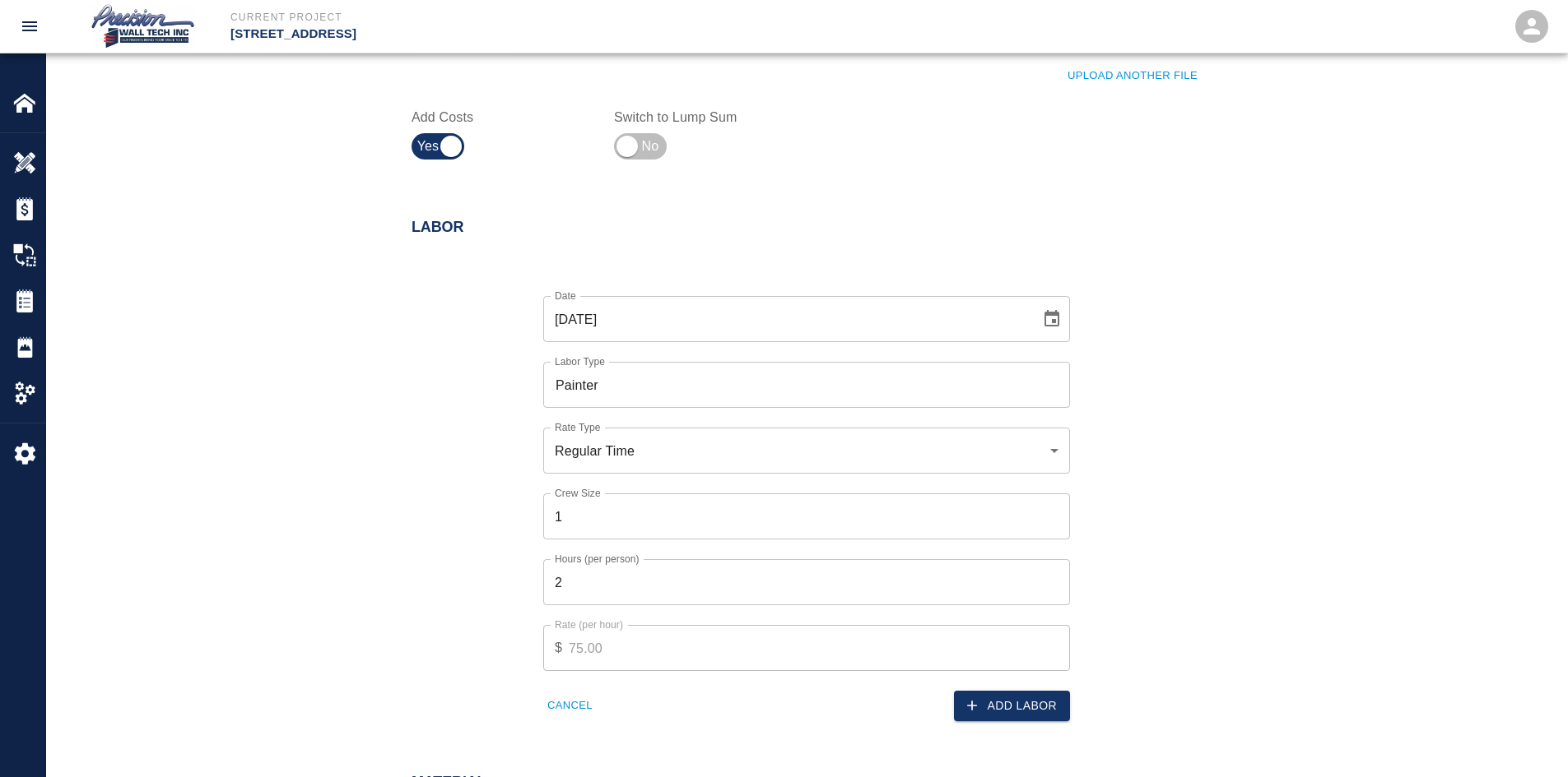
click at [1019, 690] on div "Add Labor" at bounding box center [934, 696] width 273 height 50
click at [1027, 699] on button "Add Labor" at bounding box center [1012, 706] width 116 height 31
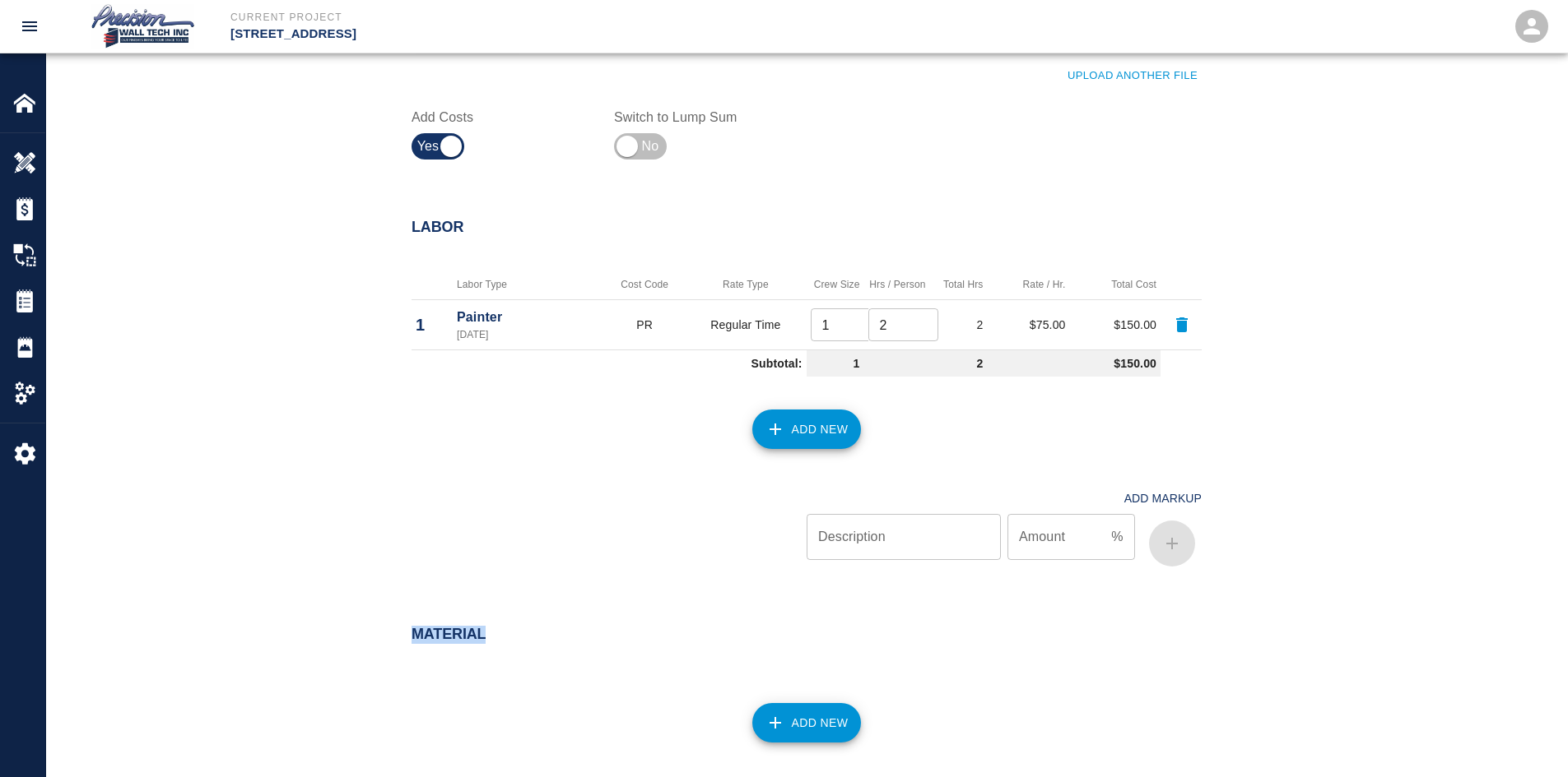
click at [818, 727] on button "Add New" at bounding box center [807, 722] width 110 height 40
click at [662, 566] on div at bounding box center [608, 524] width 395 height 97
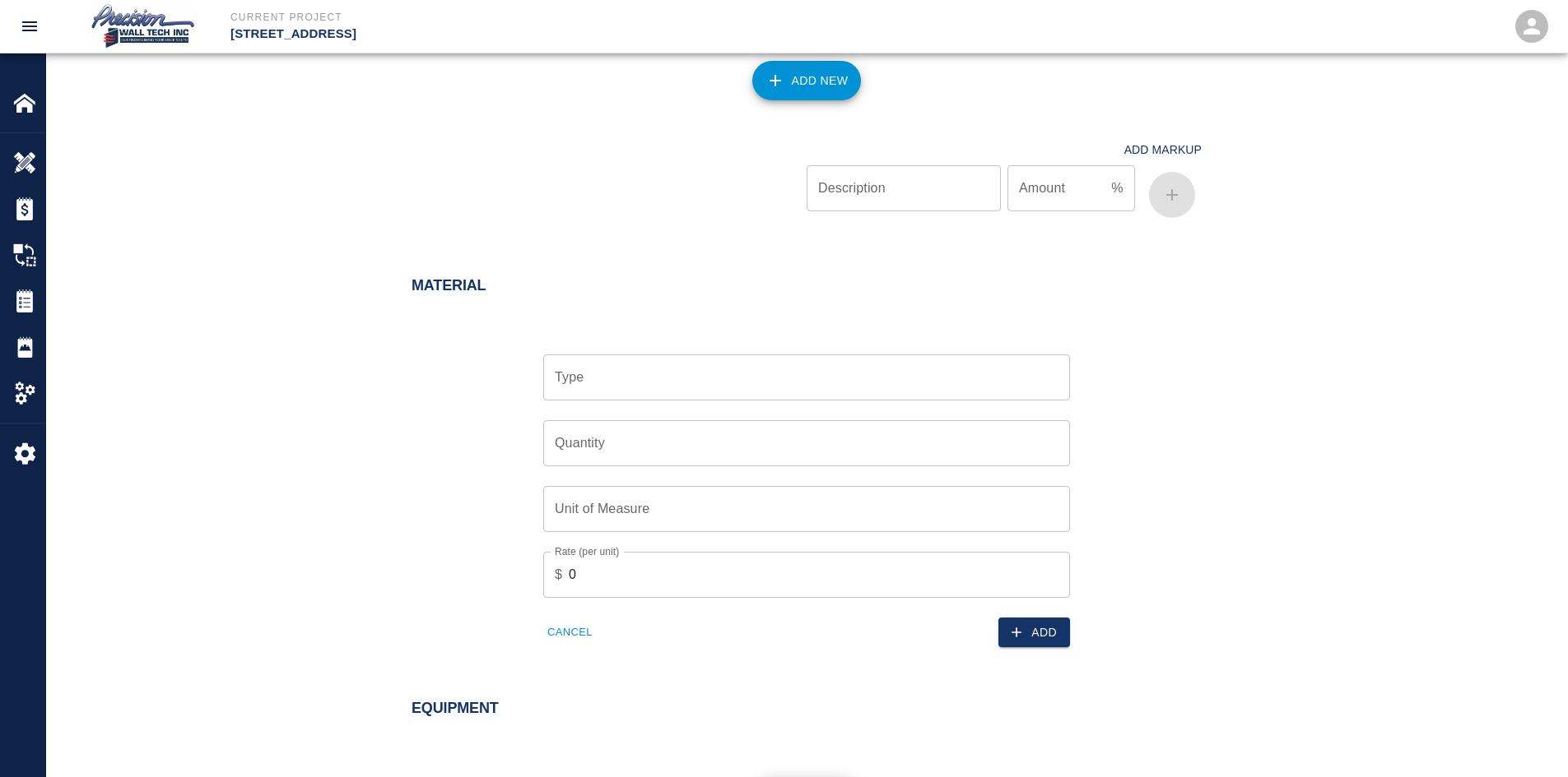
scroll to position [987, 0]
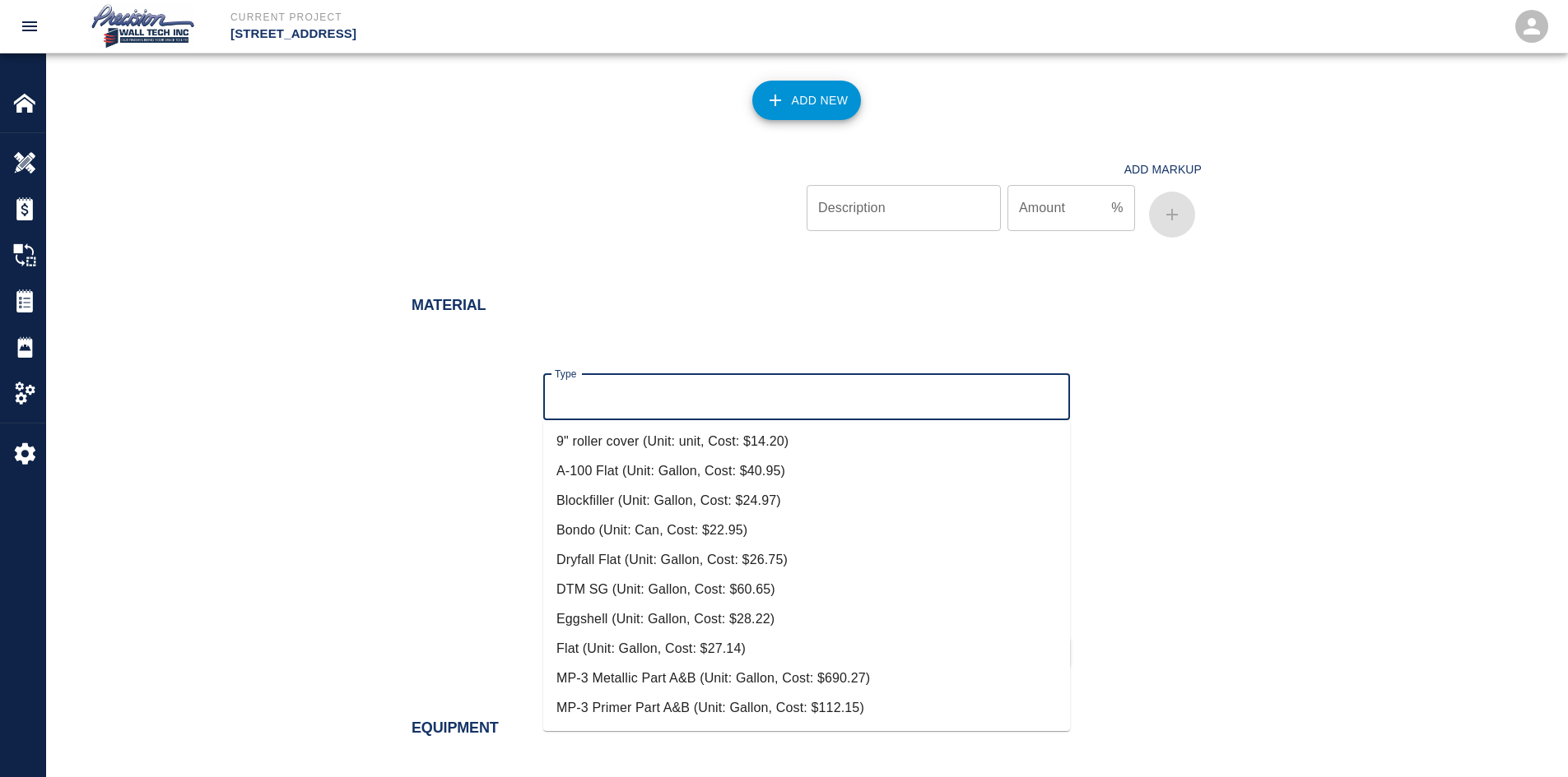
click at [642, 389] on input "Type" at bounding box center [806, 397] width 512 height 32
click at [638, 611] on li "Eggshell (Unit: Gallon, Cost: $28.22)" at bounding box center [806, 619] width 527 height 30
type input "Eggshell (Unit: Gallon, Cost: $28.22)"
type input "Gallon"
type input "28.22"
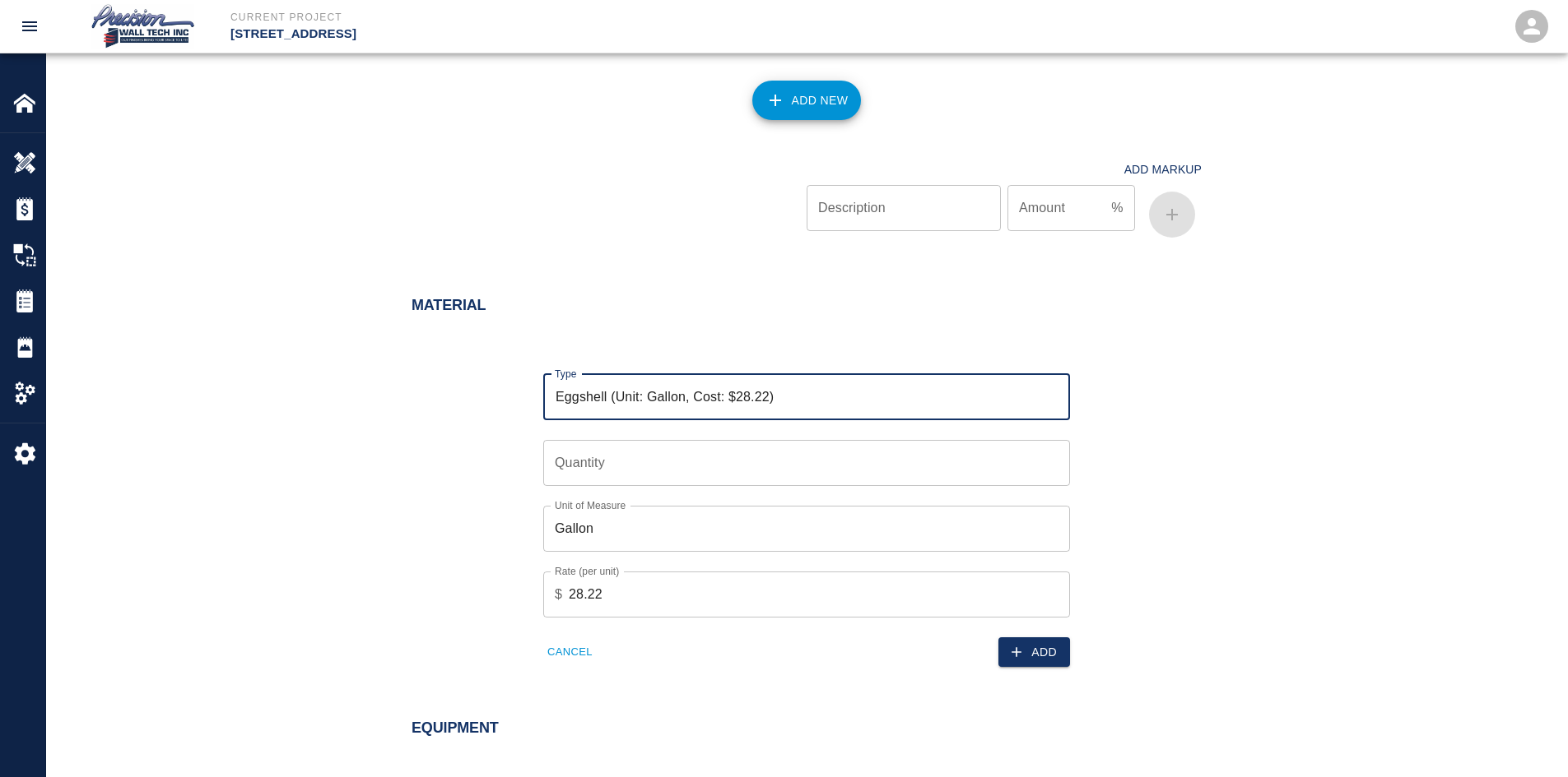
click at [679, 475] on input "Quantity" at bounding box center [806, 463] width 527 height 46
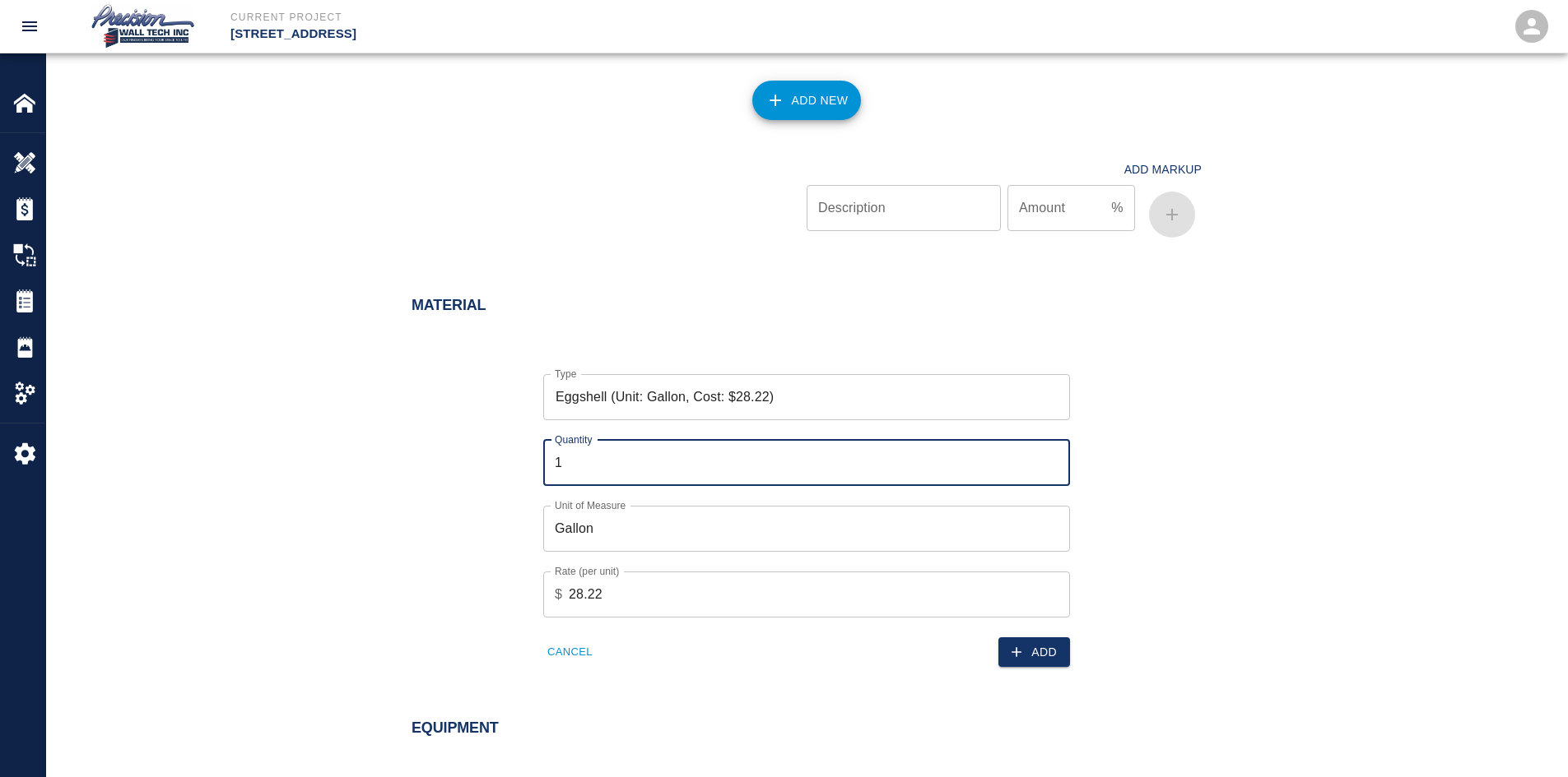
type input "1"
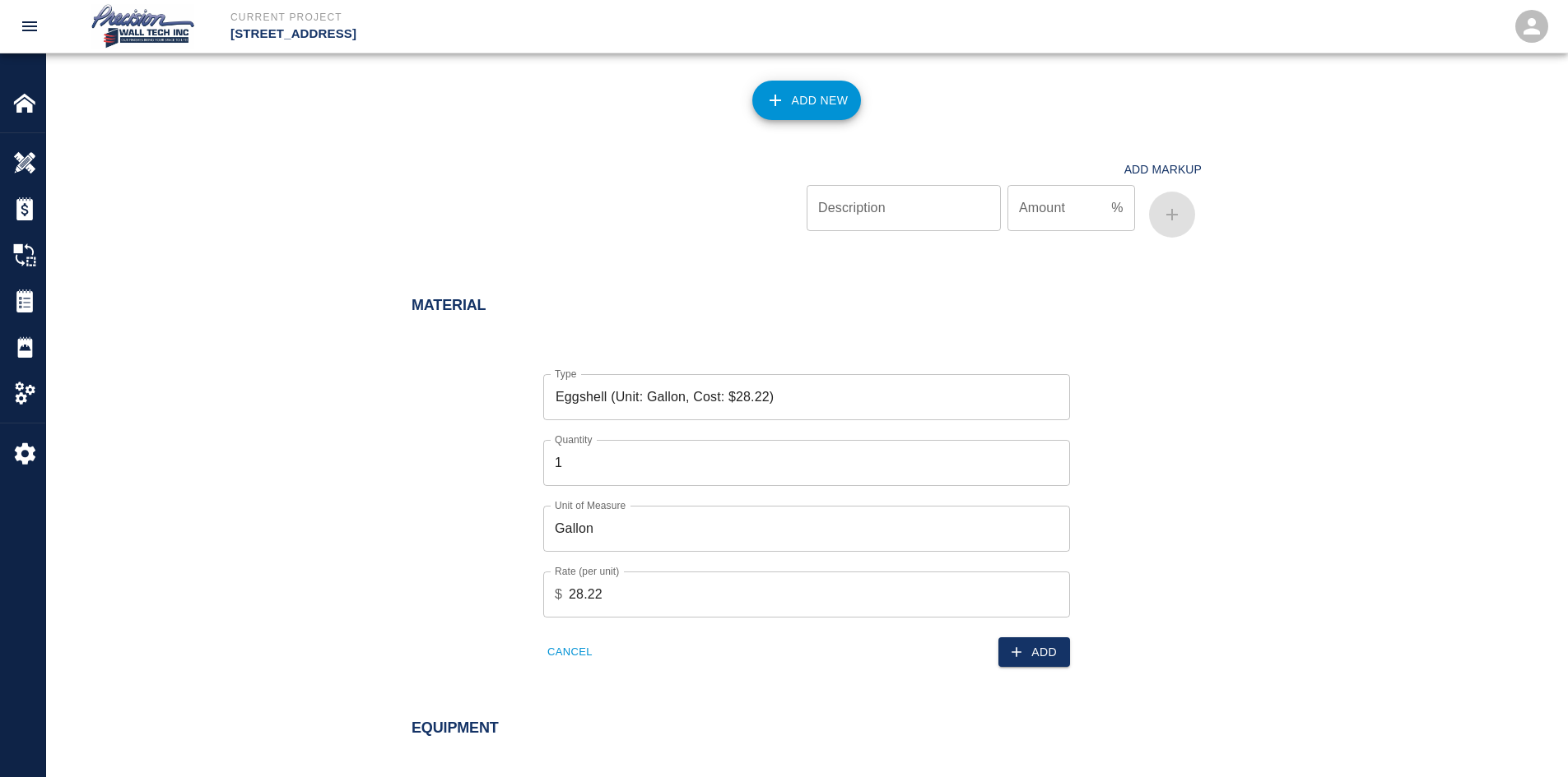
click at [1070, 657] on div "Type Eggshell (Unit: Gallon, Cost: $28.22) Type Quantity 1 Quantity Unit of Mea…" at bounding box center [797, 508] width 810 height 320
click at [1026, 641] on button "Add" at bounding box center [1034, 653] width 72 height 31
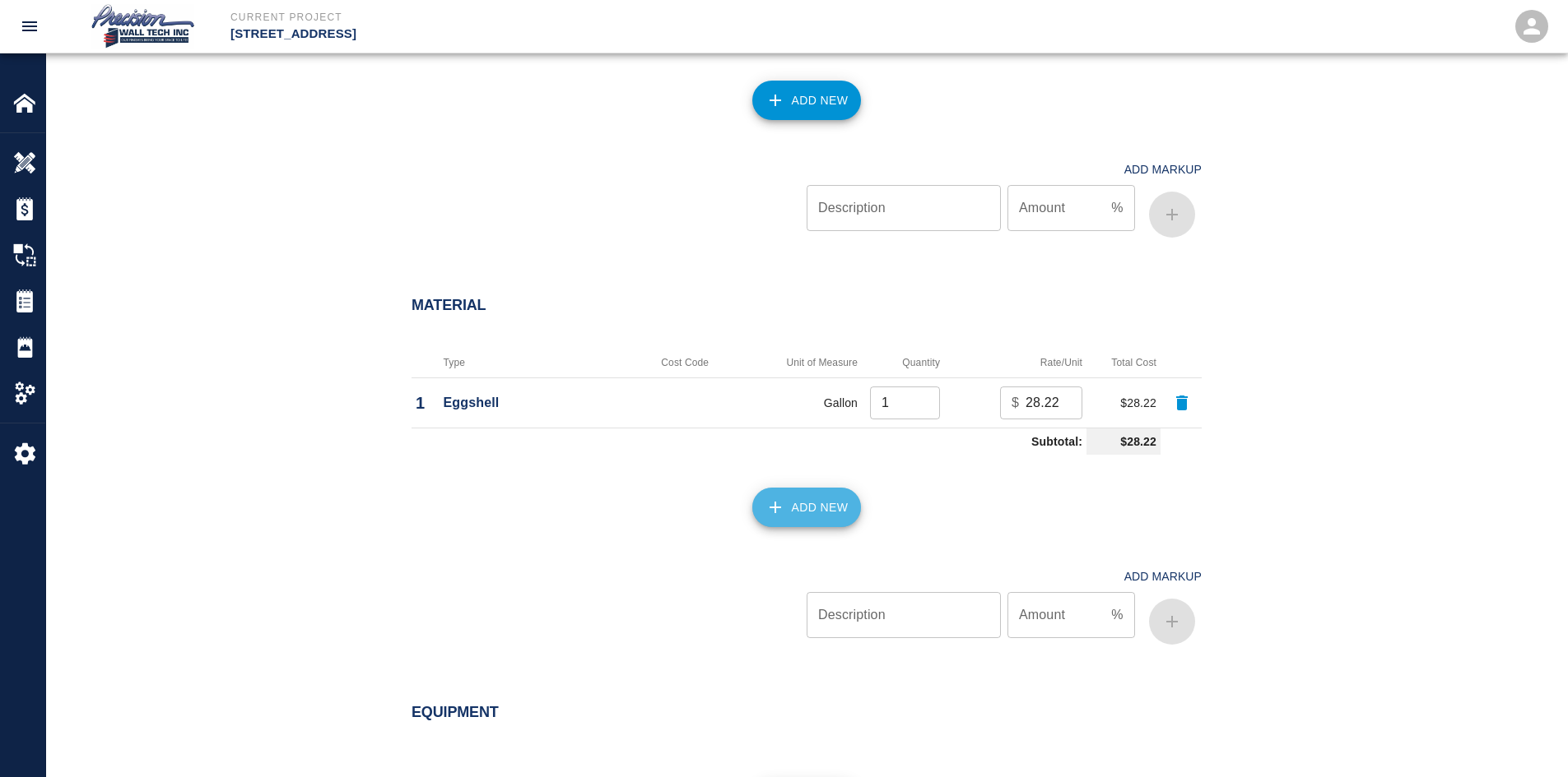
click at [785, 499] on button "Add New" at bounding box center [807, 507] width 110 height 40
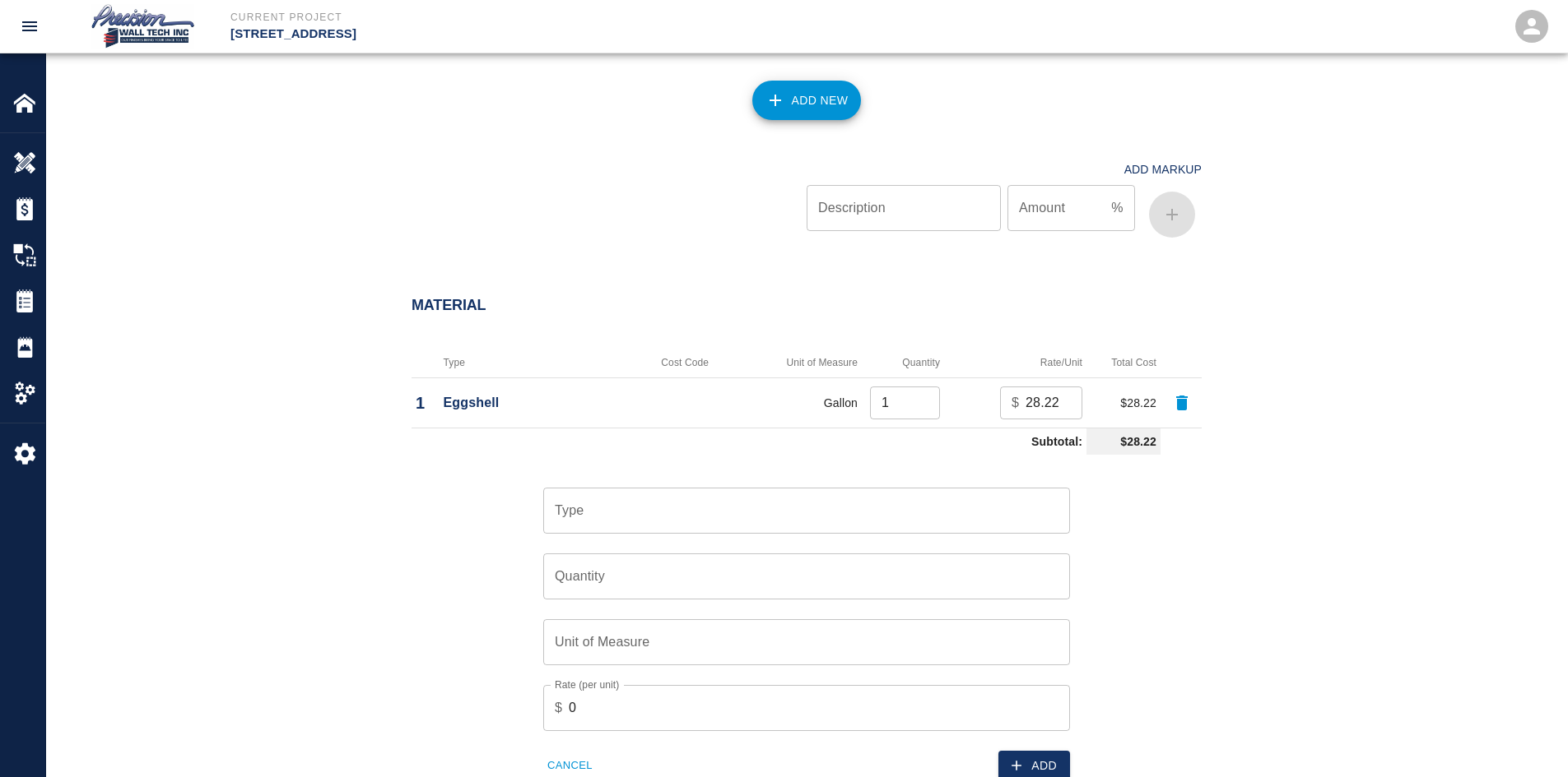
click at [768, 501] on input "Type" at bounding box center [806, 511] width 512 height 32
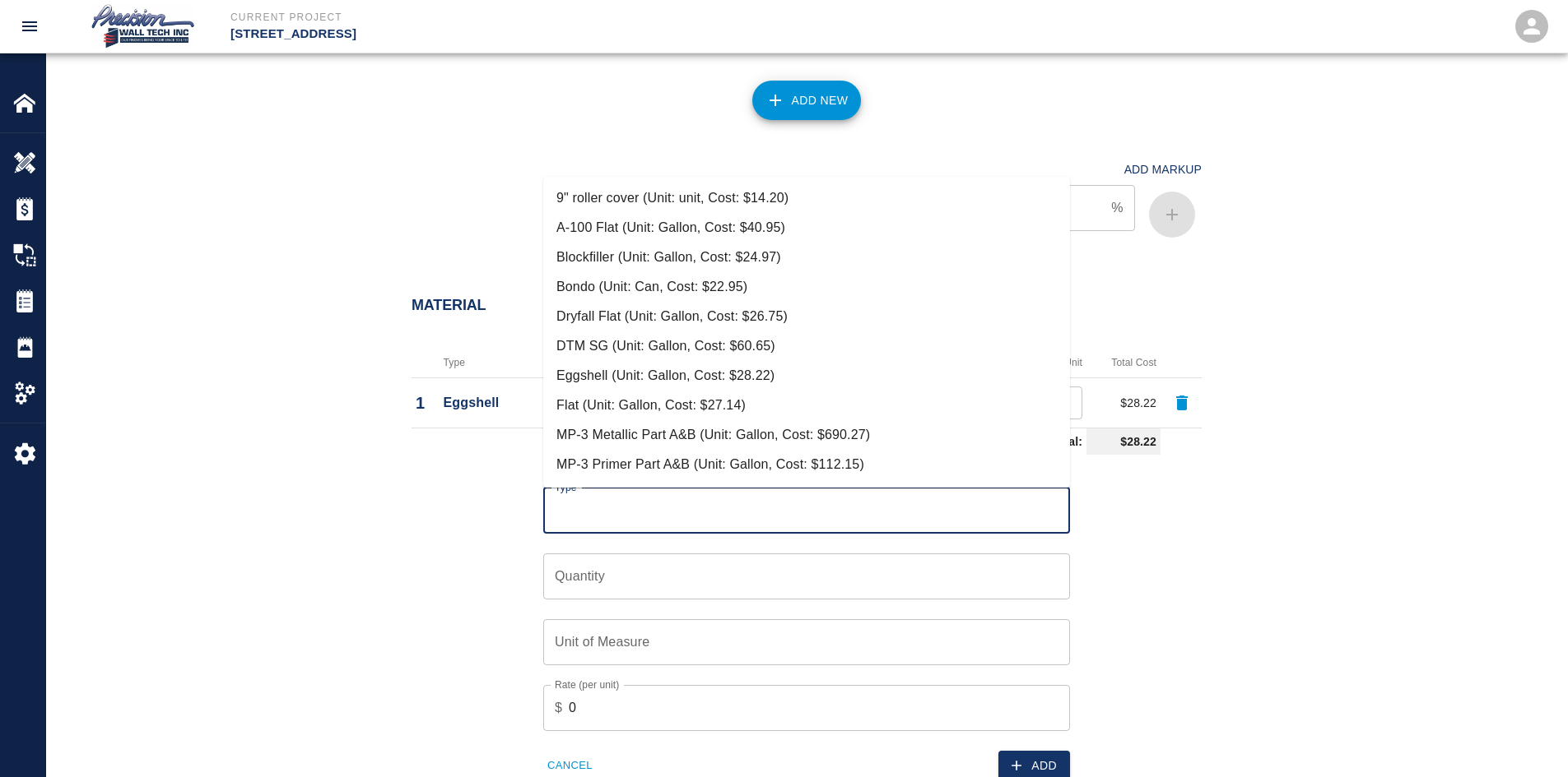
scroll to position [329, 0]
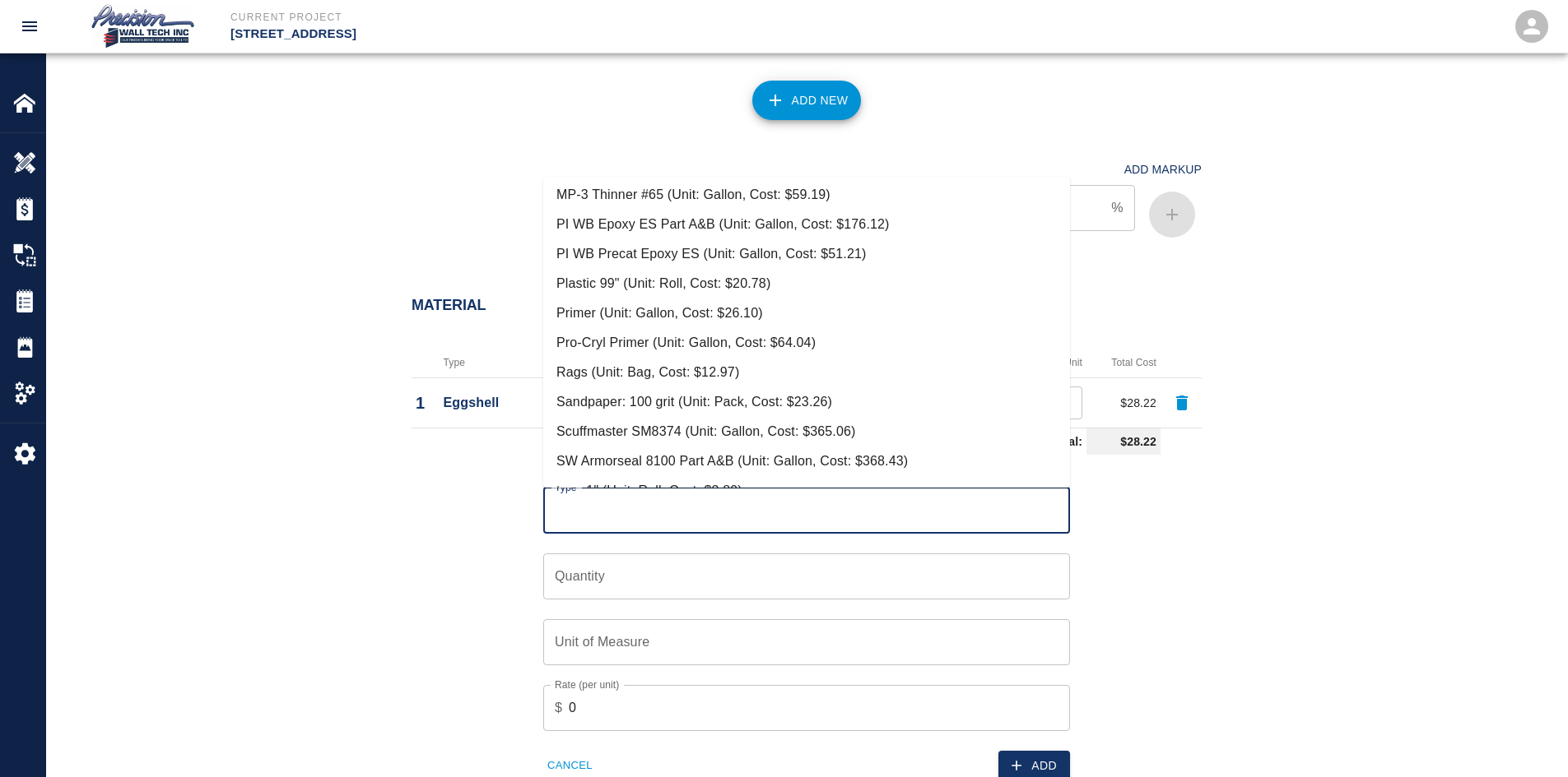
click at [595, 317] on li "Primer (Unit: Gallon, Cost: $26.10)" at bounding box center [806, 314] width 527 height 30
type input "Primer (Unit: Gallon, Cost: $26.10)"
type input "Gallon"
type input "26.1"
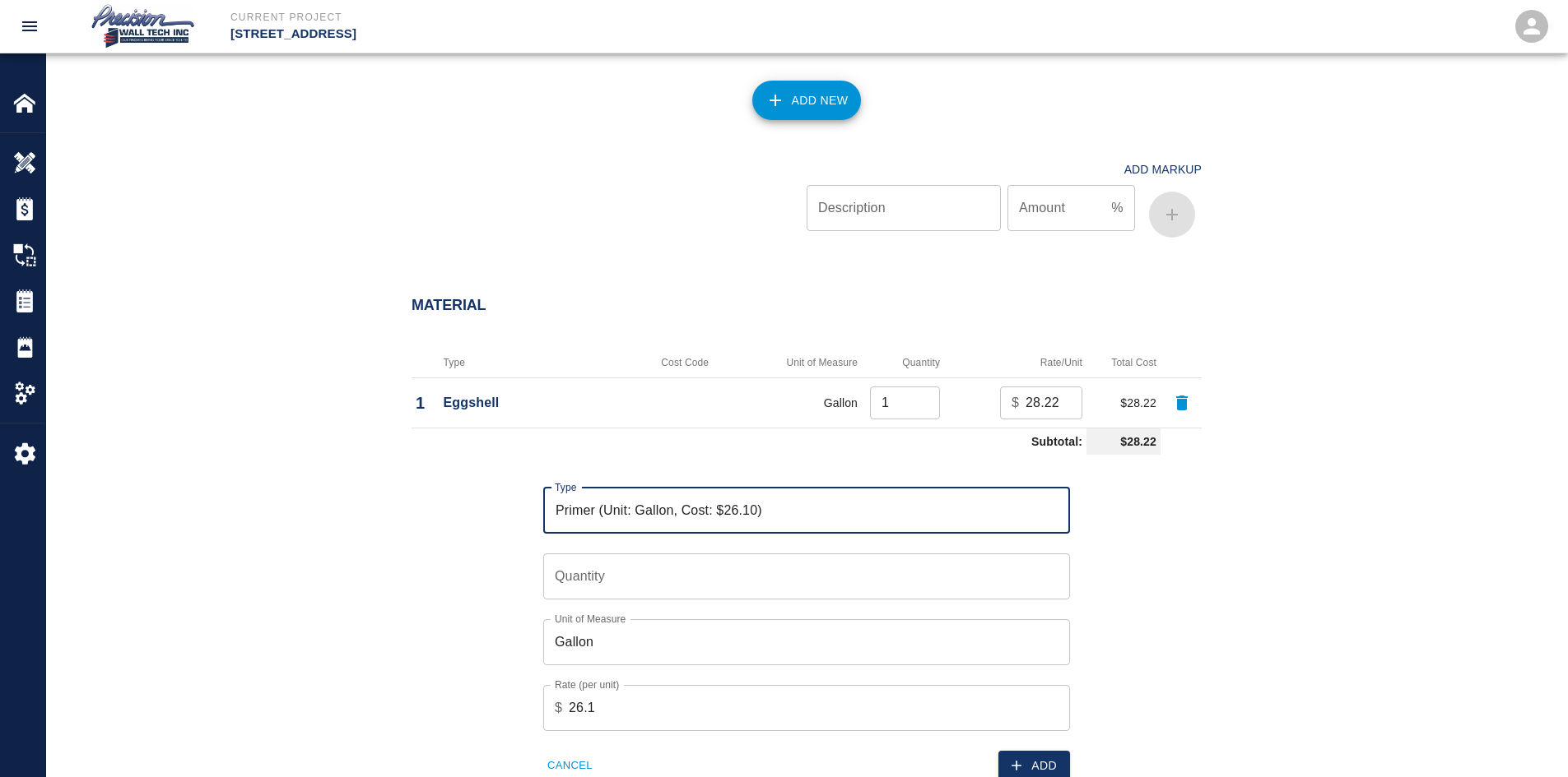
click at [724, 577] on input "Quantity" at bounding box center [806, 576] width 527 height 46
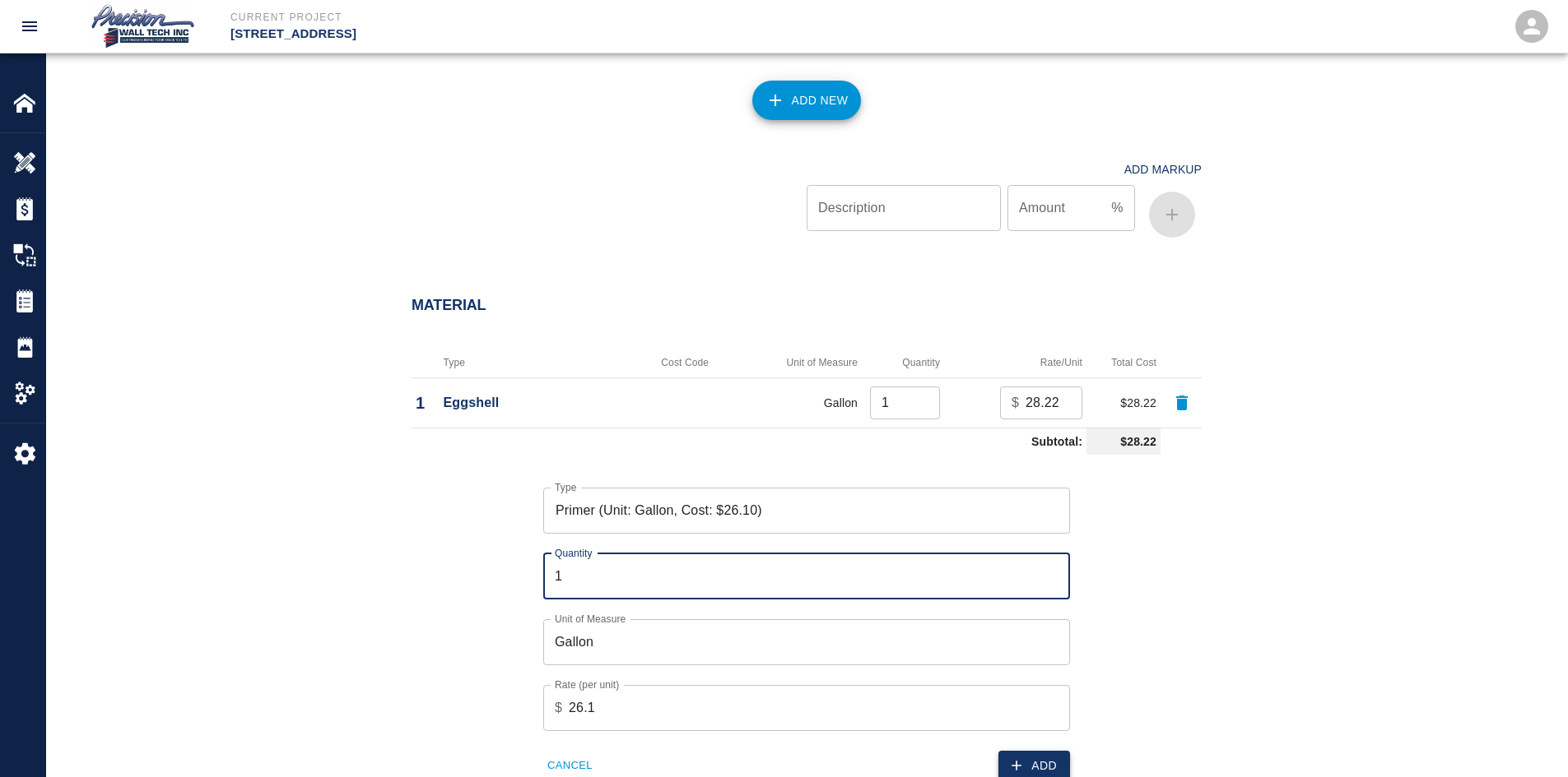
type input "1"
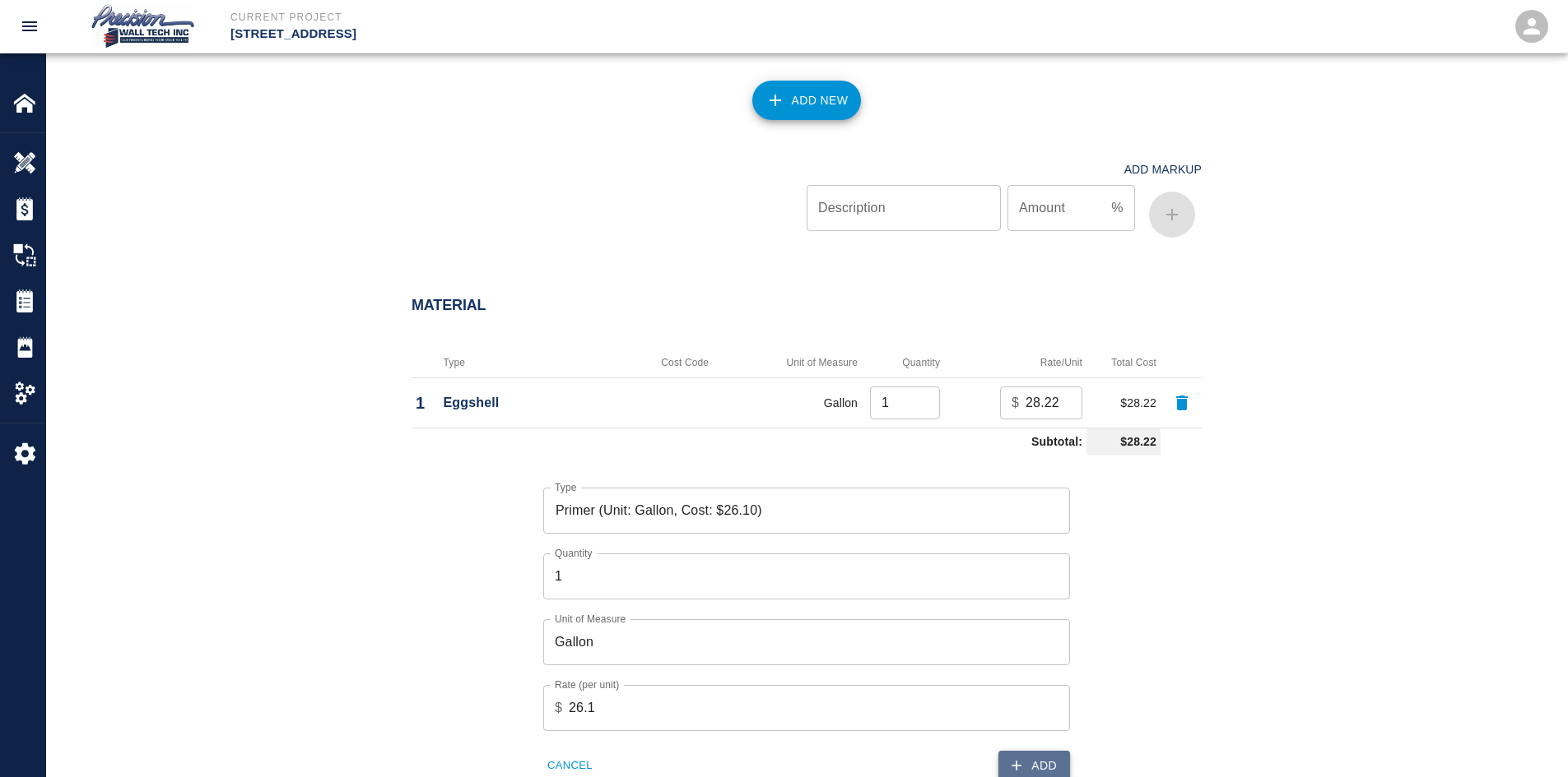
click at [1031, 768] on button "Add" at bounding box center [1034, 766] width 72 height 31
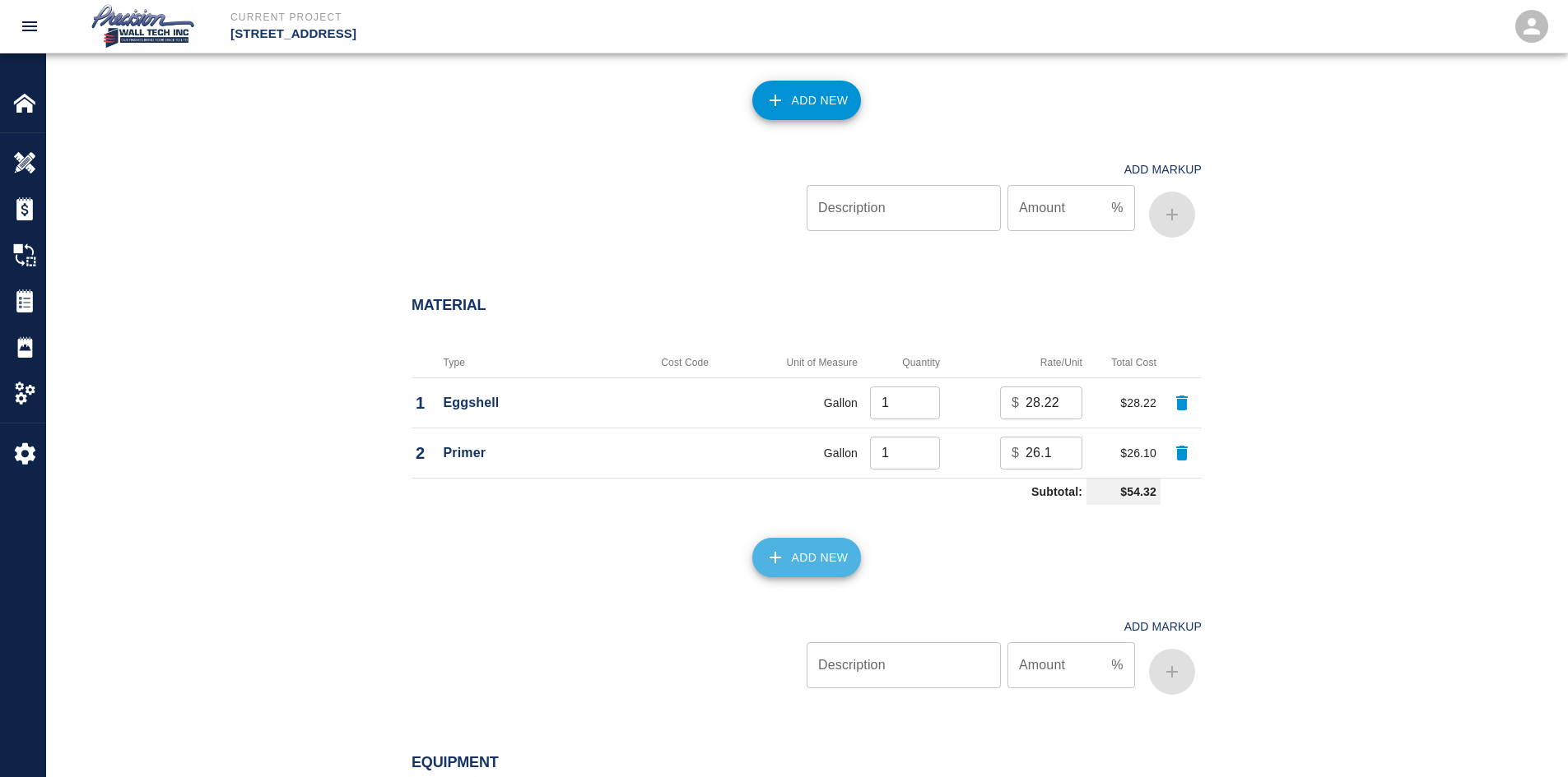
click at [809, 547] on button "Add New" at bounding box center [807, 557] width 110 height 40
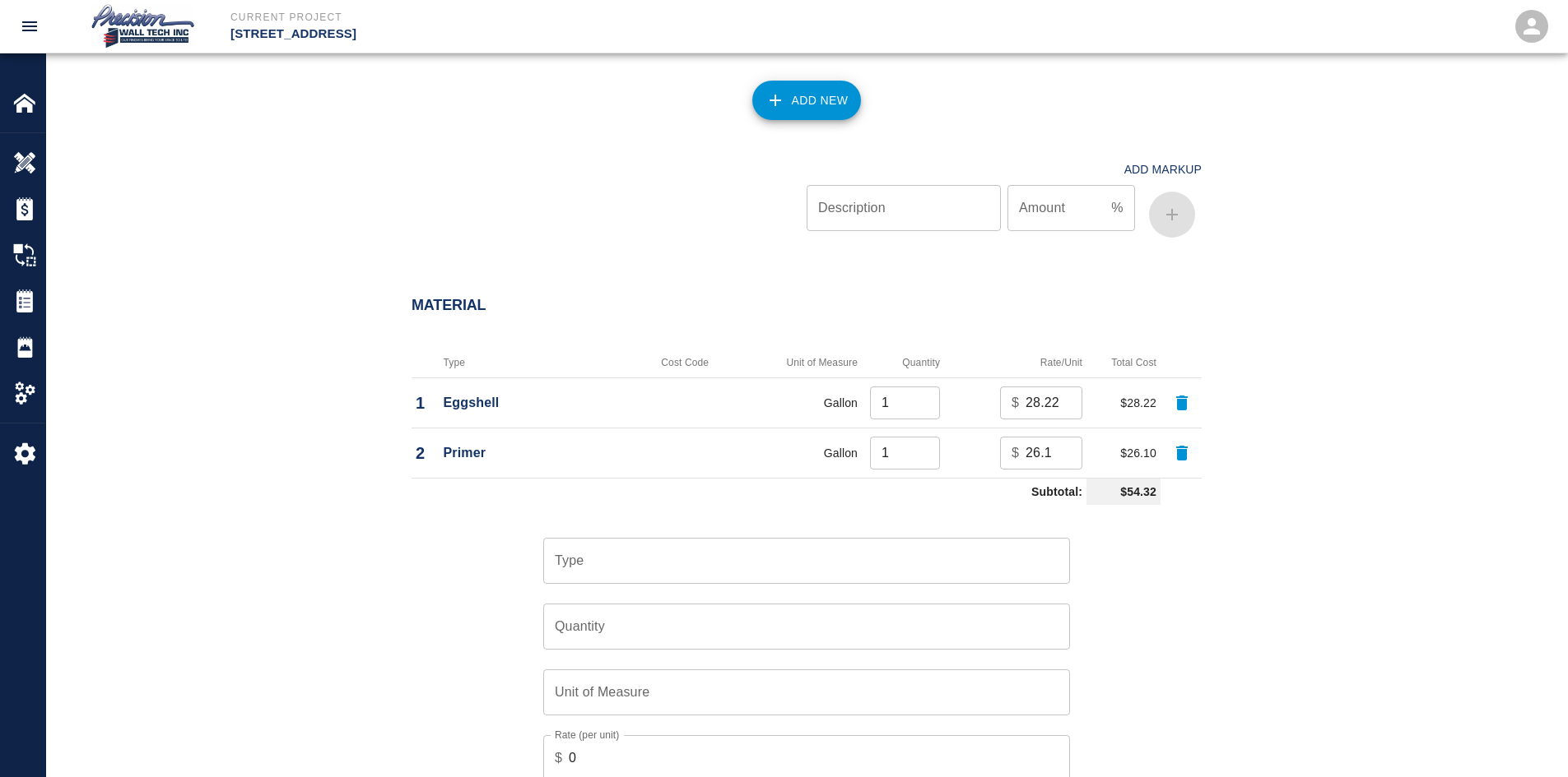
click at [709, 586] on div "Quantity Quantity" at bounding box center [796, 616] width 546 height 66
click at [722, 566] on input "Type" at bounding box center [806, 561] width 512 height 32
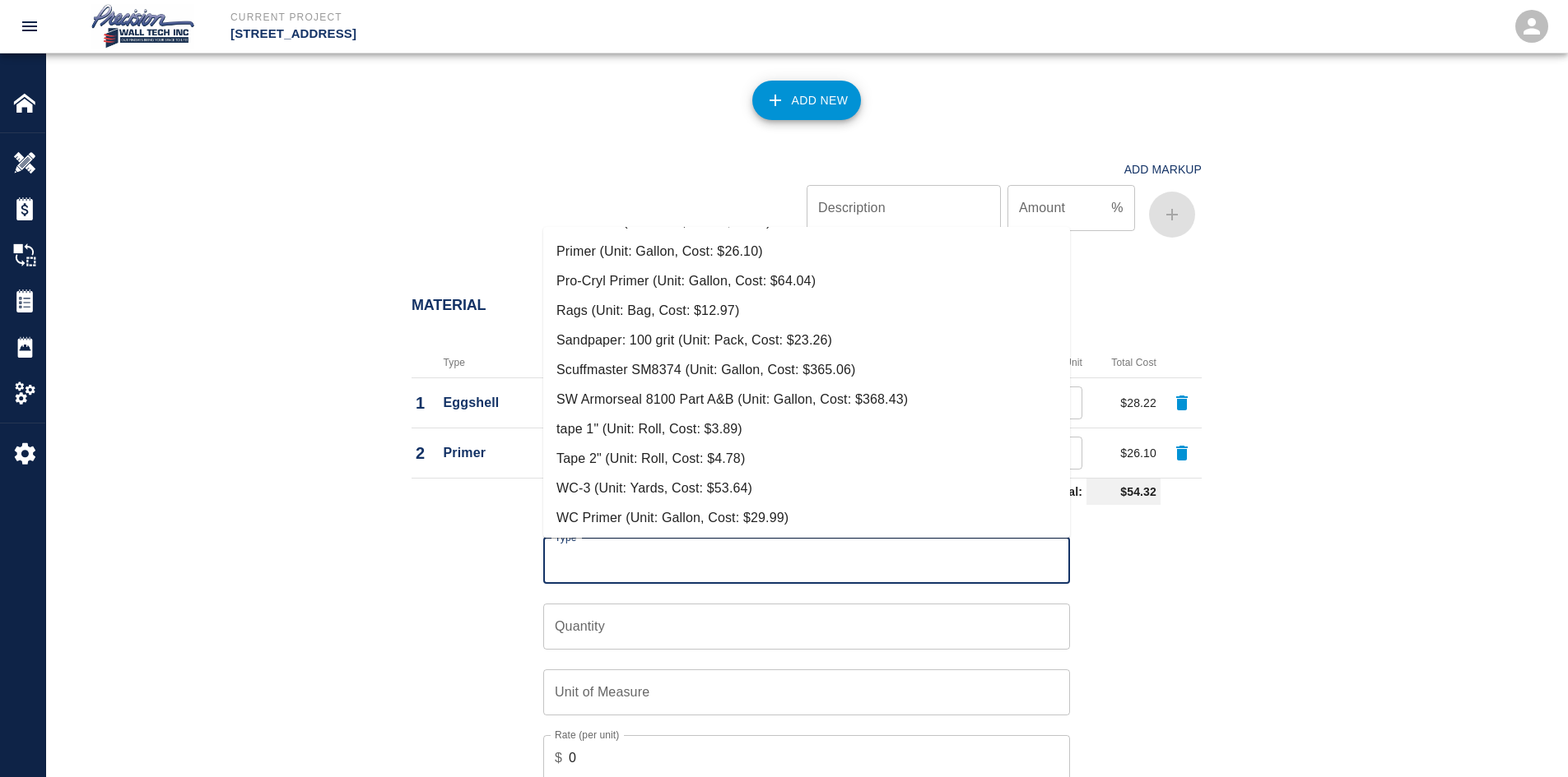
scroll to position [443, 0]
click at [657, 460] on li "Tape 2" (Unit: Roll, Cost: $4.78)" at bounding box center [806, 458] width 527 height 30
type input "Tape 2" (Unit: Roll, Cost: $4.78)"
type input "Roll"
type input "4.78"
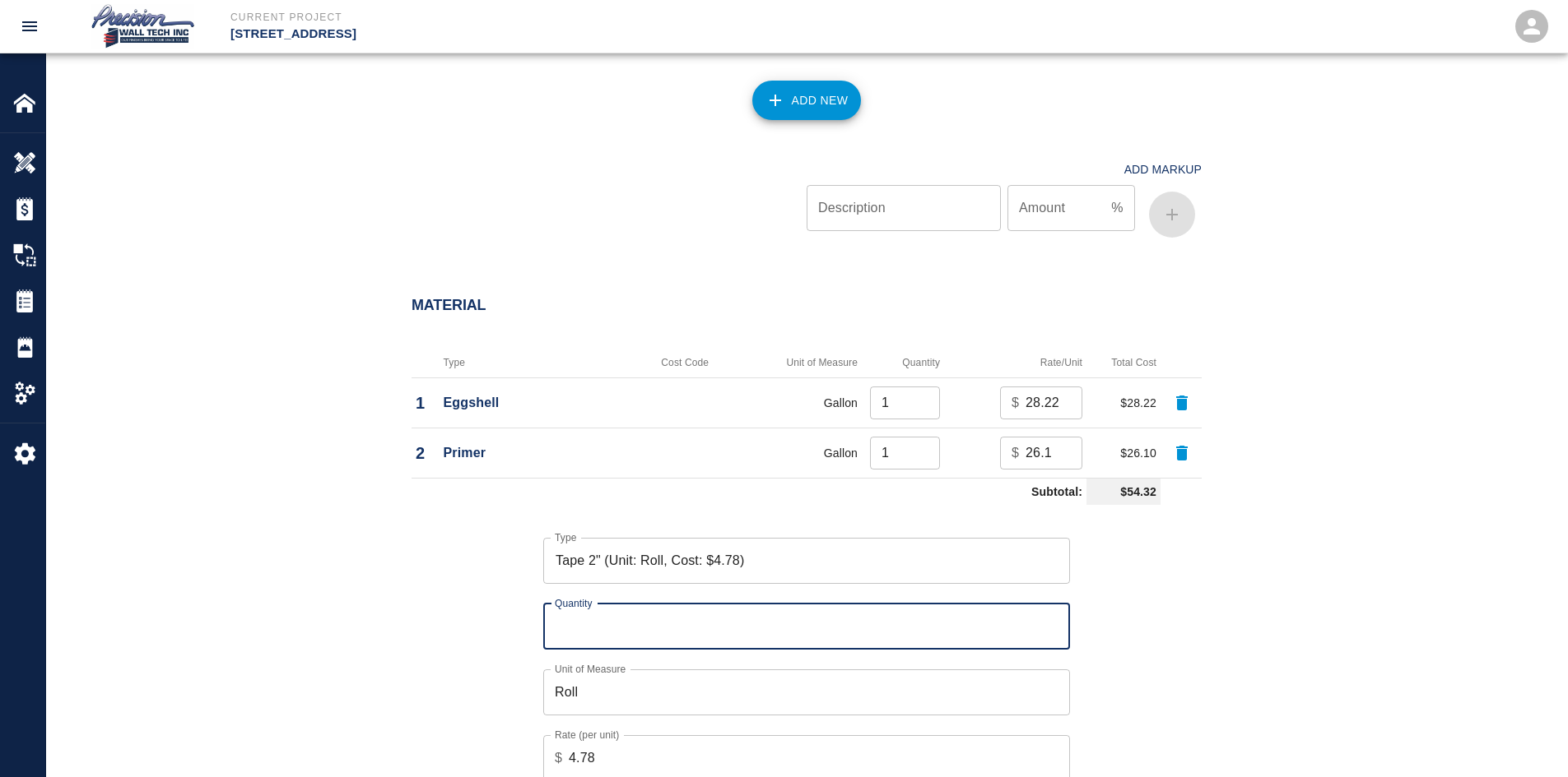
click at [678, 631] on input "Quantity" at bounding box center [806, 627] width 527 height 46
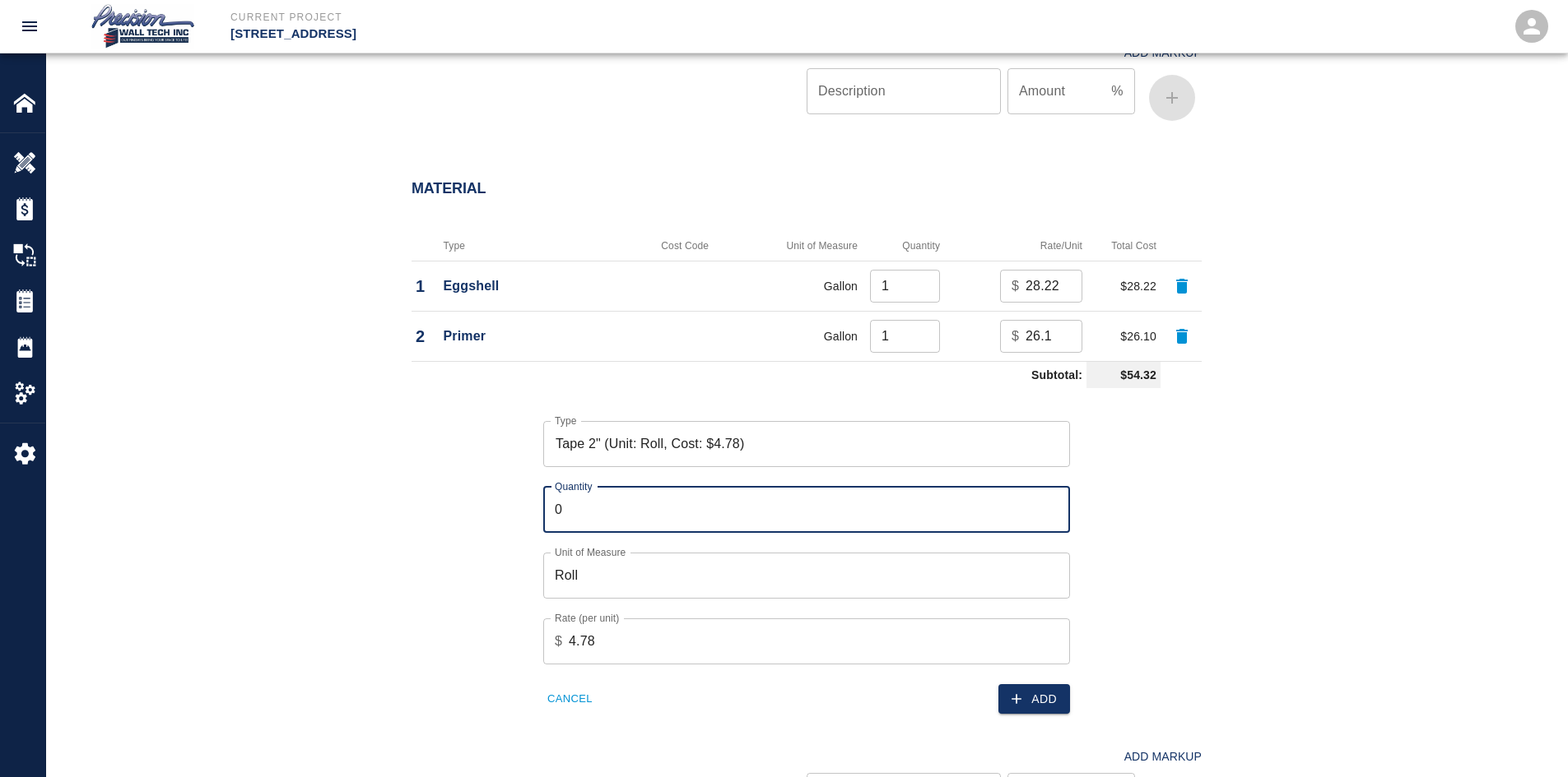
scroll to position [1315, 0]
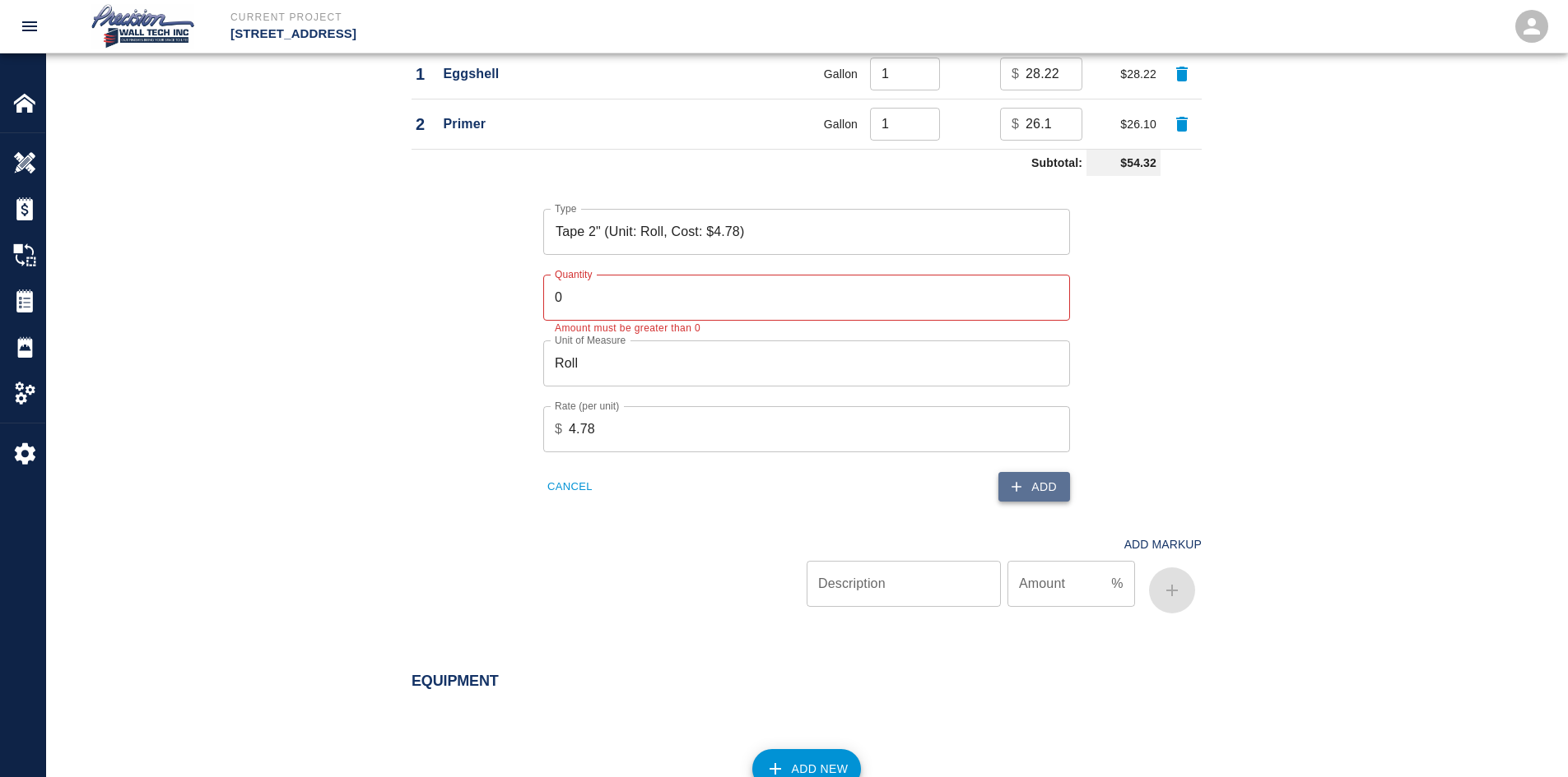
click at [1037, 497] on button "Add" at bounding box center [1034, 487] width 72 height 31
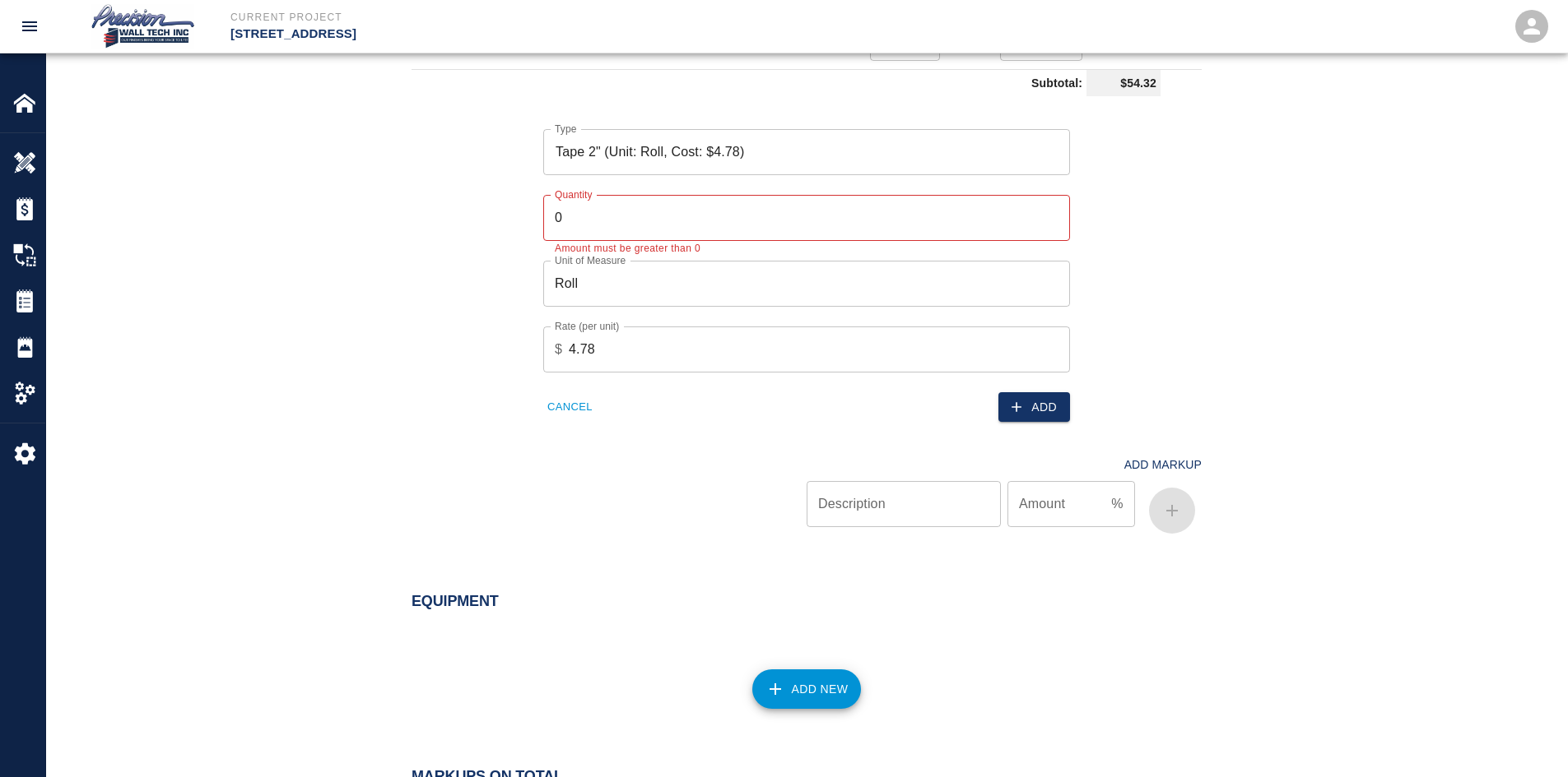
scroll to position [1394, 0]
click at [715, 231] on input "0" at bounding box center [806, 219] width 527 height 46
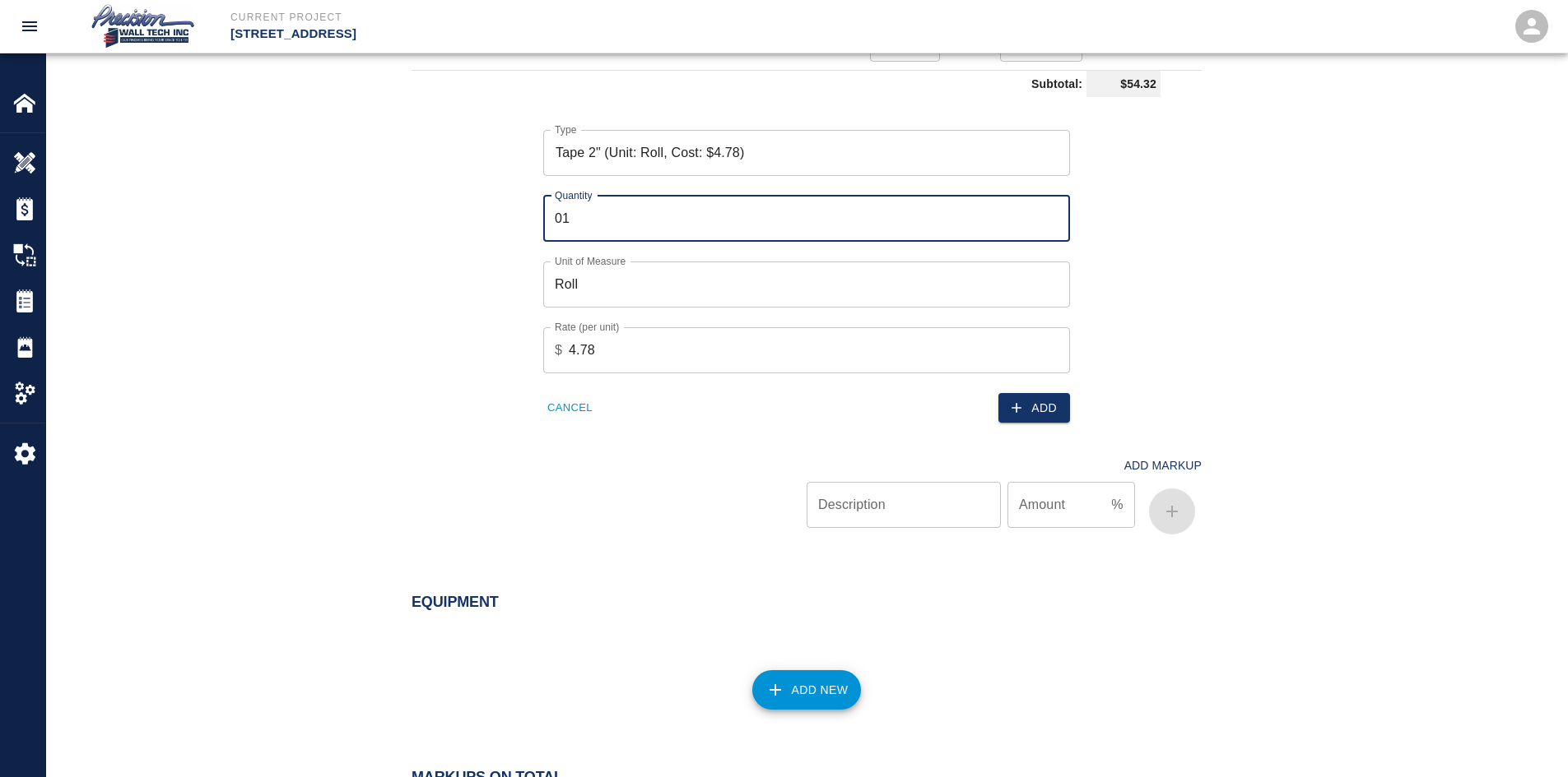
type input "01"
drag, startPoint x: 1066, startPoint y: 428, endPoint x: 1033, endPoint y: 394, distance: 47.4
click at [1066, 425] on div "Add Markup Description Description Amount % Amount" at bounding box center [797, 481] width 810 height 118
click at [1033, 394] on button "Add" at bounding box center [1034, 408] width 72 height 31
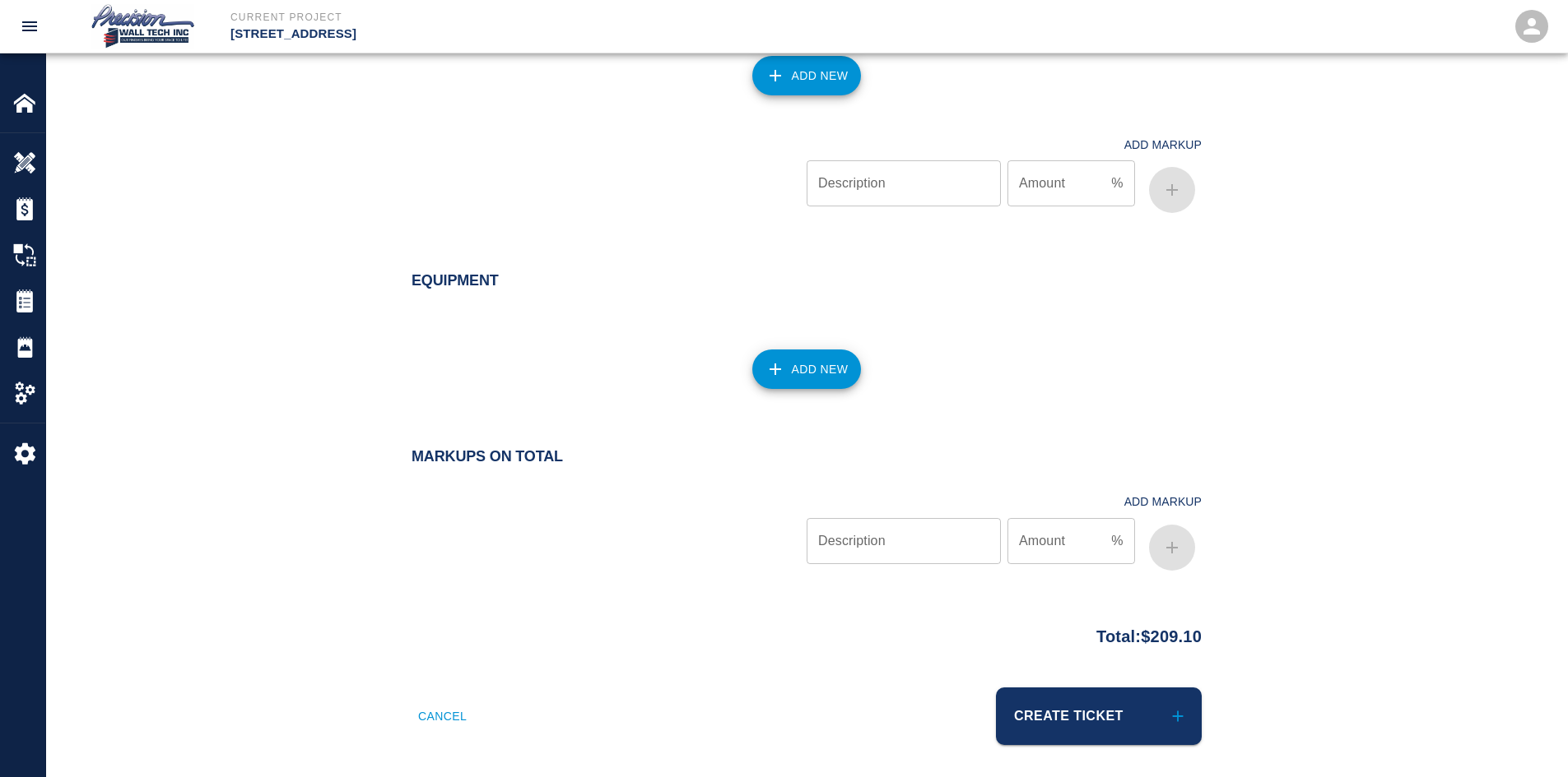
scroll to position [1526, 0]
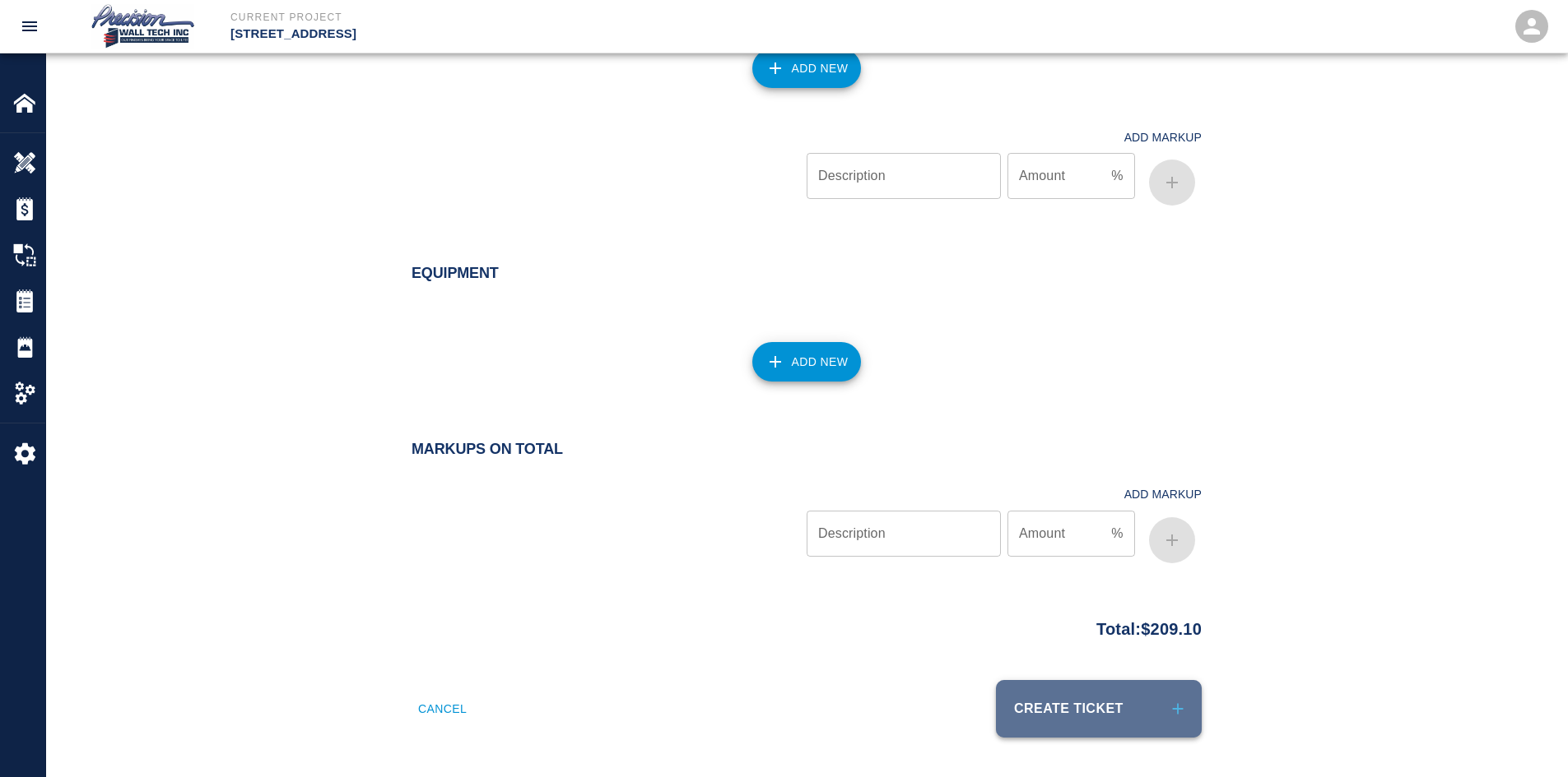
click at [1140, 724] on button "Create Ticket" at bounding box center [1098, 709] width 205 height 58
